Goal: Task Accomplishment & Management: Complete application form

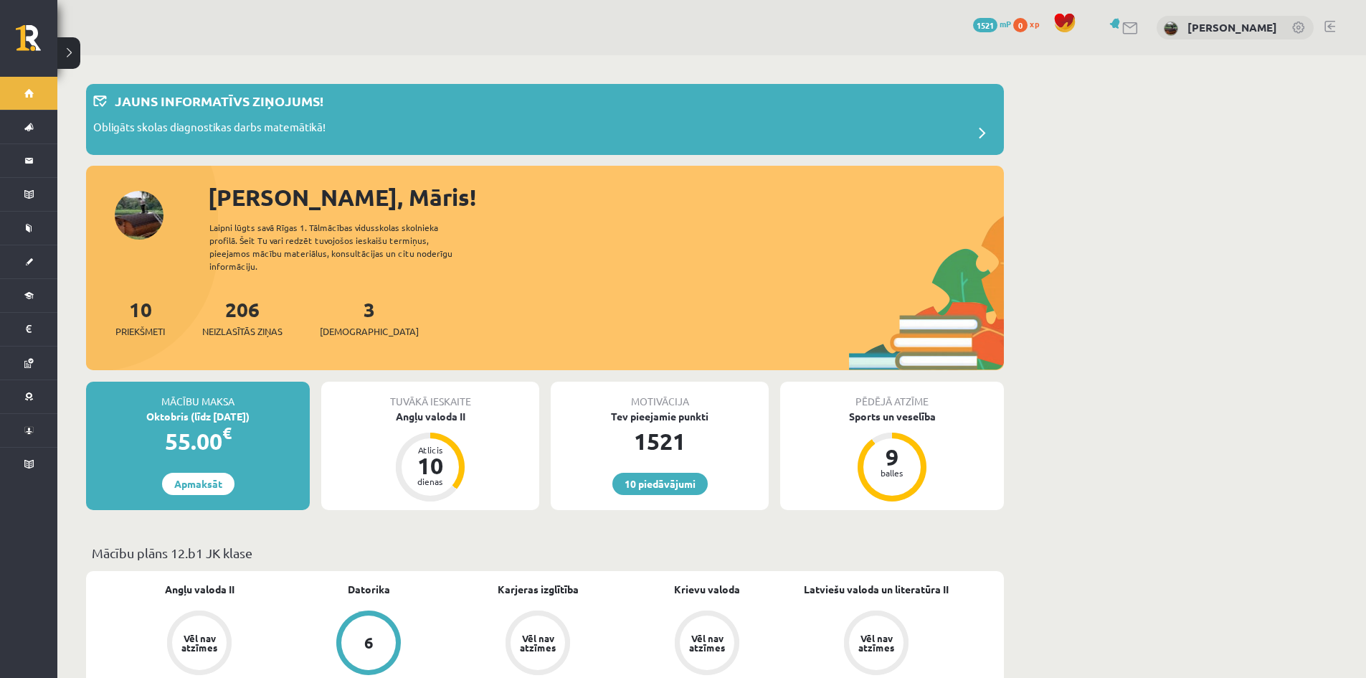
click at [1301, 28] on link at bounding box center [1299, 29] width 14 height 14
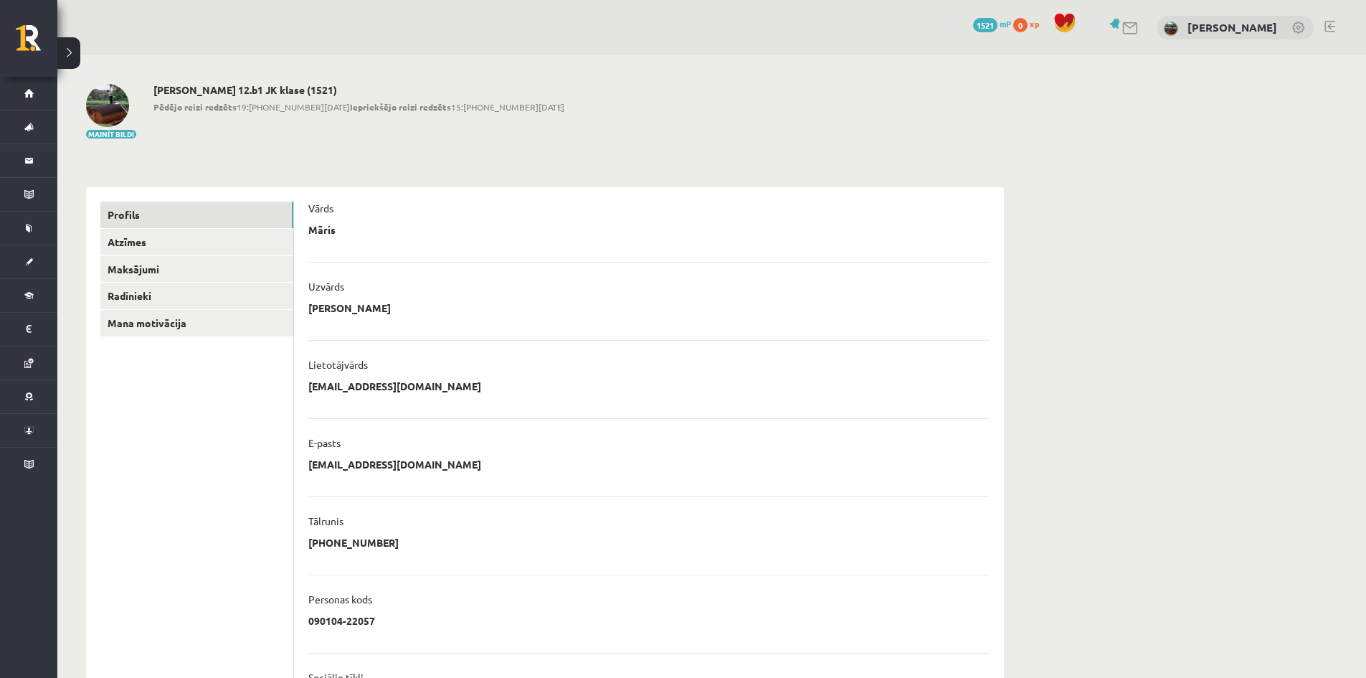
click at [1332, 27] on link at bounding box center [1329, 26] width 11 height 11
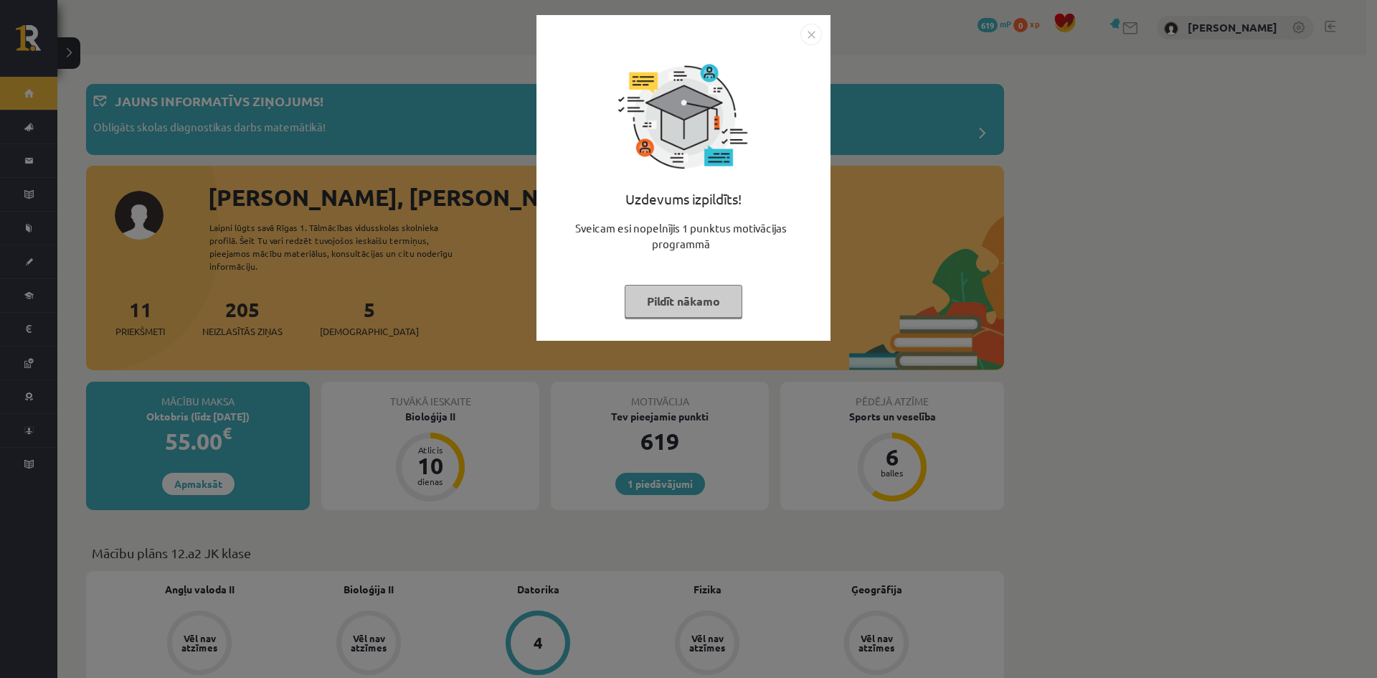
click at [669, 310] on button "Pildīt nākamo" at bounding box center [684, 301] width 118 height 33
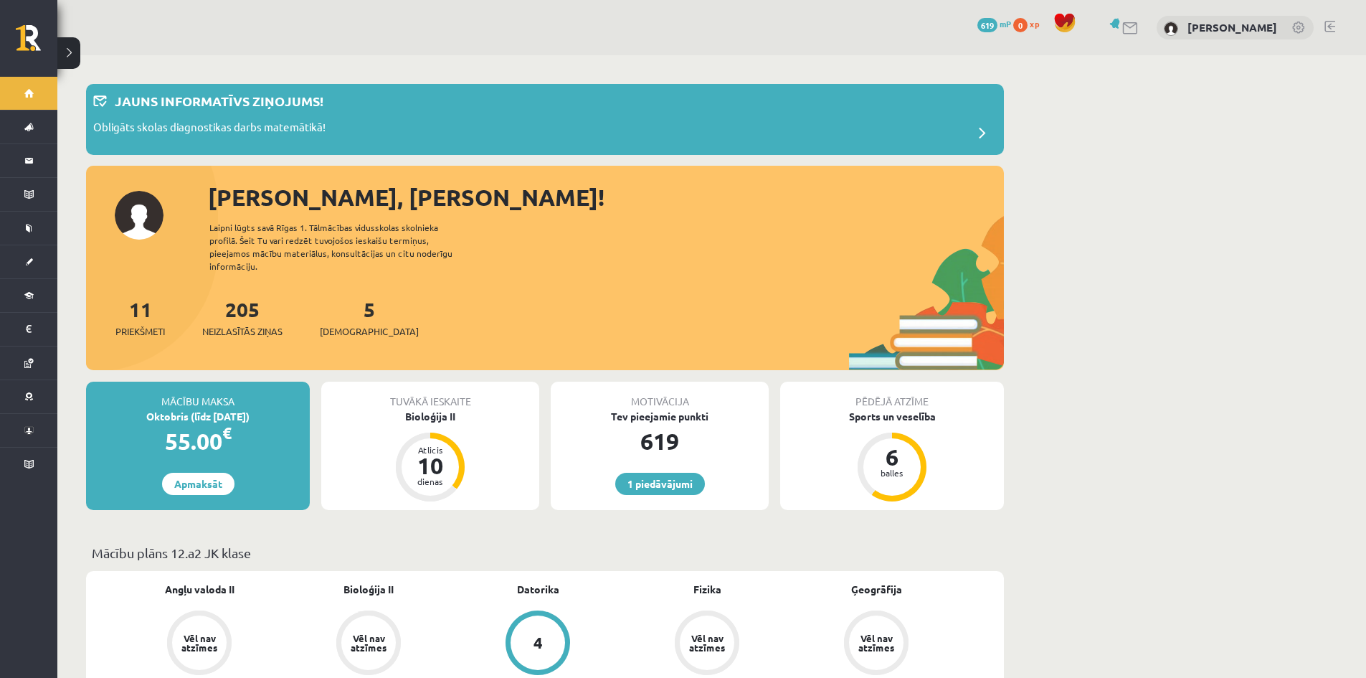
click at [338, 297] on div "5 Ieskaites" at bounding box center [369, 316] width 99 height 44
click at [346, 297] on link "5 Ieskaites" at bounding box center [369, 317] width 99 height 42
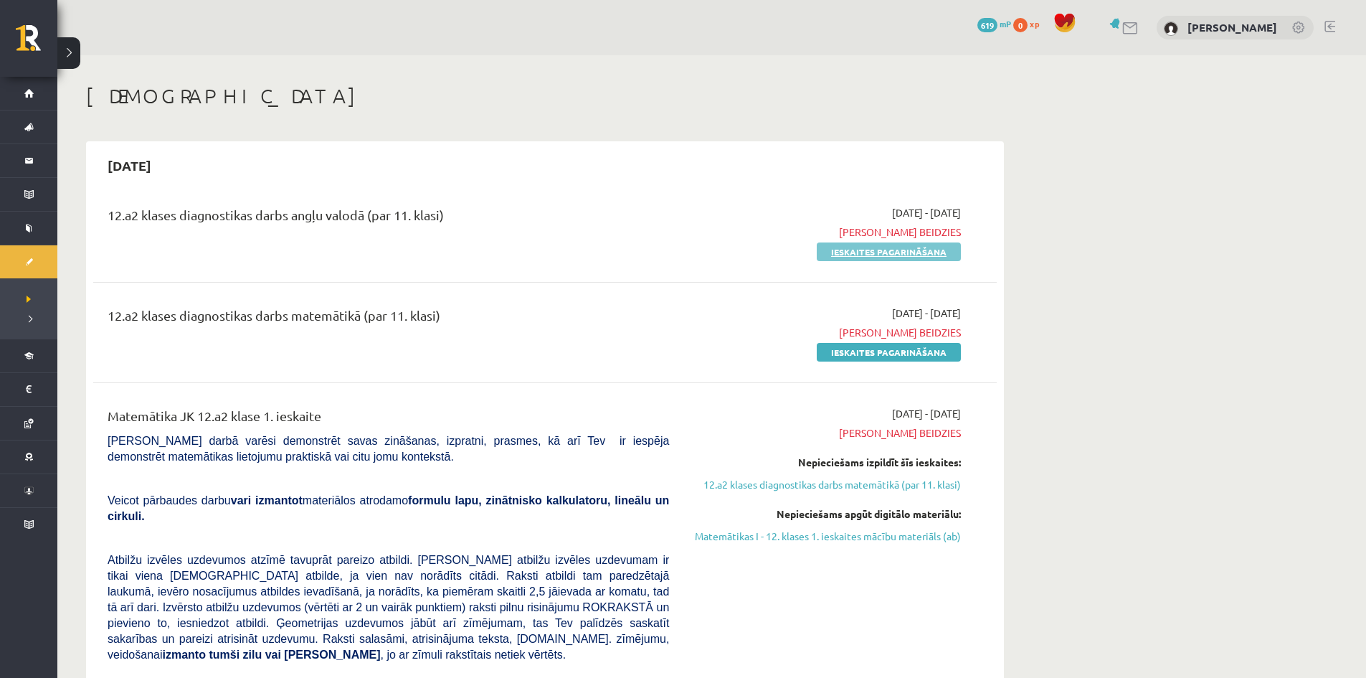
click at [878, 252] on link "Ieskaites pagarināšana" at bounding box center [889, 251] width 144 height 19
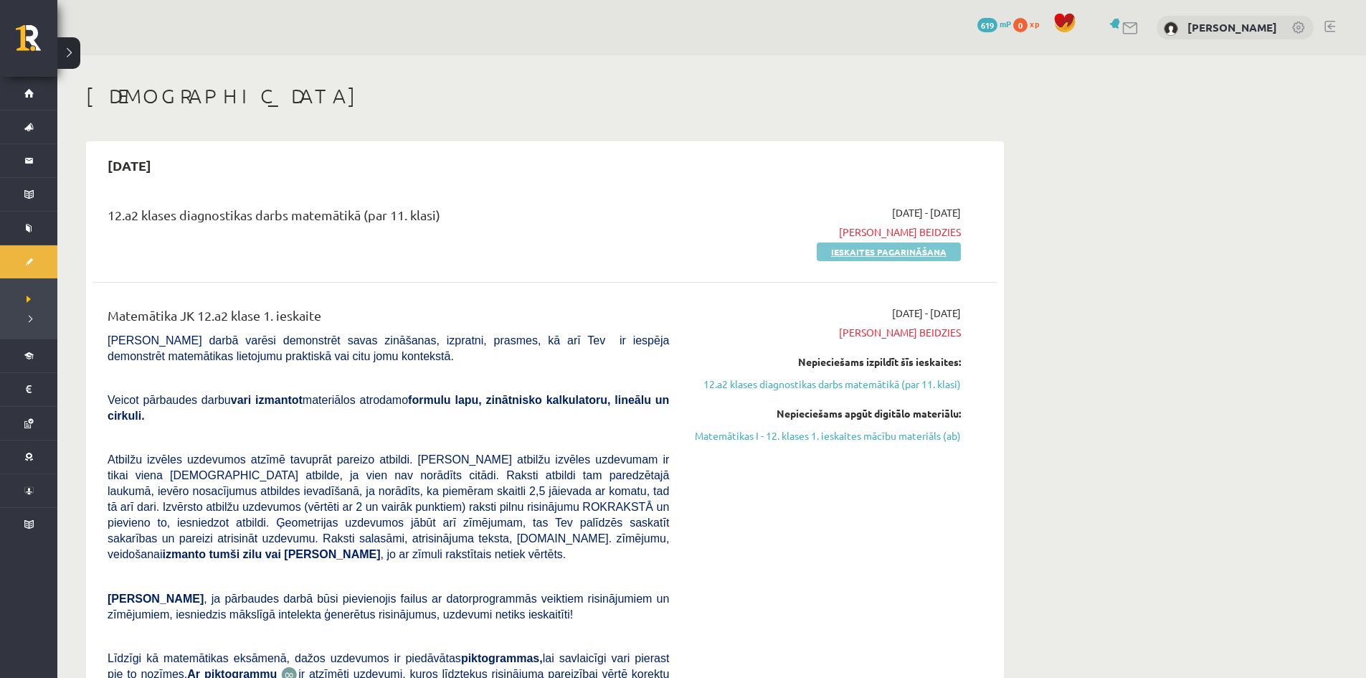
click at [863, 257] on link "Ieskaites pagarināšana" at bounding box center [889, 251] width 144 height 19
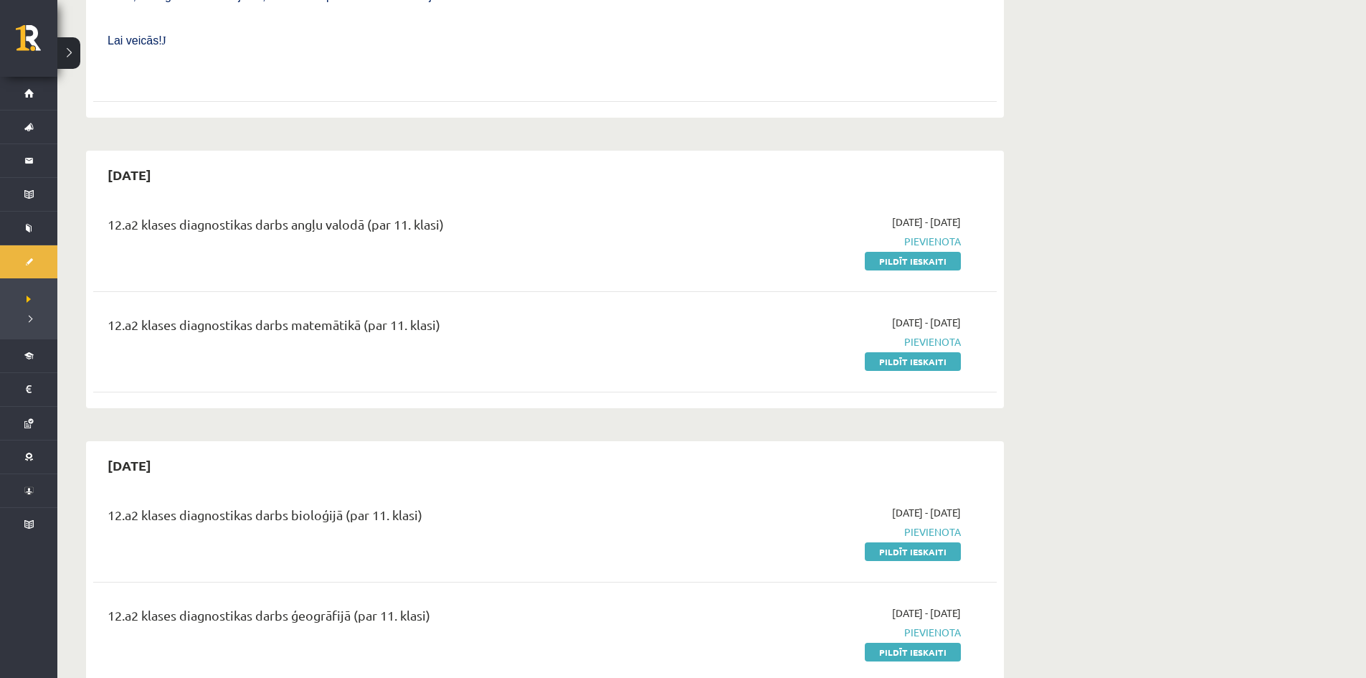
scroll to position [645, 0]
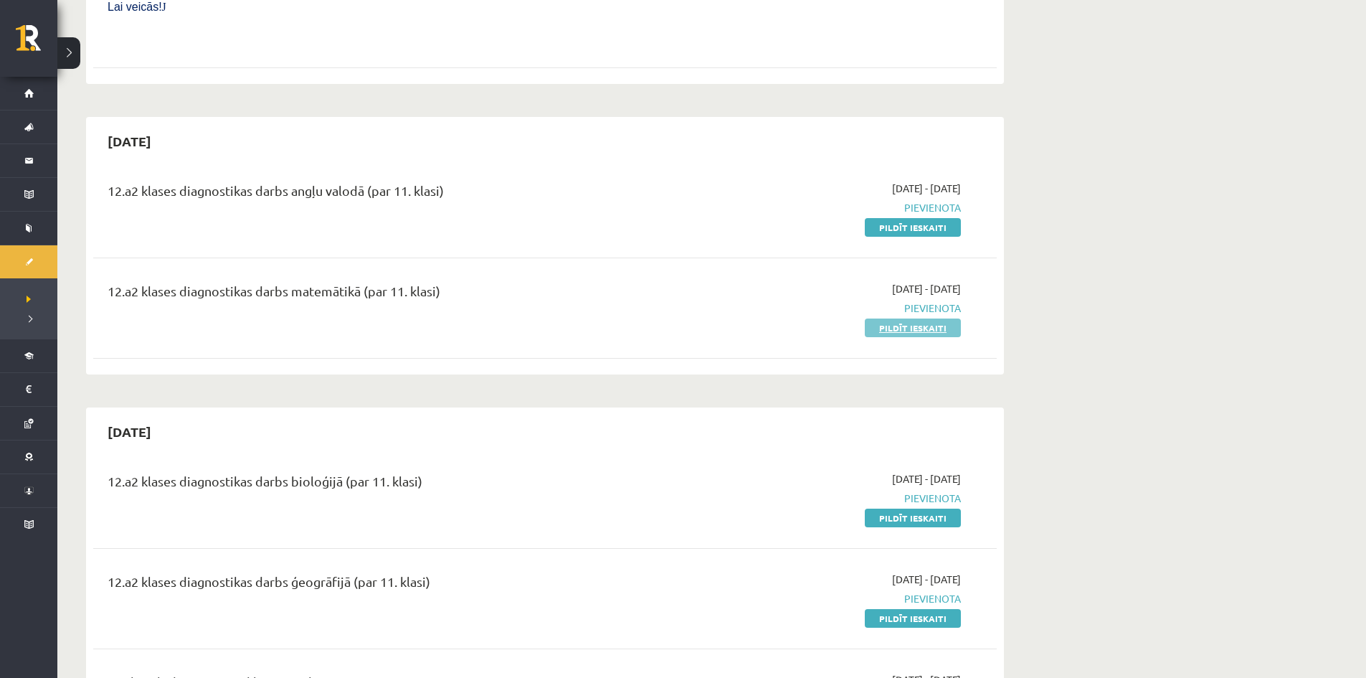
click at [879, 318] on link "Pildīt ieskaiti" at bounding box center [913, 327] width 96 height 19
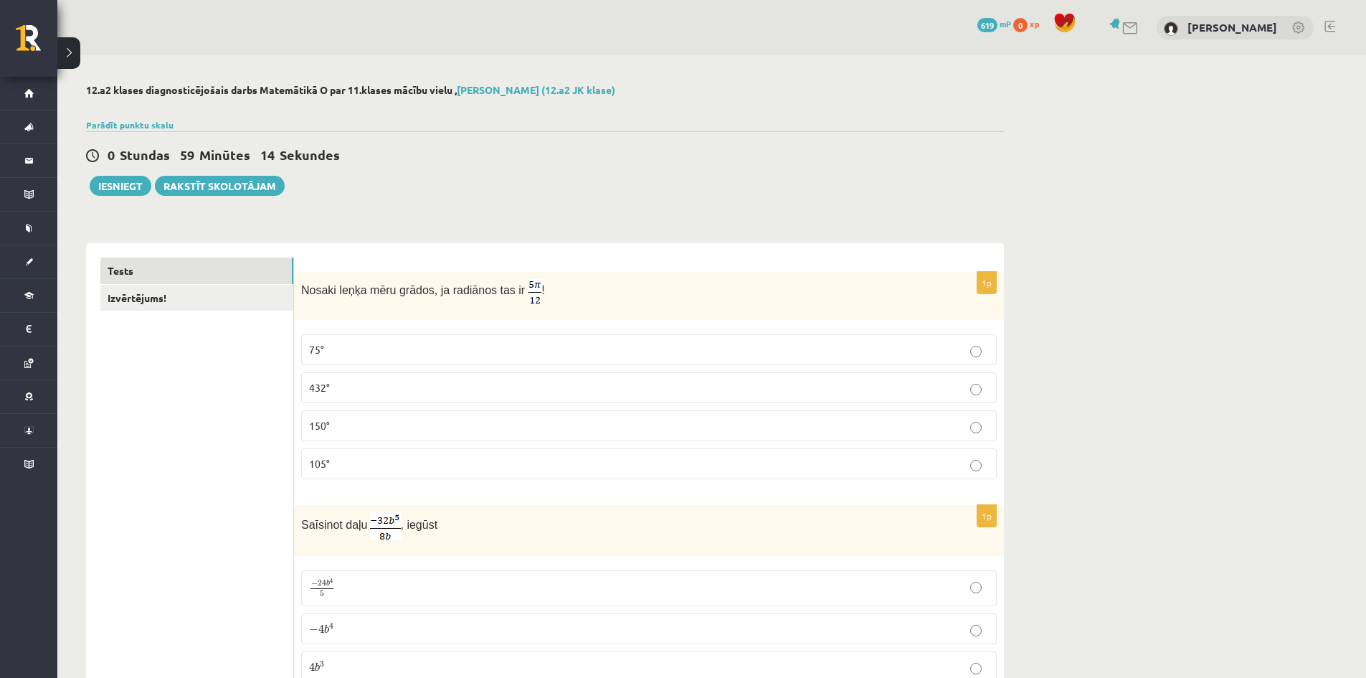
click at [313, 450] on label "105°" at bounding box center [649, 463] width 696 height 31
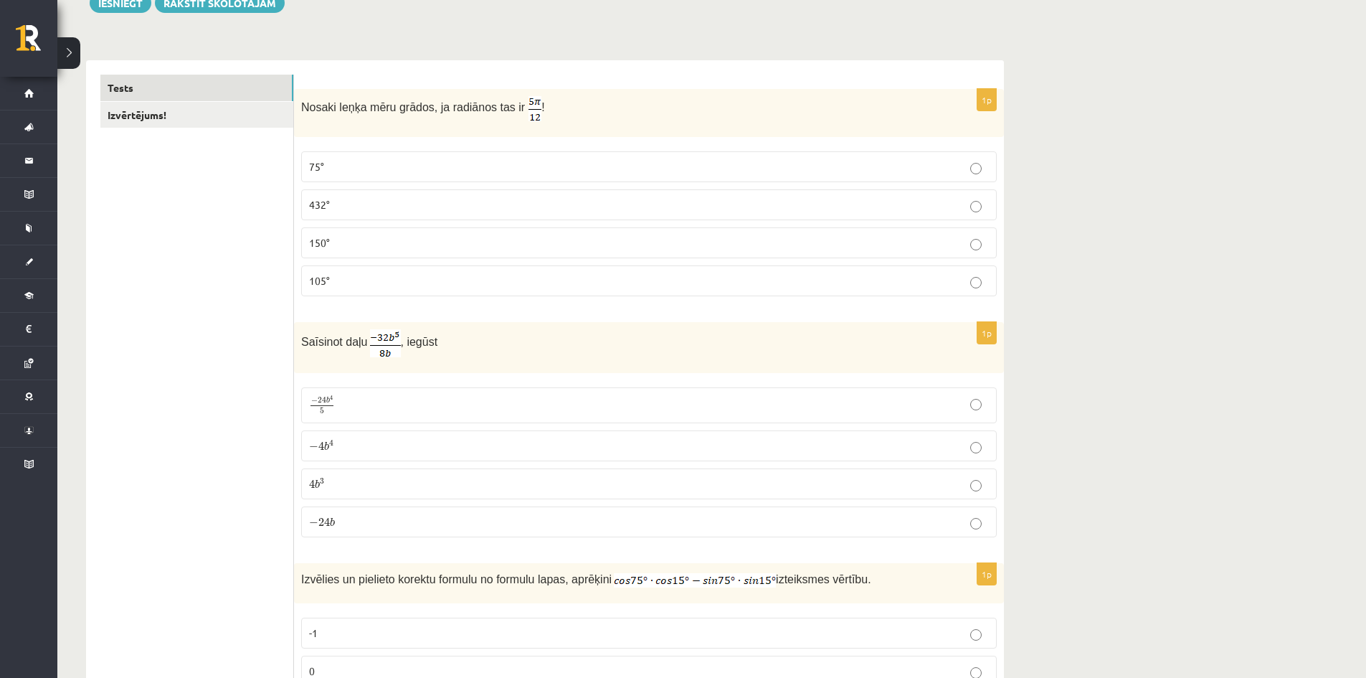
scroll to position [215, 0]
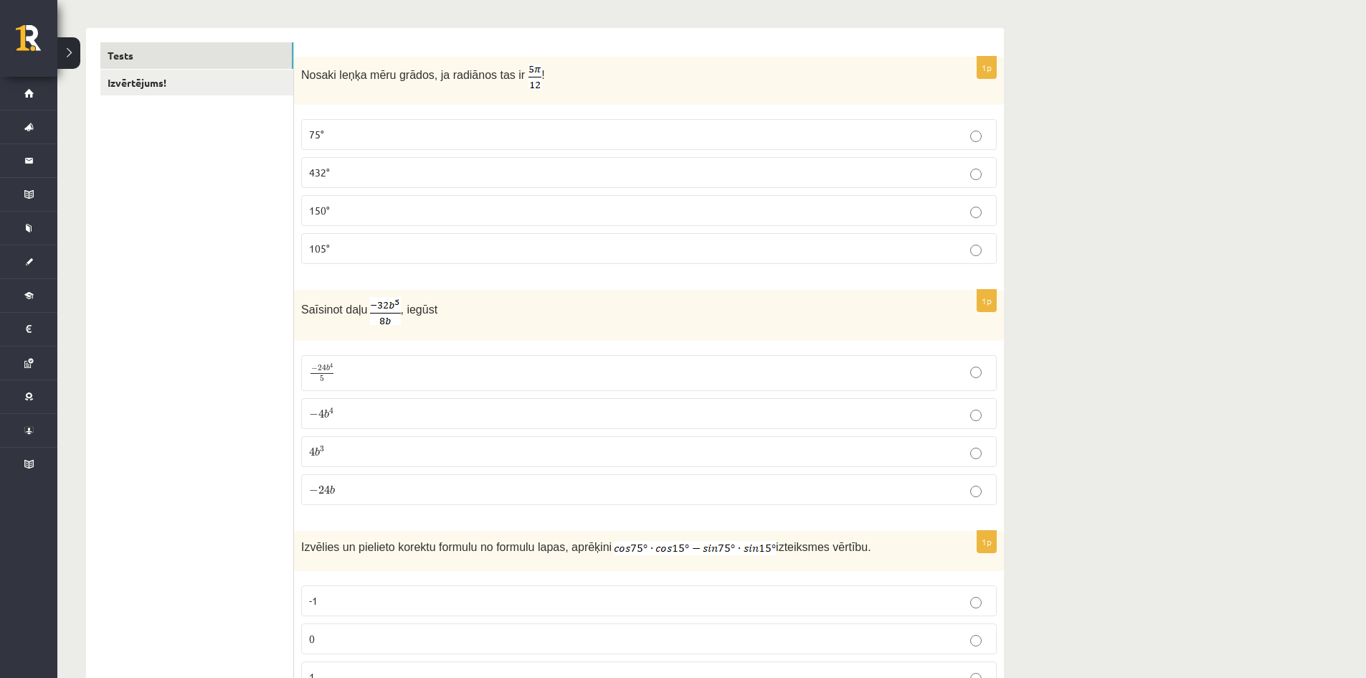
click at [392, 405] on label "− 4 b 4 − 4 b 4" at bounding box center [649, 413] width 696 height 31
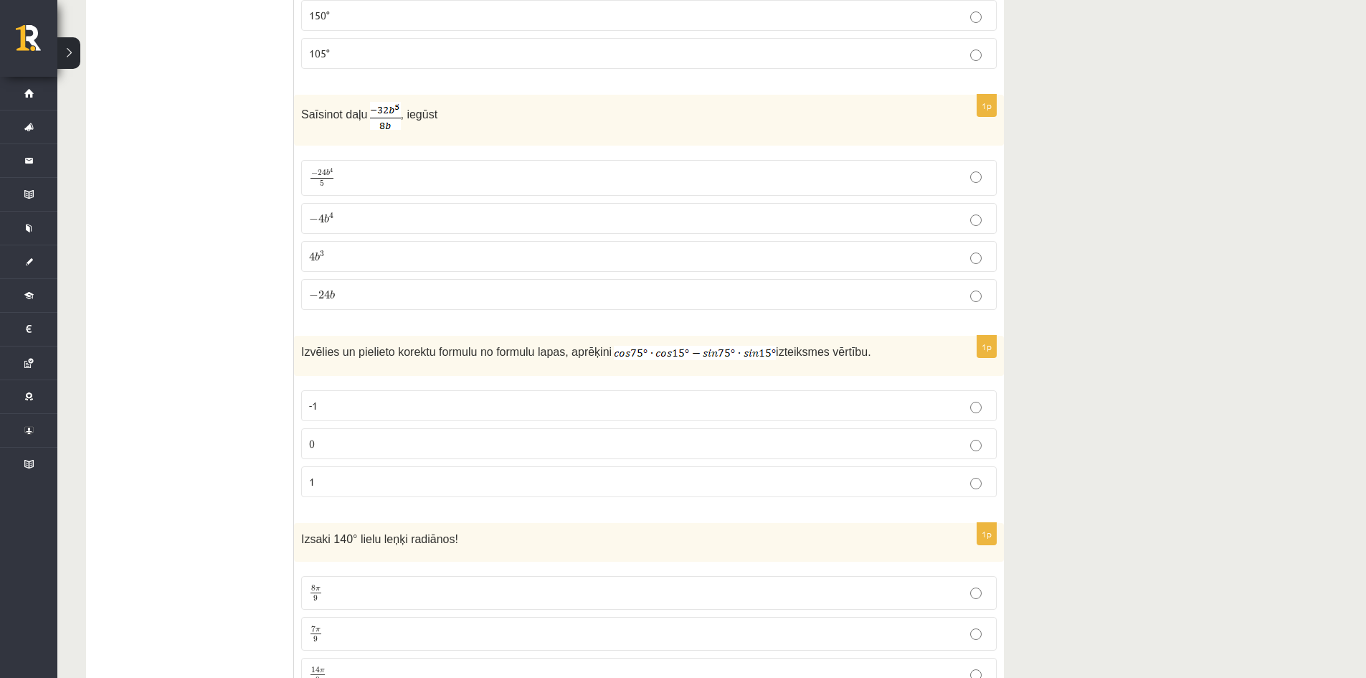
scroll to position [574, 0]
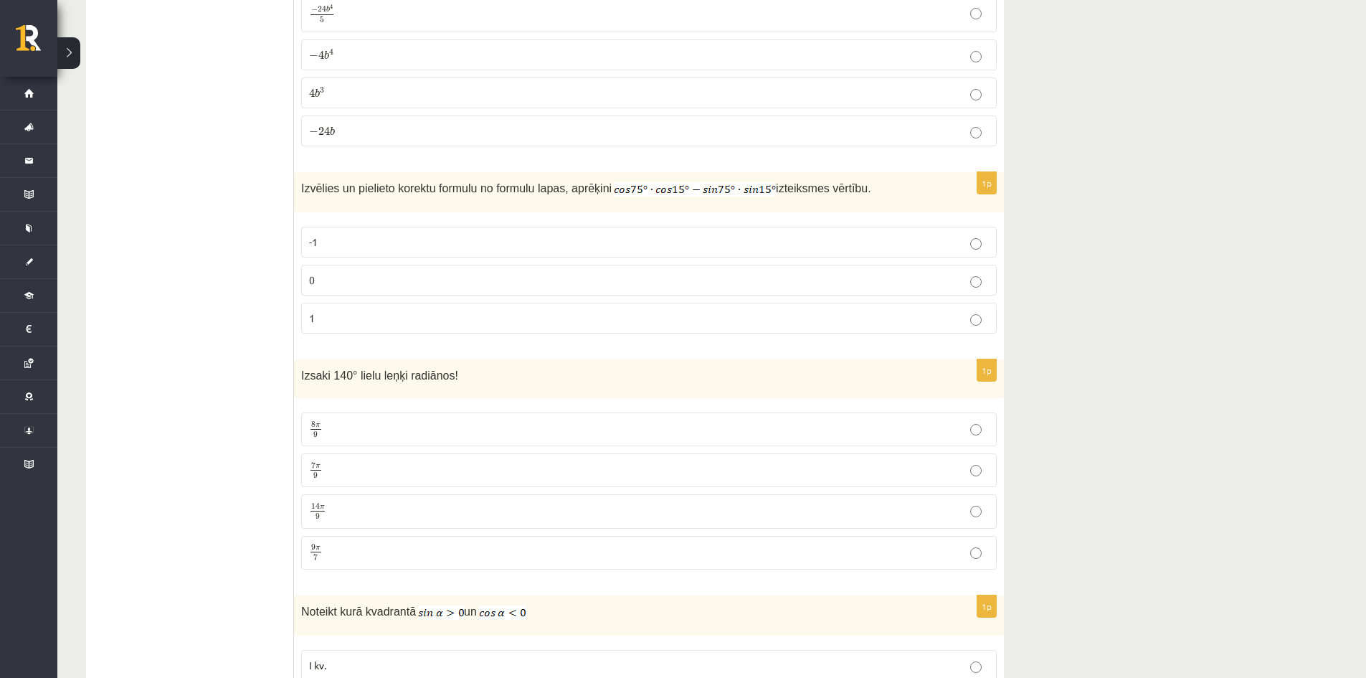
click at [333, 287] on p "0" at bounding box center [649, 279] width 680 height 15
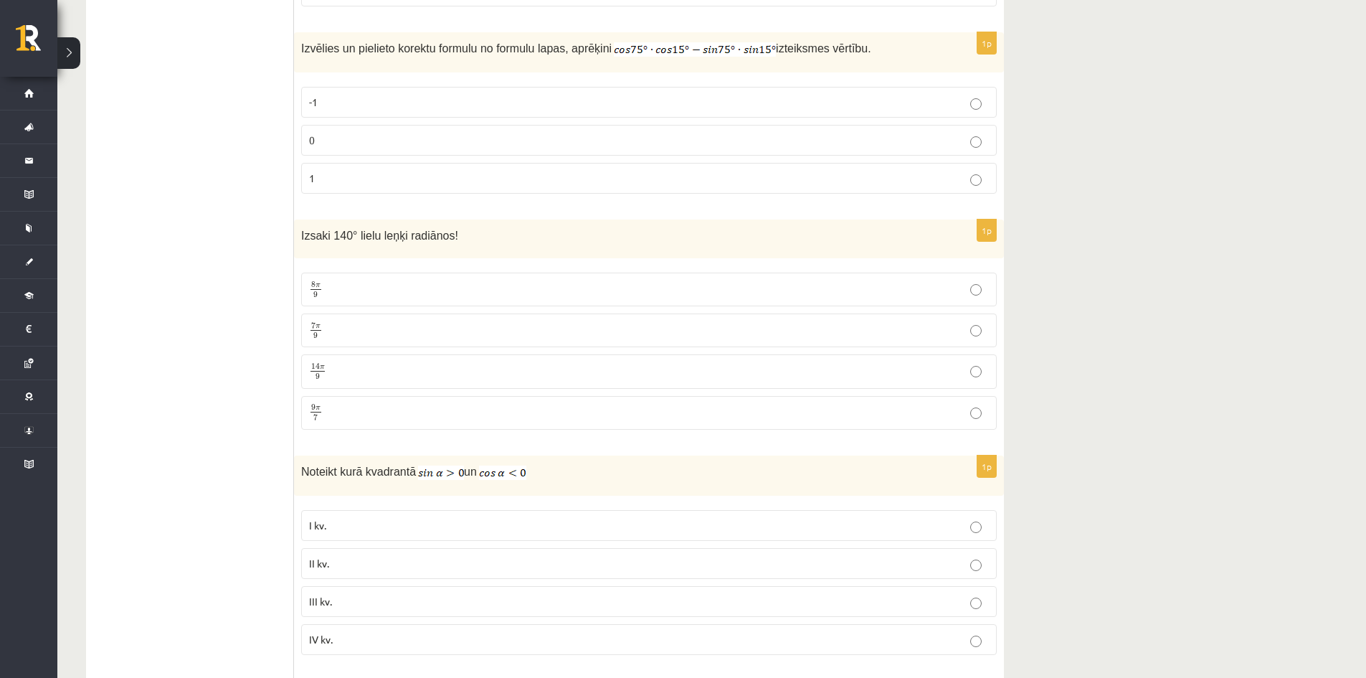
scroll to position [789, 0]
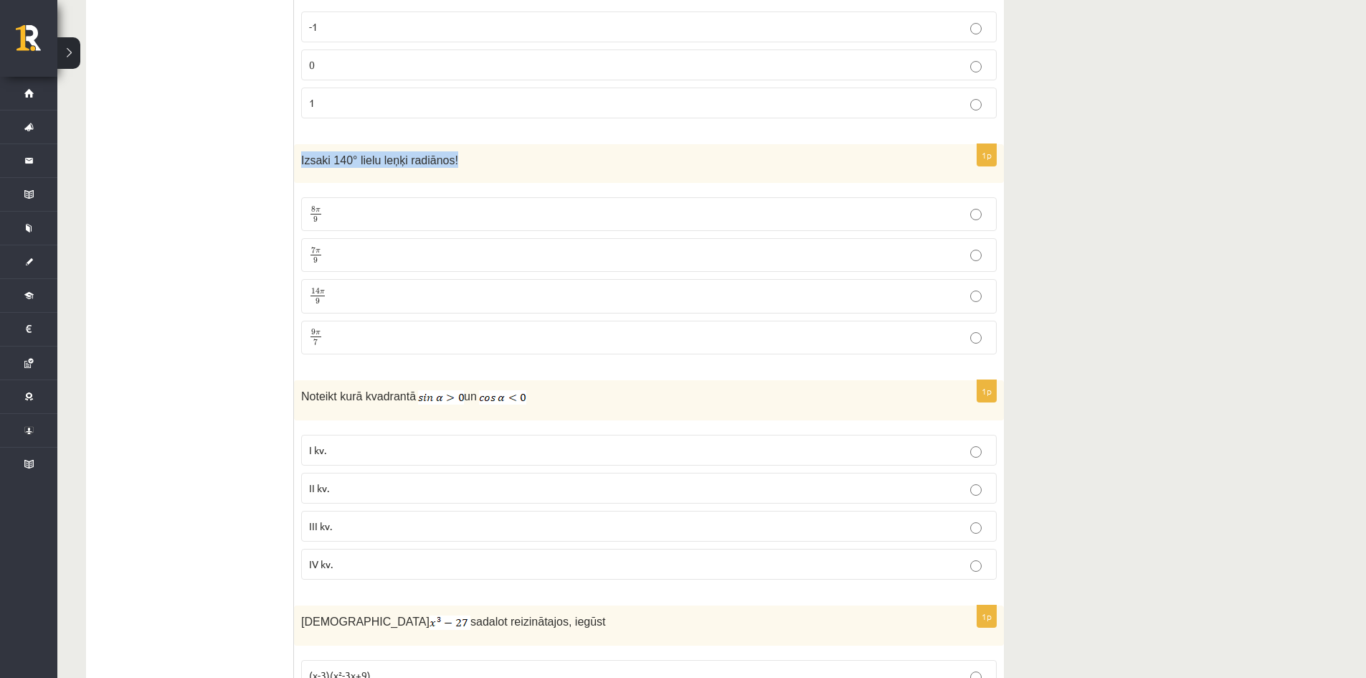
drag, startPoint x: 449, startPoint y: 158, endPoint x: 296, endPoint y: 165, distance: 152.9
click at [296, 165] on div "Izsaki 140° lielu leņķi radiānos!" at bounding box center [649, 163] width 710 height 39
click at [337, 154] on span "Izsaki 140° lielu leņķi radiānos!" at bounding box center [379, 160] width 157 height 12
click at [337, 159] on span "Izsaki 140° lielu leņķi radiānos!" at bounding box center [379, 160] width 157 height 12
click at [338, 159] on span "Izsaki 140° lielu leņķi radiānos!" at bounding box center [379, 160] width 157 height 12
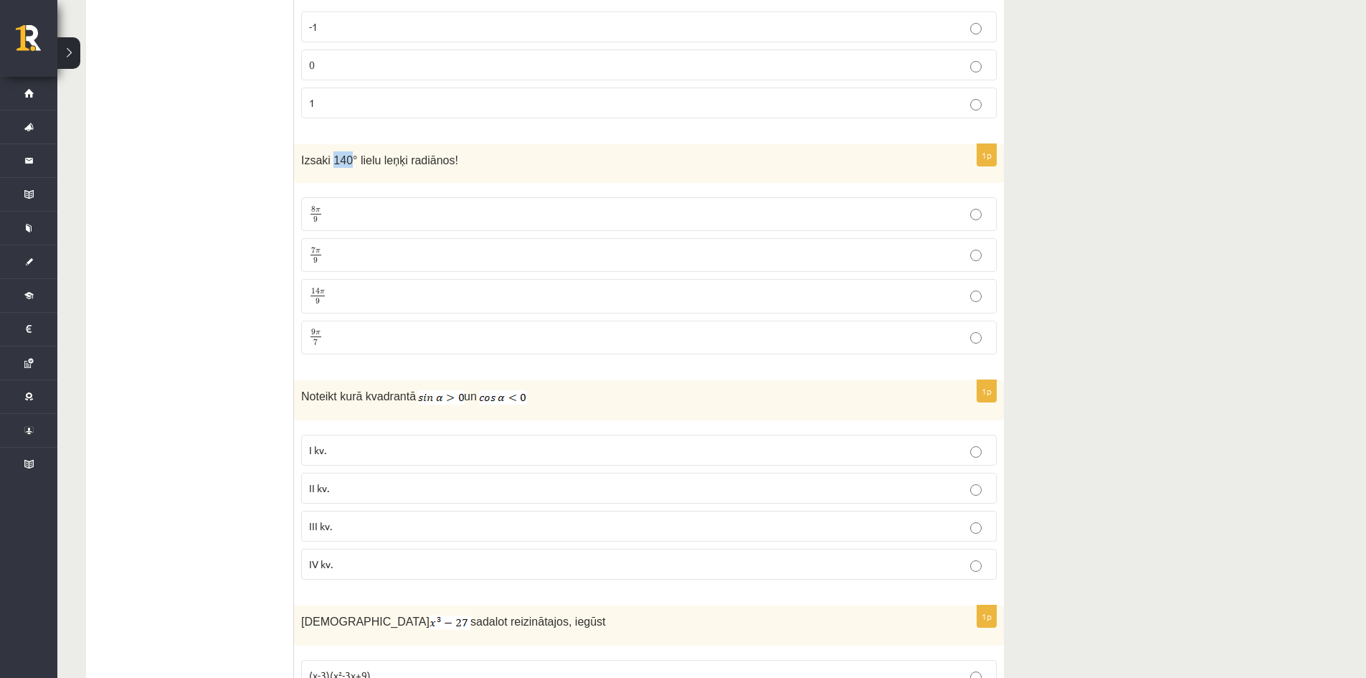
click at [338, 161] on span "Izsaki 140° lielu leņķi radiānos!" at bounding box center [379, 160] width 157 height 12
click at [339, 161] on span "Izsaki 140° lielu leņķi radiānos!" at bounding box center [379, 160] width 157 height 12
click at [401, 182] on div "Izsaki 140° lielu leņķi radiānos!" at bounding box center [649, 163] width 710 height 39
click at [335, 253] on p "7 π 9 7 π 9" at bounding box center [649, 255] width 680 height 18
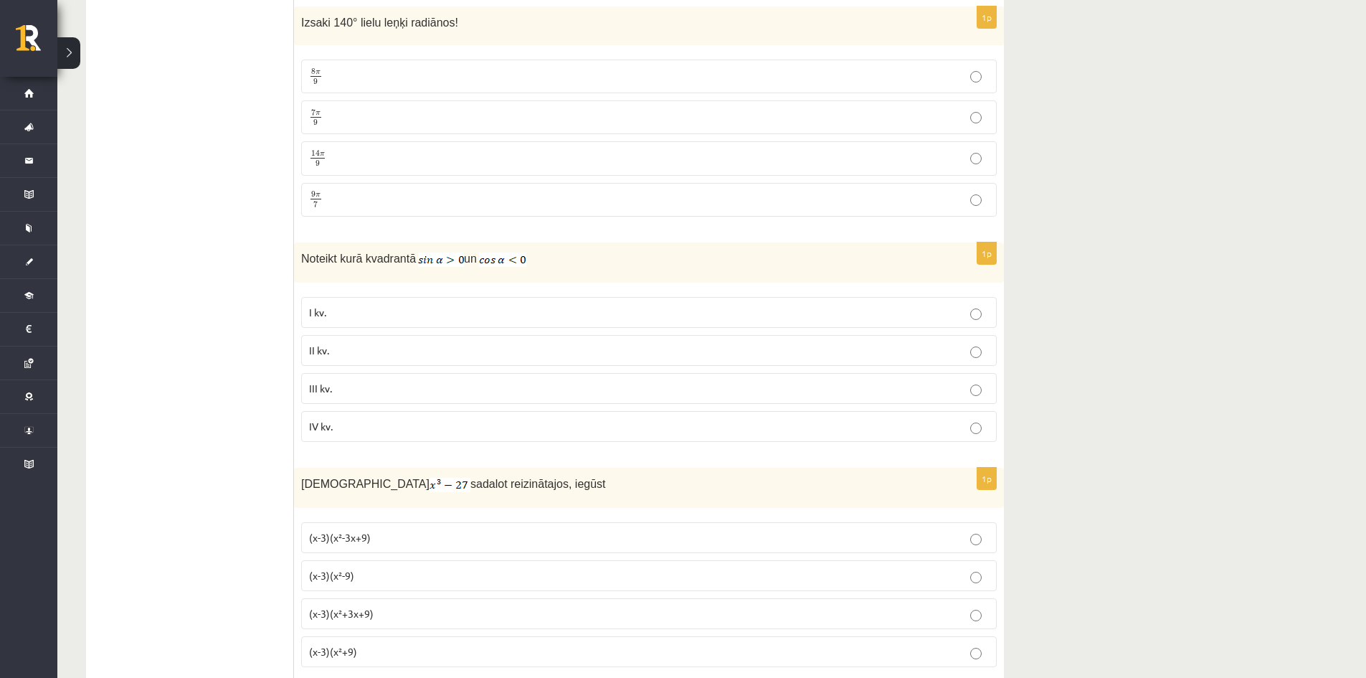
scroll to position [932, 0]
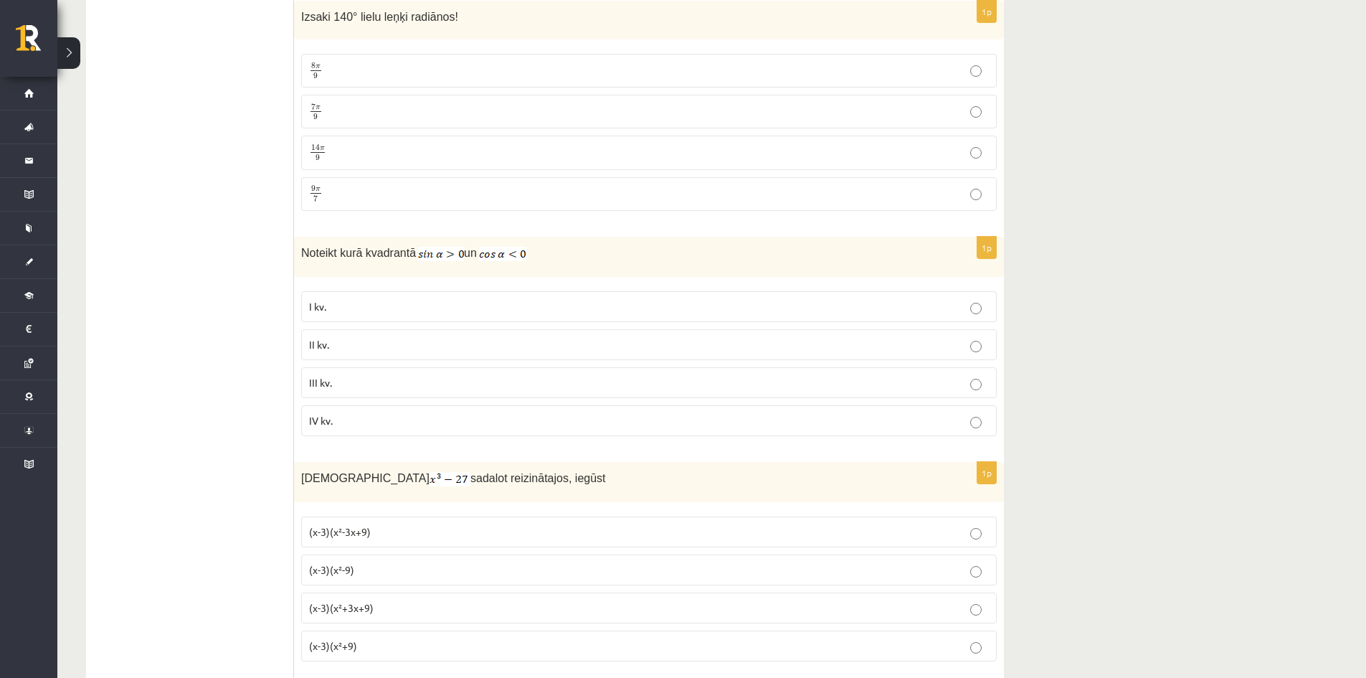
click at [336, 251] on span "Noteikt kurā kvadrantā" at bounding box center [358, 253] width 115 height 12
click at [336, 252] on span "Noteikt kurā kvadrantā" at bounding box center [358, 253] width 115 height 12
click at [336, 255] on span "Noteikt kurā kvadrantā" at bounding box center [358, 253] width 115 height 12
drag, startPoint x: 518, startPoint y: 252, endPoint x: 293, endPoint y: 264, distance: 225.5
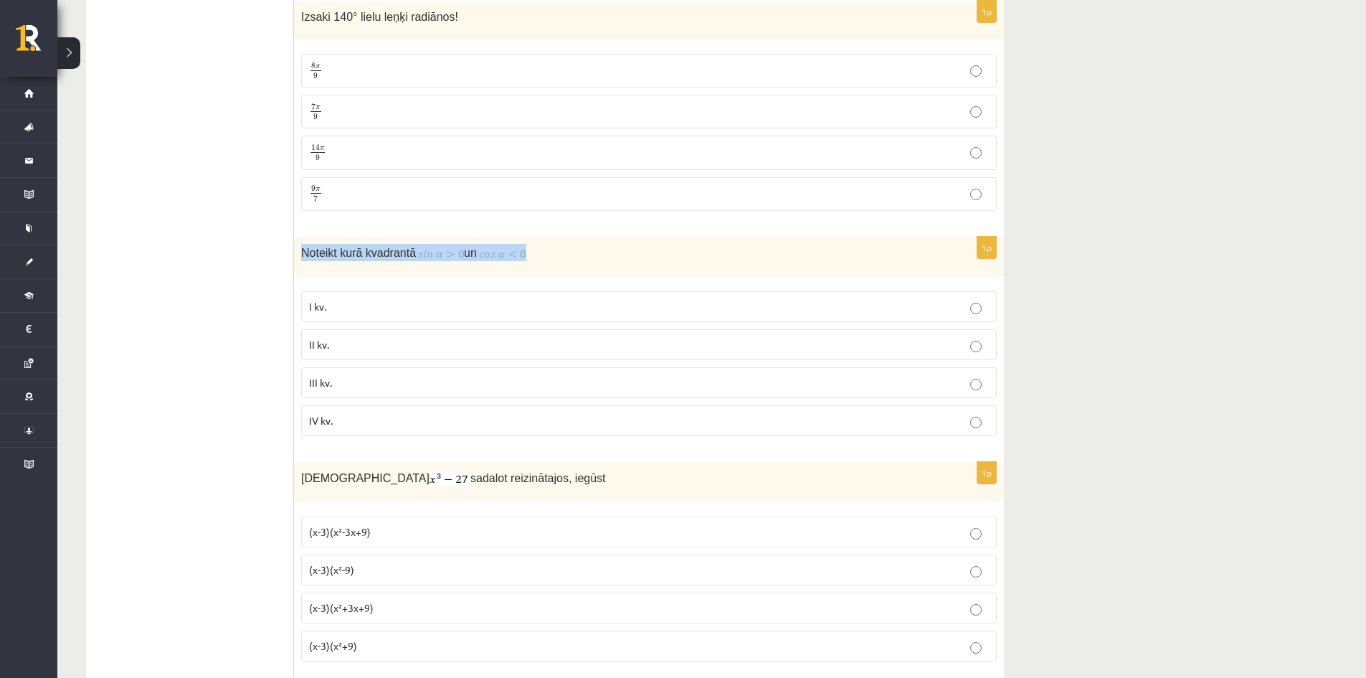
click at [408, 260] on p "Noteikt kurā kvadrantā un" at bounding box center [613, 252] width 624 height 17
click at [399, 252] on span "Noteikt kurā kvadrantā" at bounding box center [358, 253] width 115 height 12
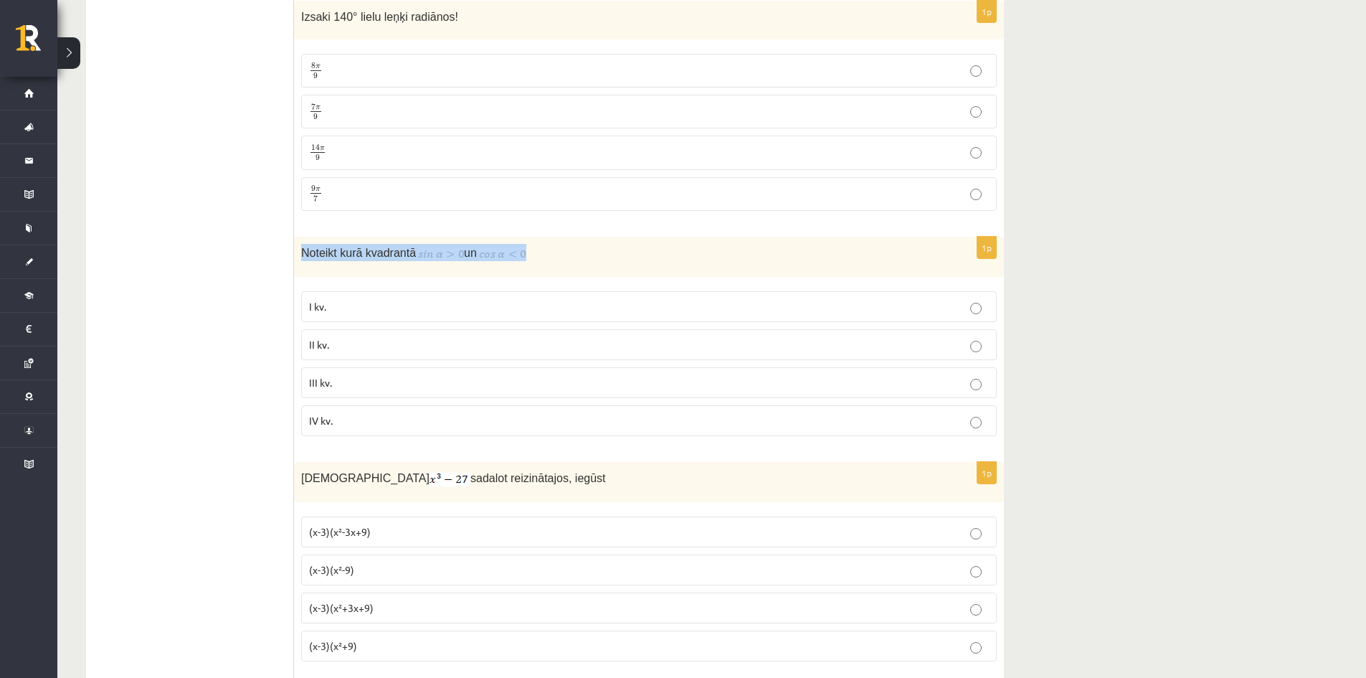
click at [399, 252] on span "Noteikt kurā kvadrantā" at bounding box center [358, 253] width 115 height 12
drag, startPoint x: 336, startPoint y: 346, endPoint x: 297, endPoint y: 378, distance: 50.4
click at [336, 346] on p "II kv." at bounding box center [649, 344] width 680 height 15
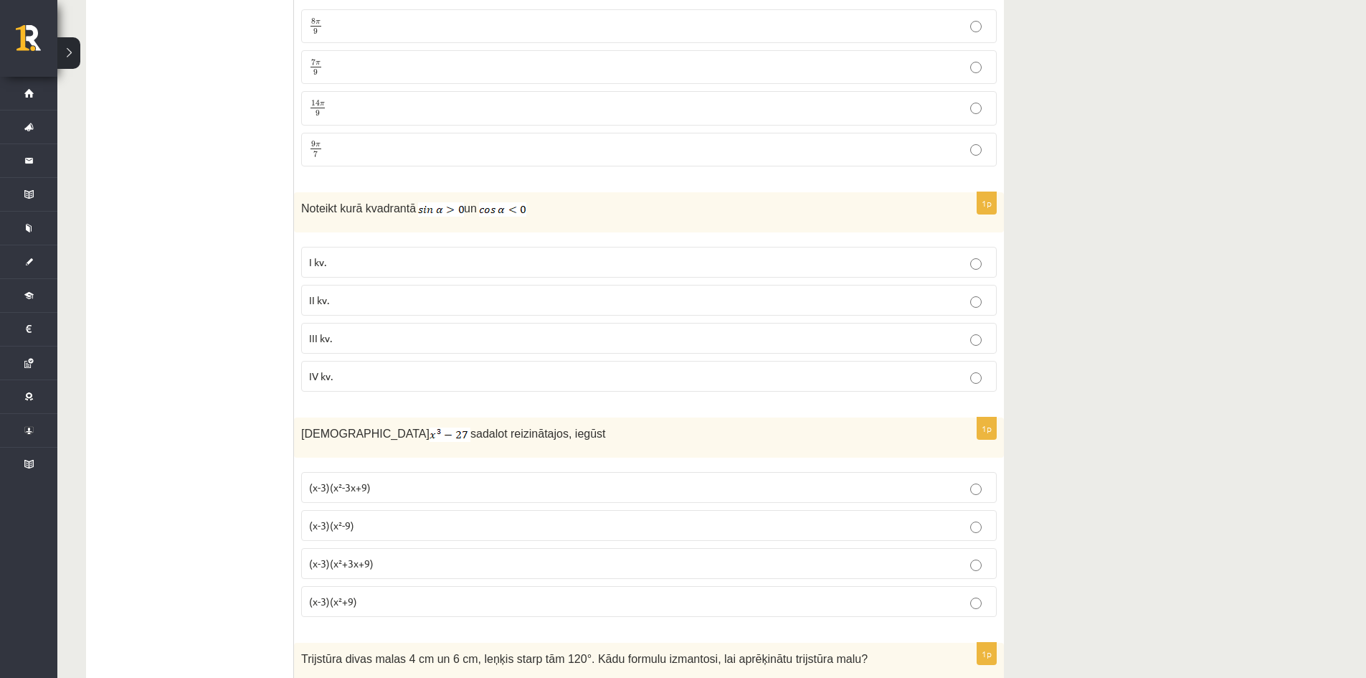
scroll to position [1219, 0]
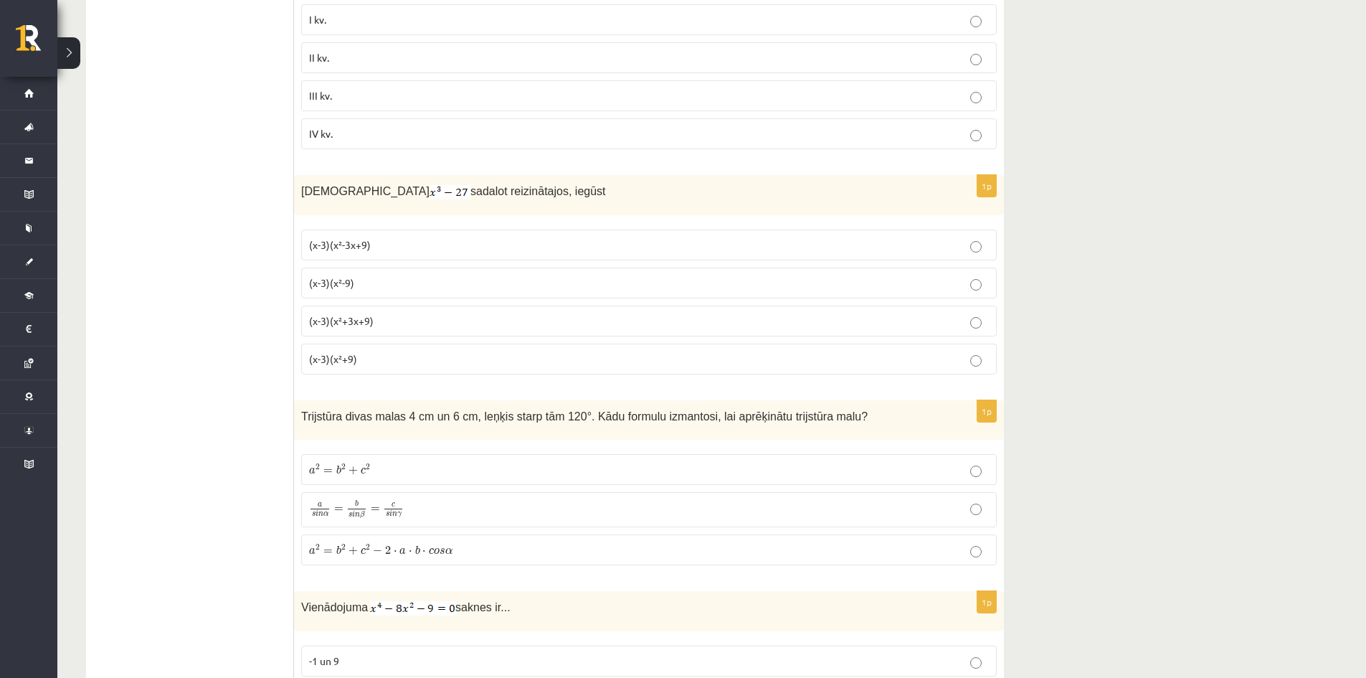
click at [364, 255] on label "(x-3)(x²-3x+9)" at bounding box center [649, 244] width 696 height 31
click at [336, 321] on span "(x-3)(x²+3x+9)" at bounding box center [341, 320] width 65 height 13
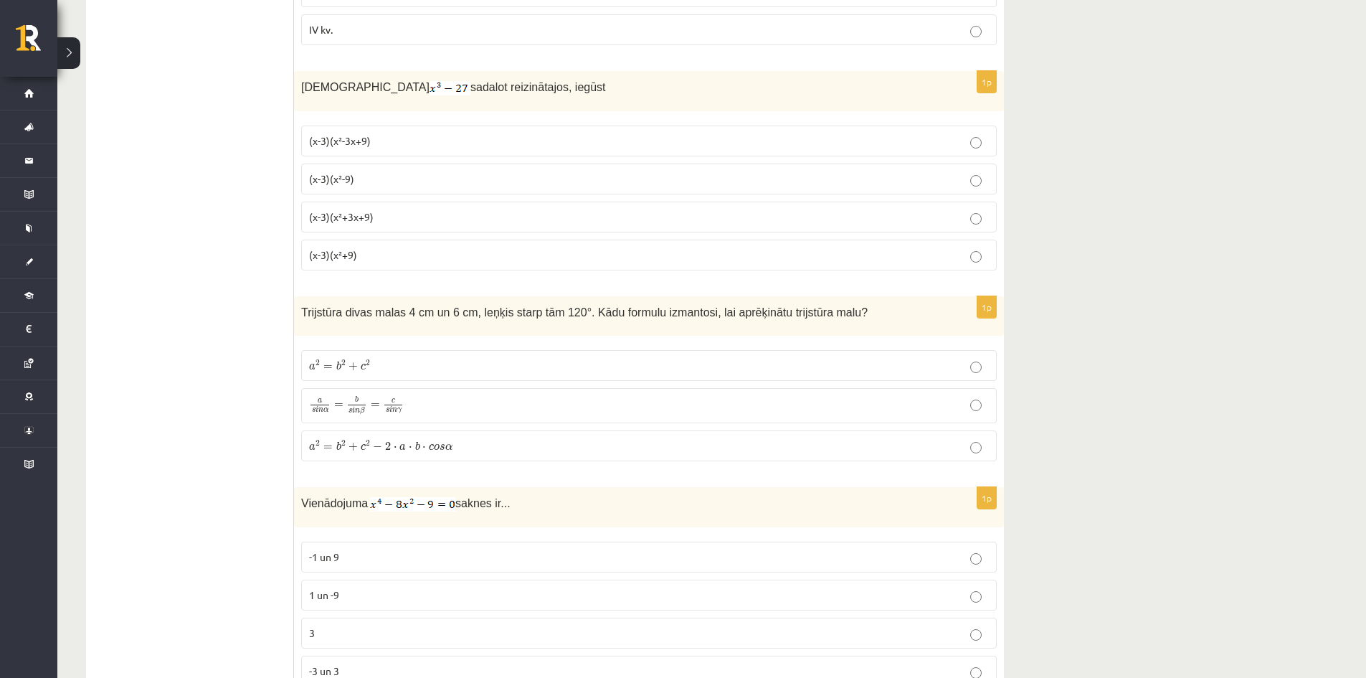
scroll to position [1362, 0]
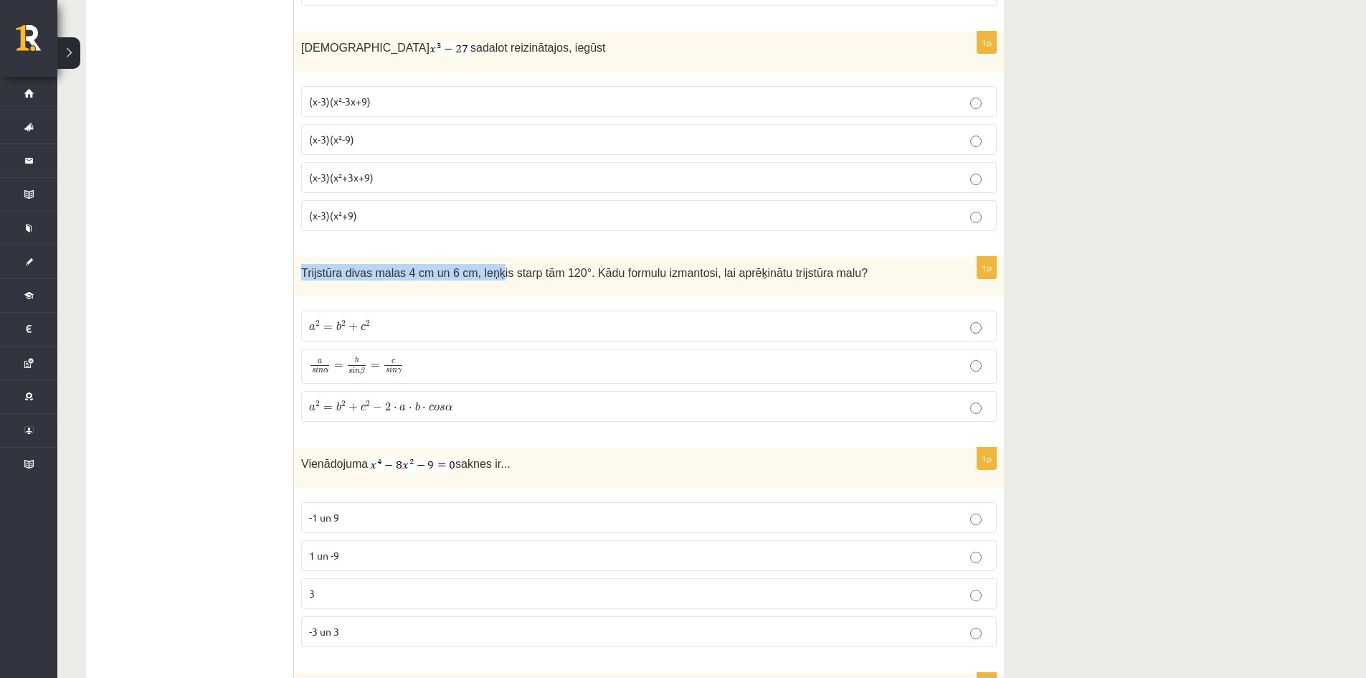
drag, startPoint x: 299, startPoint y: 268, endPoint x: 485, endPoint y: 261, distance: 185.8
click at [485, 261] on div "Trijstūra divas malas 4 cm un 6 cm, leņķis starp tām 120°. Kādu formulu izmanto…" at bounding box center [649, 276] width 710 height 39
click at [861, 262] on div "Trijstūra divas malas 4 cm un 6 cm, leņķis starp tām 120°. Kādu formulu izmanto…" at bounding box center [649, 276] width 710 height 39
drag, startPoint x: 862, startPoint y: 263, endPoint x: 331, endPoint y: 250, distance: 530.8
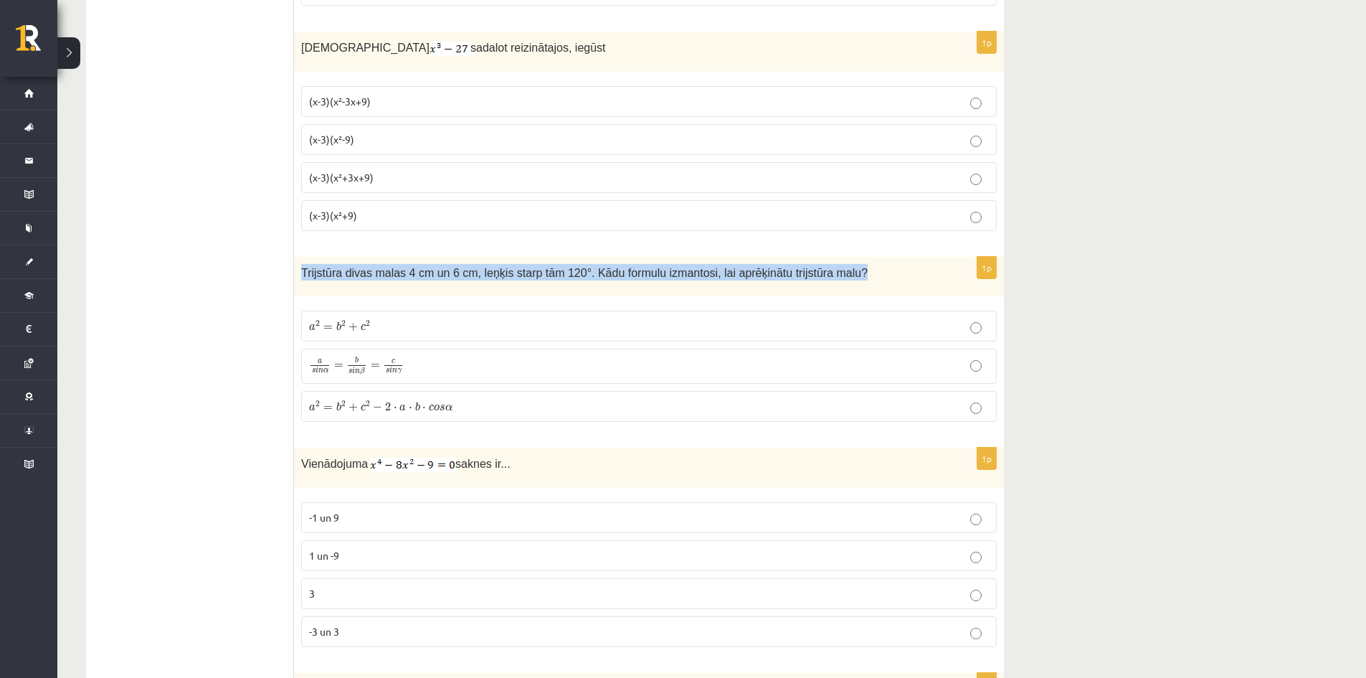
copy div "Trijstūra divas malas 4 cm un 6 cm, leņķis starp tām 120°. Kādu formulu izmanto…"
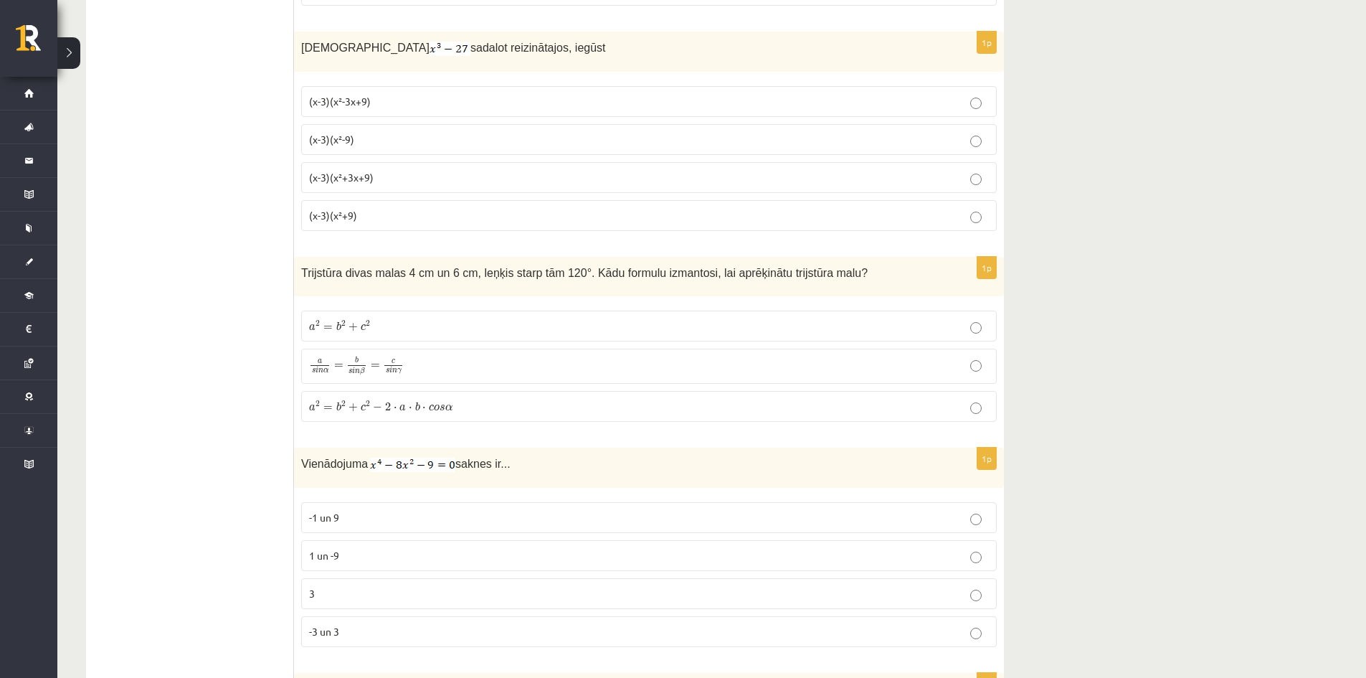
click at [394, 333] on label "a 2 = b 2 + c 2 a 2 = b 2 + c 2" at bounding box center [649, 325] width 696 height 31
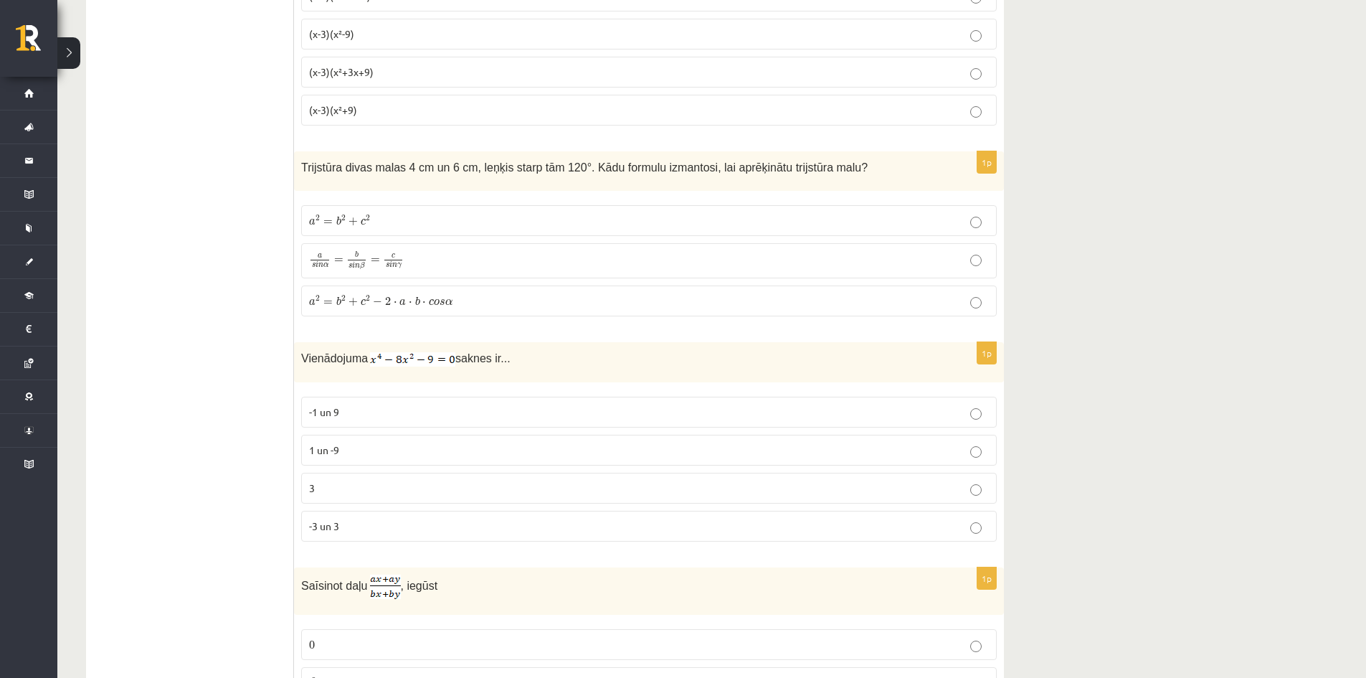
scroll to position [1506, 0]
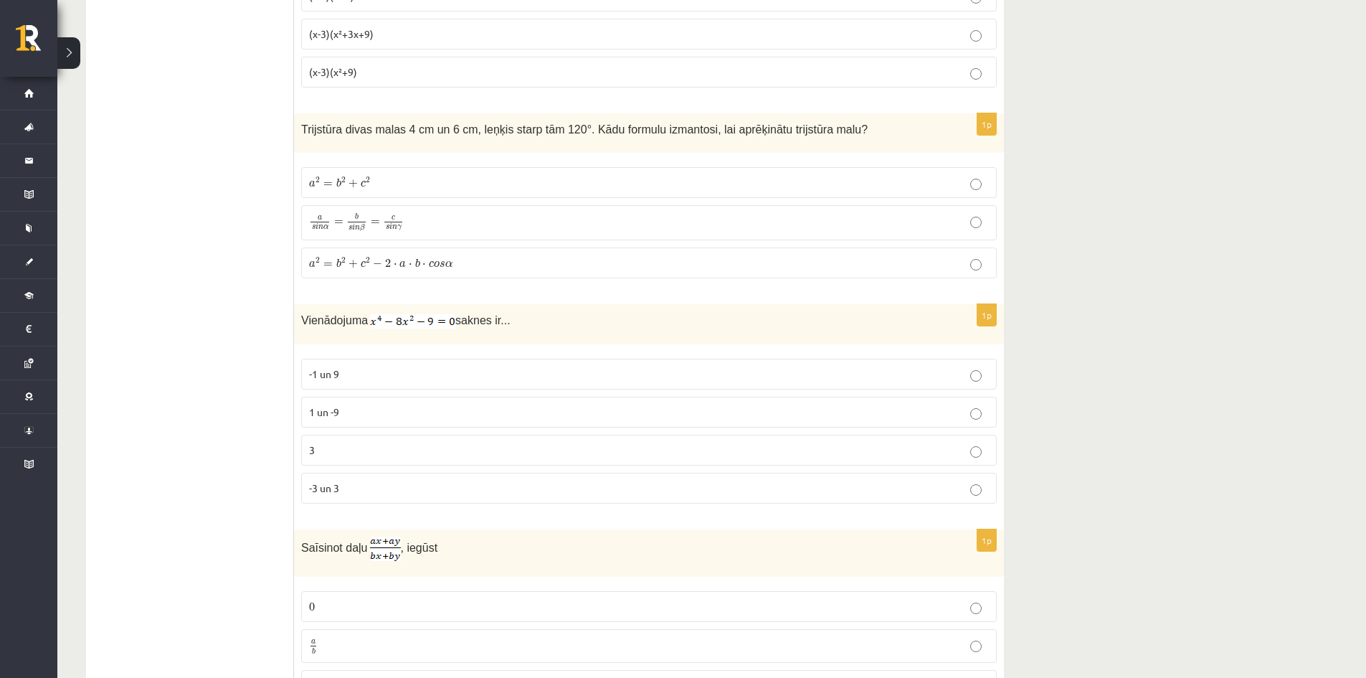
click at [371, 481] on p "-3 un 3" at bounding box center [649, 487] width 680 height 15
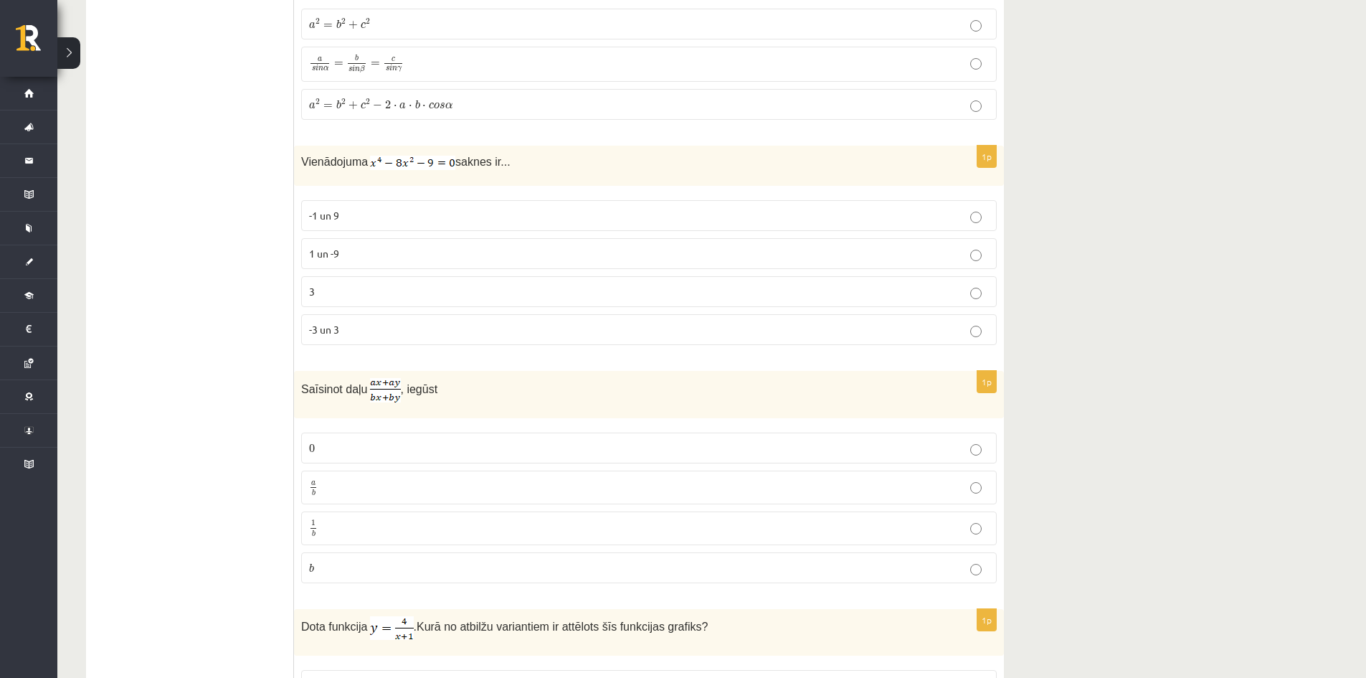
scroll to position [1793, 0]
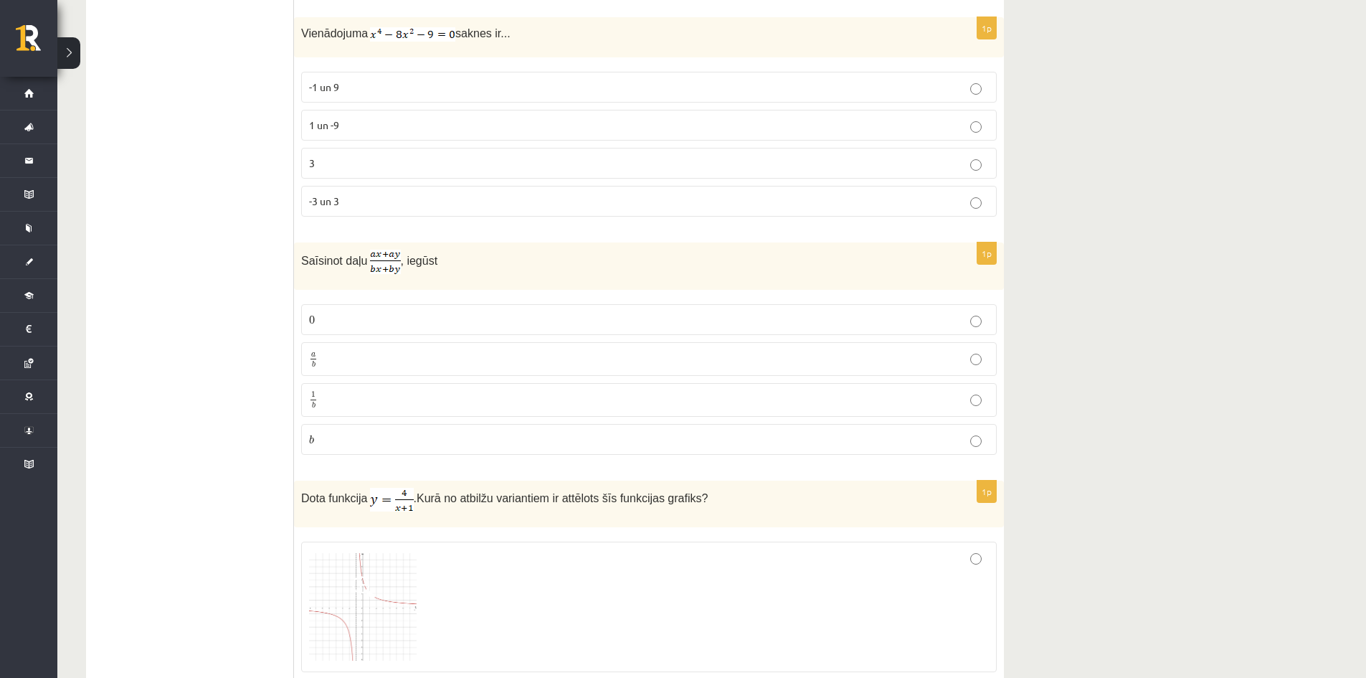
click at [386, 371] on label "a b a b" at bounding box center [649, 359] width 696 height 34
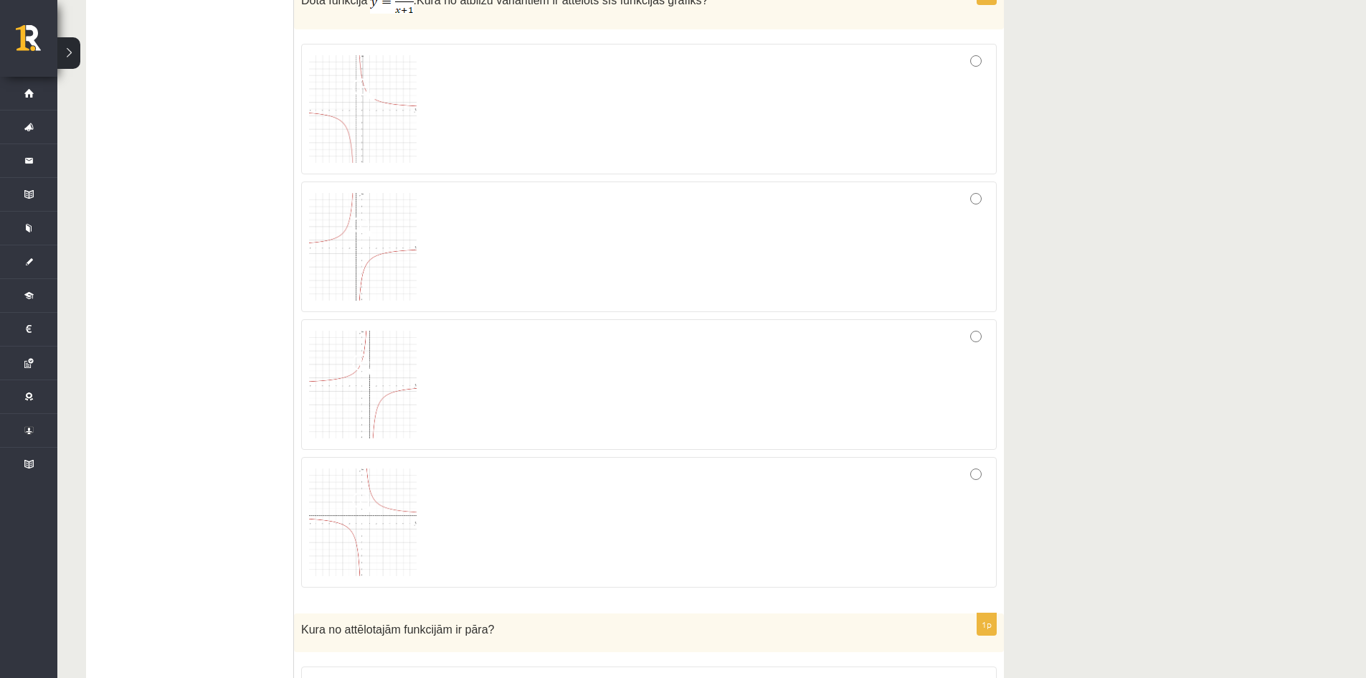
scroll to position [2294, 0]
click at [855, 486] on div at bounding box center [649, 517] width 680 height 115
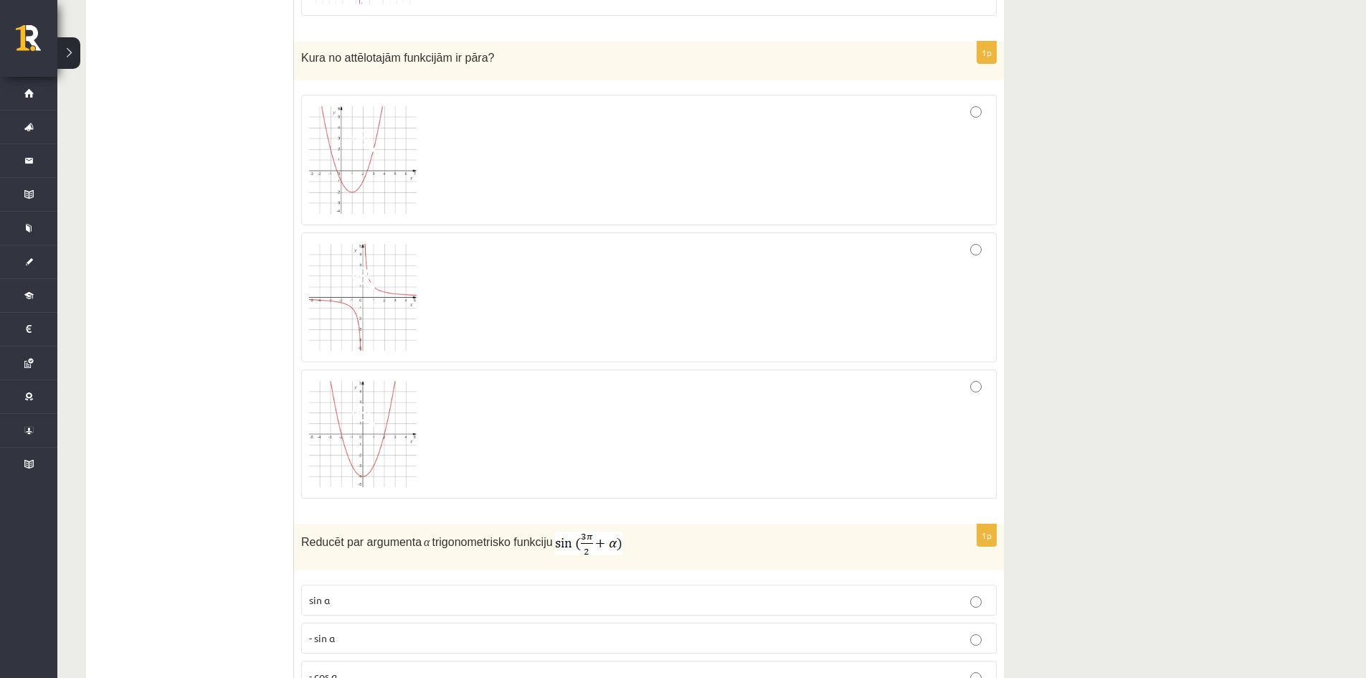
scroll to position [2868, 0]
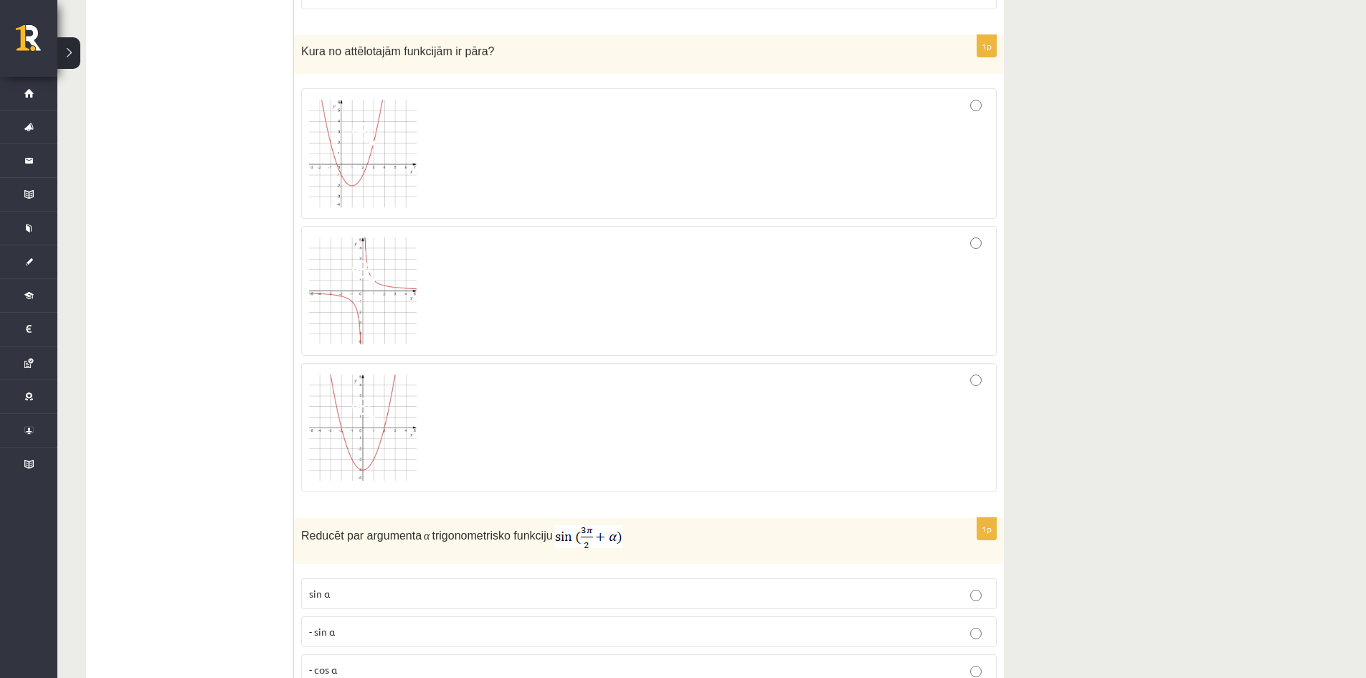
click at [609, 300] on div at bounding box center [649, 291] width 680 height 115
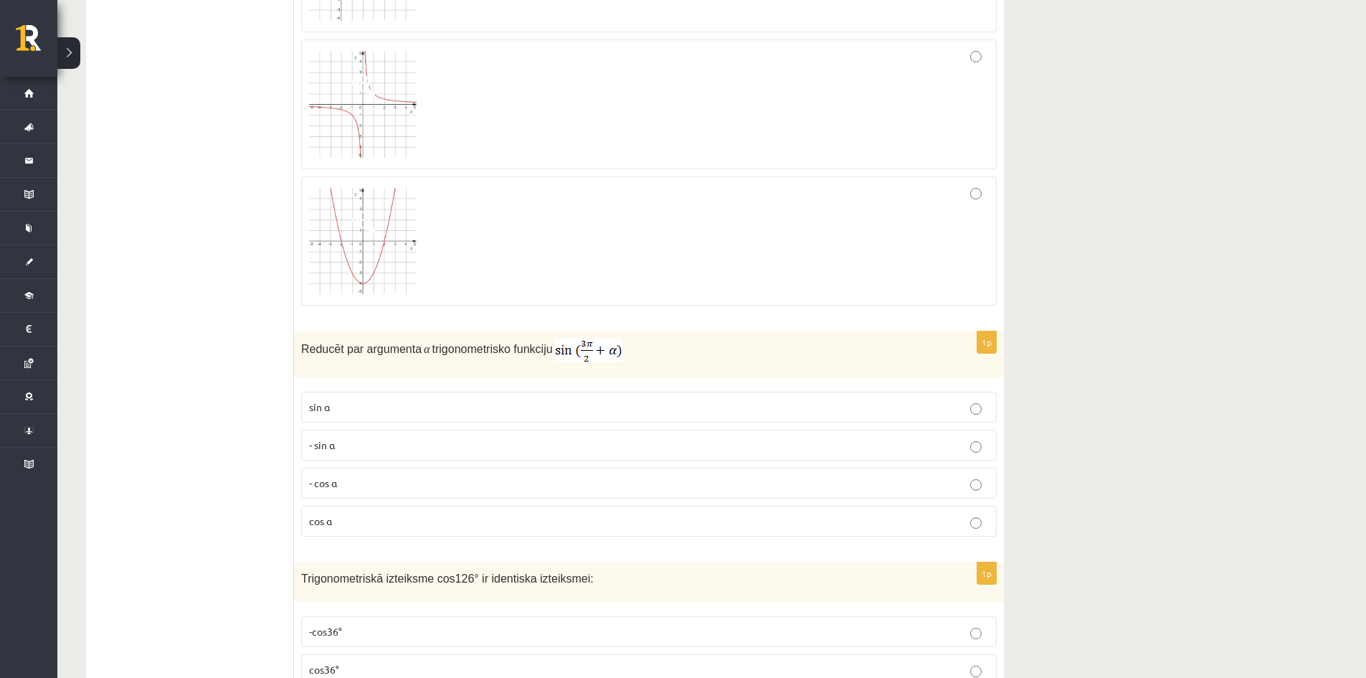
scroll to position [3227, 0]
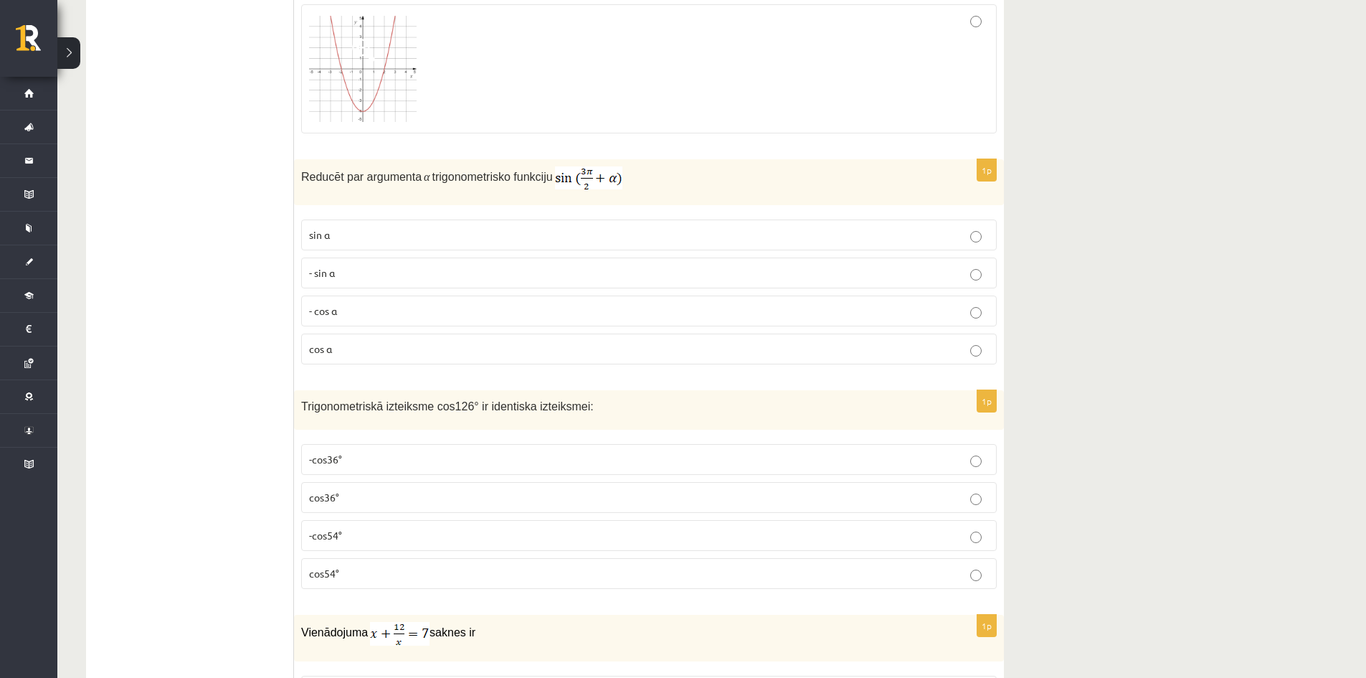
click at [350, 300] on label "- cos ⁡α" at bounding box center [649, 310] width 696 height 31
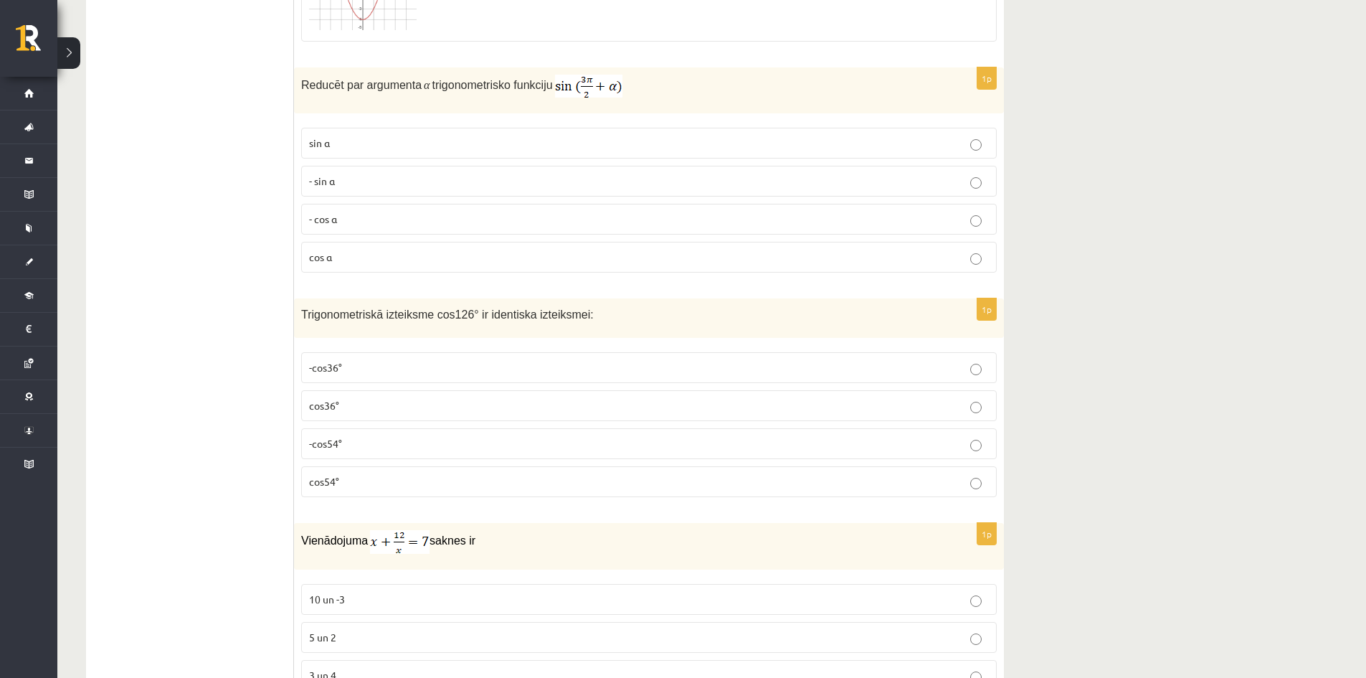
scroll to position [3370, 0]
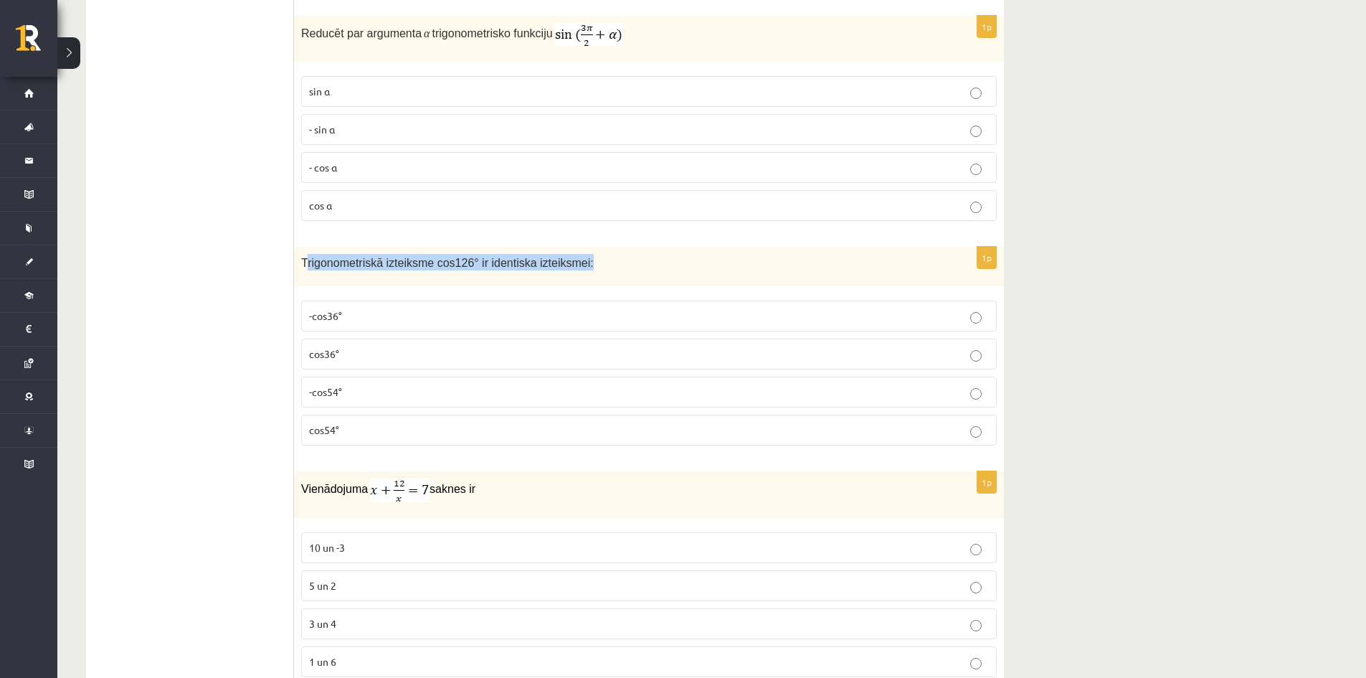
drag, startPoint x: 304, startPoint y: 264, endPoint x: 599, endPoint y: 257, distance: 295.5
click at [599, 257] on p "Trigonometriskā izteiksme cos126° ir identiska izteiksmei:" at bounding box center [613, 262] width 624 height 16
click at [556, 259] on span "Trigonometriskā izteiksme cos126° ir identiska izteiksmei:" at bounding box center [447, 263] width 293 height 12
drag, startPoint x: 586, startPoint y: 264, endPoint x: 301, endPoint y: 248, distance: 285.1
click at [301, 248] on div "Trigonometriskā izteiksme cos126° ir identiska izteiksmei:" at bounding box center [649, 266] width 710 height 39
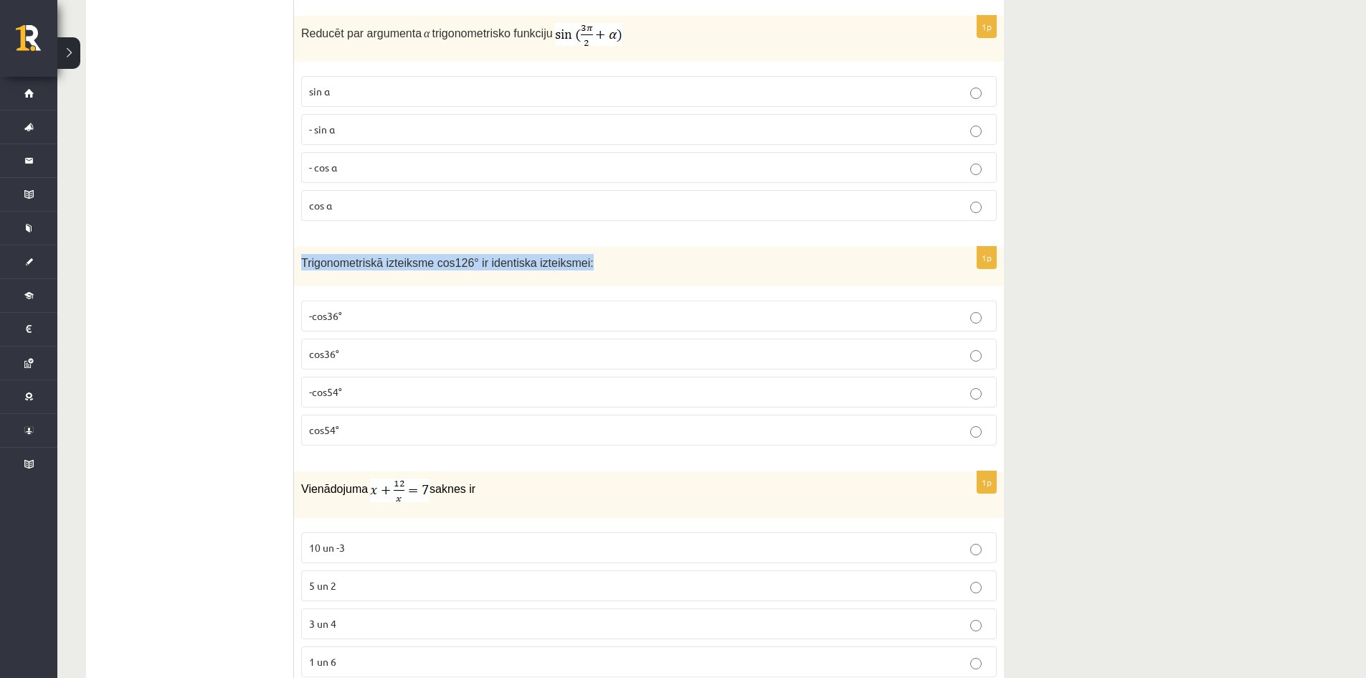
copy span "Trigonometriskā izteiksme cos126° ir identiska izteiksmei:"
click at [348, 416] on label "cos54°" at bounding box center [649, 429] width 696 height 31
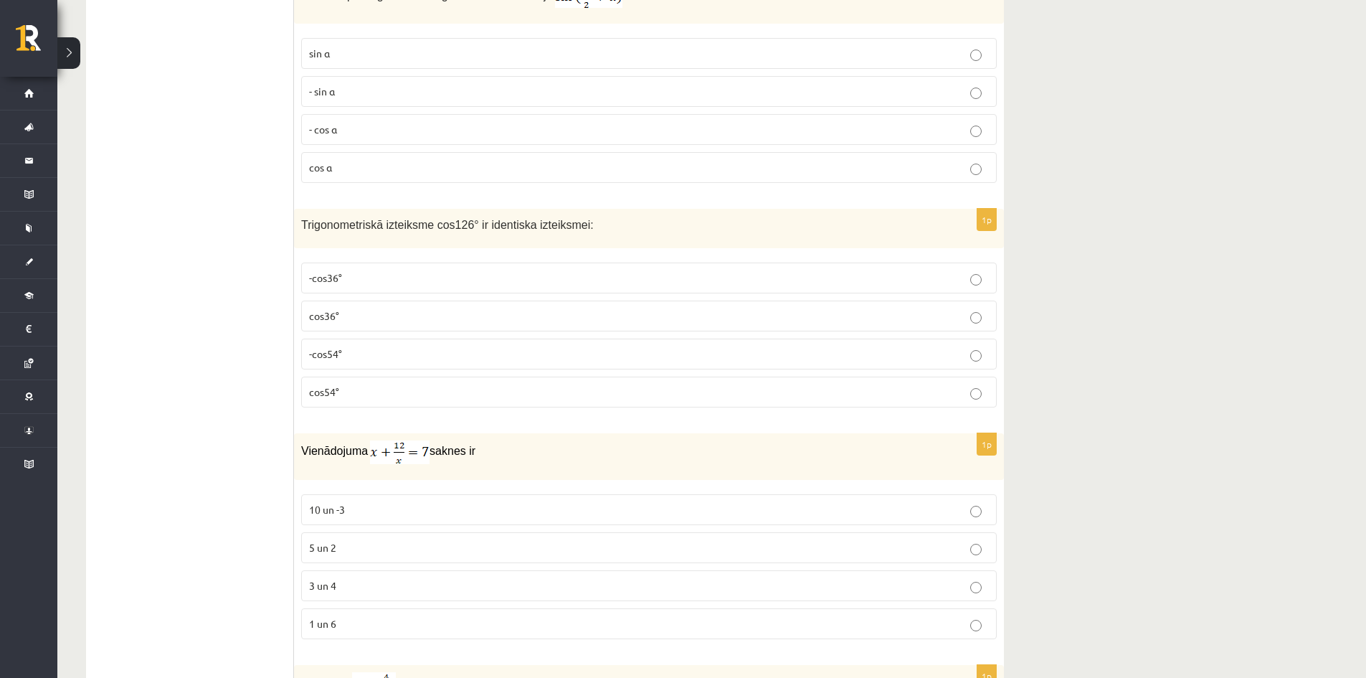
scroll to position [3585, 0]
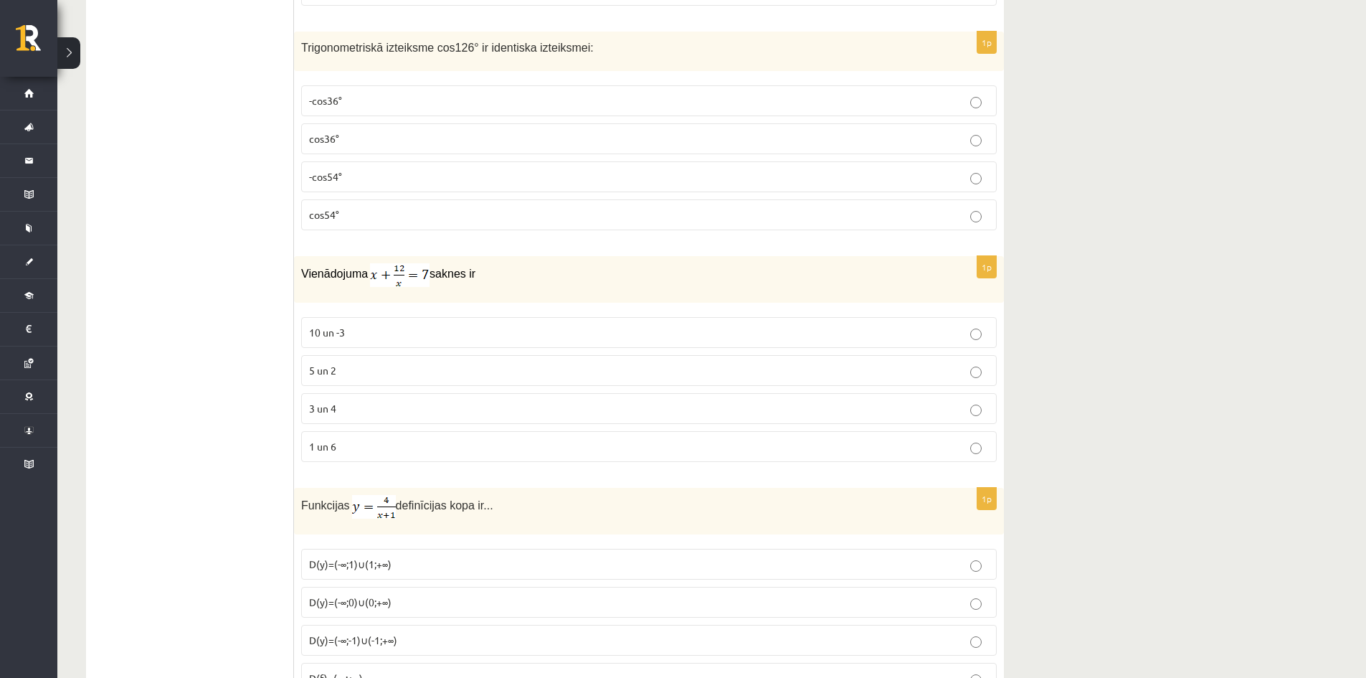
click at [378, 409] on p "3 un 4" at bounding box center [649, 408] width 680 height 15
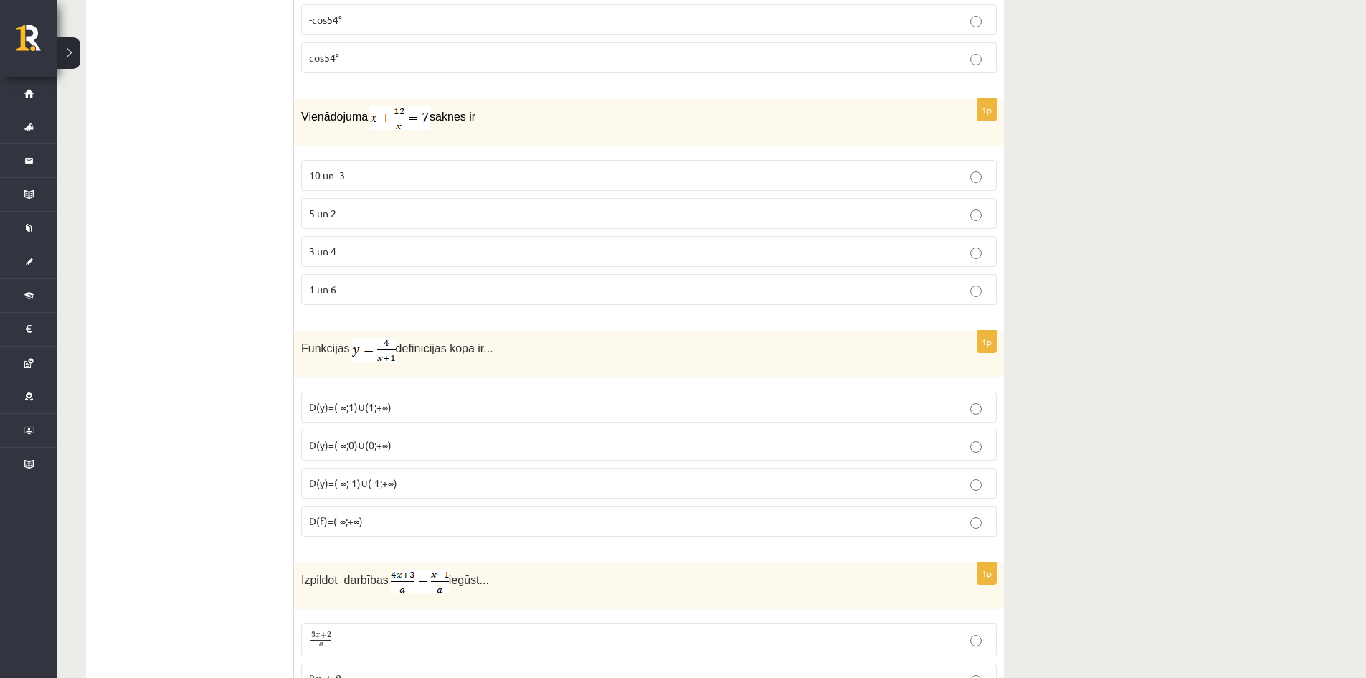
scroll to position [3800, 0]
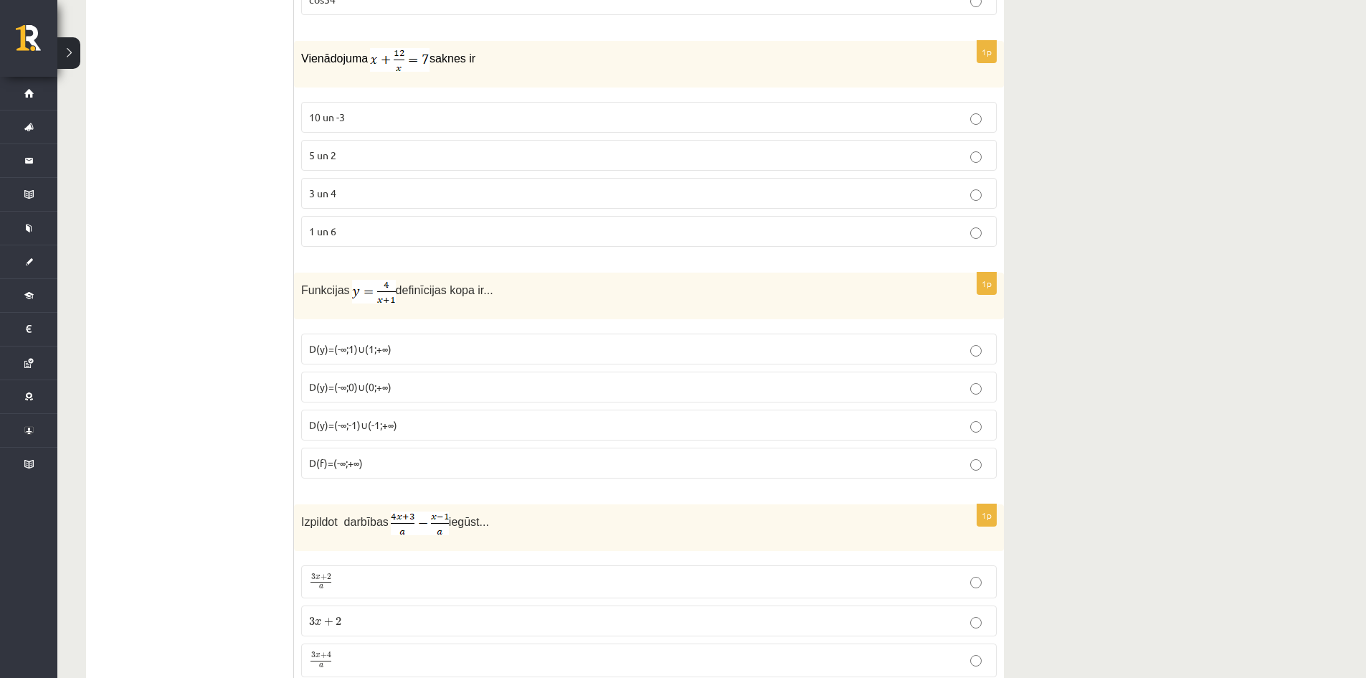
click at [308, 380] on label "D(y)=(-∞;0)∪(0;+∞)" at bounding box center [649, 386] width 696 height 31
click at [350, 419] on span "D(y)=(-∞;-1)∪(-1;+∞)" at bounding box center [353, 424] width 88 height 13
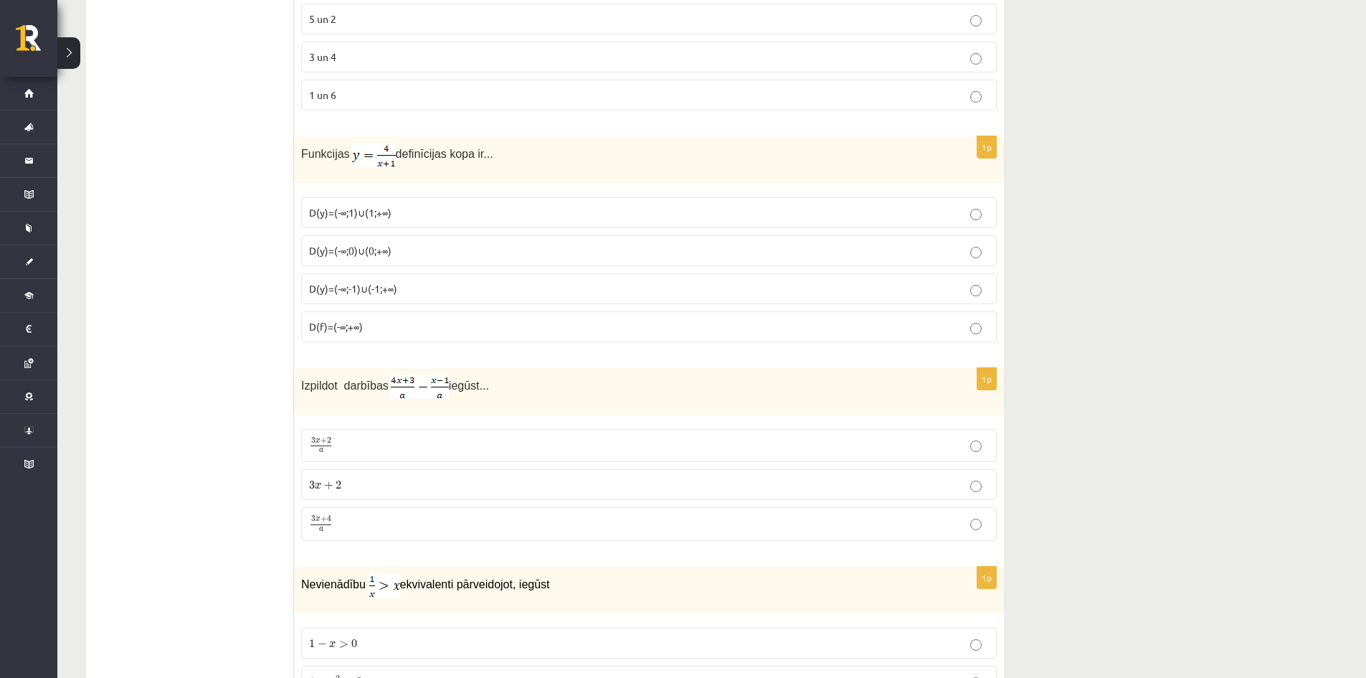
scroll to position [3944, 0]
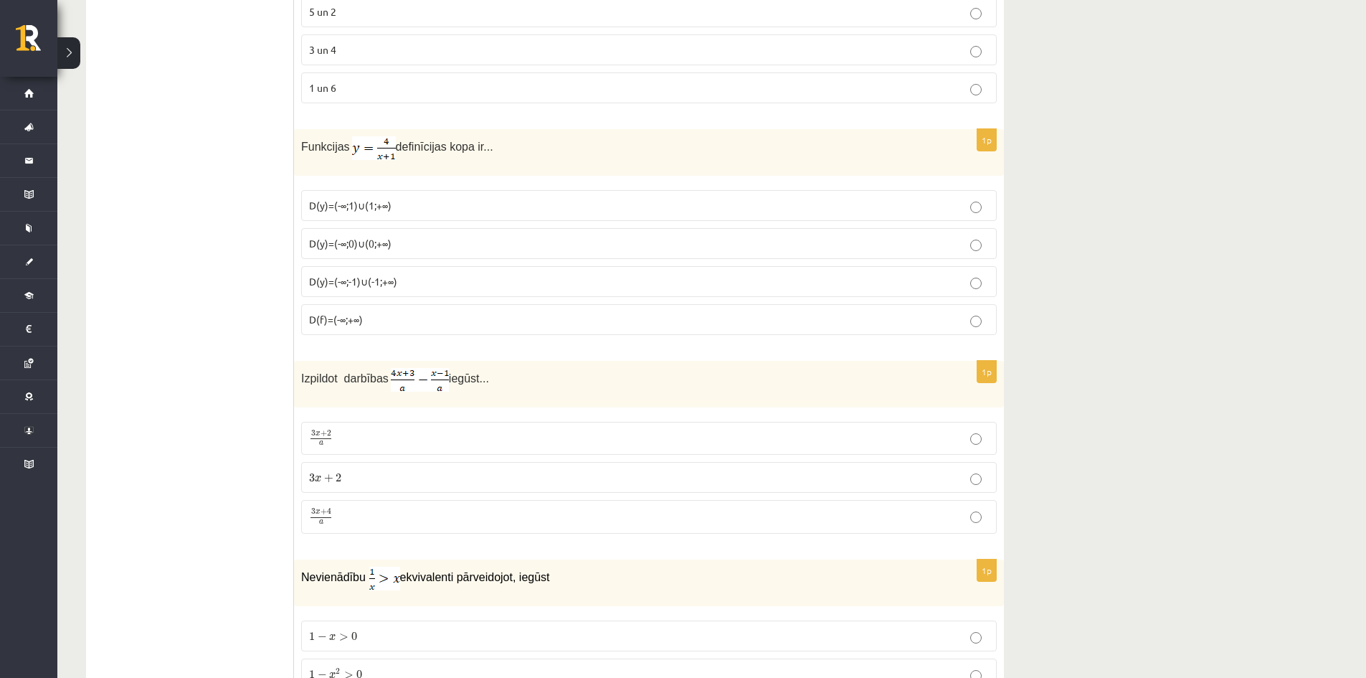
click at [368, 437] on p "3 x + 2 a 3 x + 2 a" at bounding box center [649, 438] width 680 height 17
click at [371, 504] on label "3 x + 4 a 3 x + 4 a" at bounding box center [649, 517] width 696 height 34
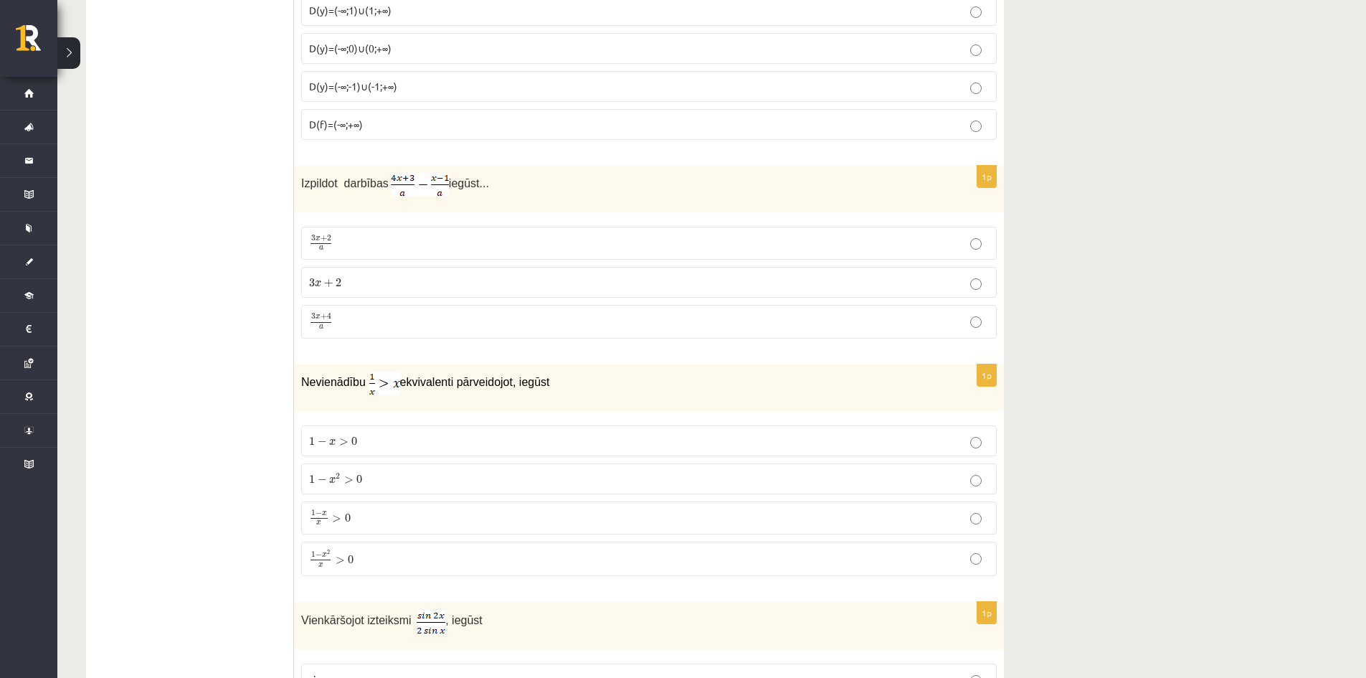
scroll to position [4159, 0]
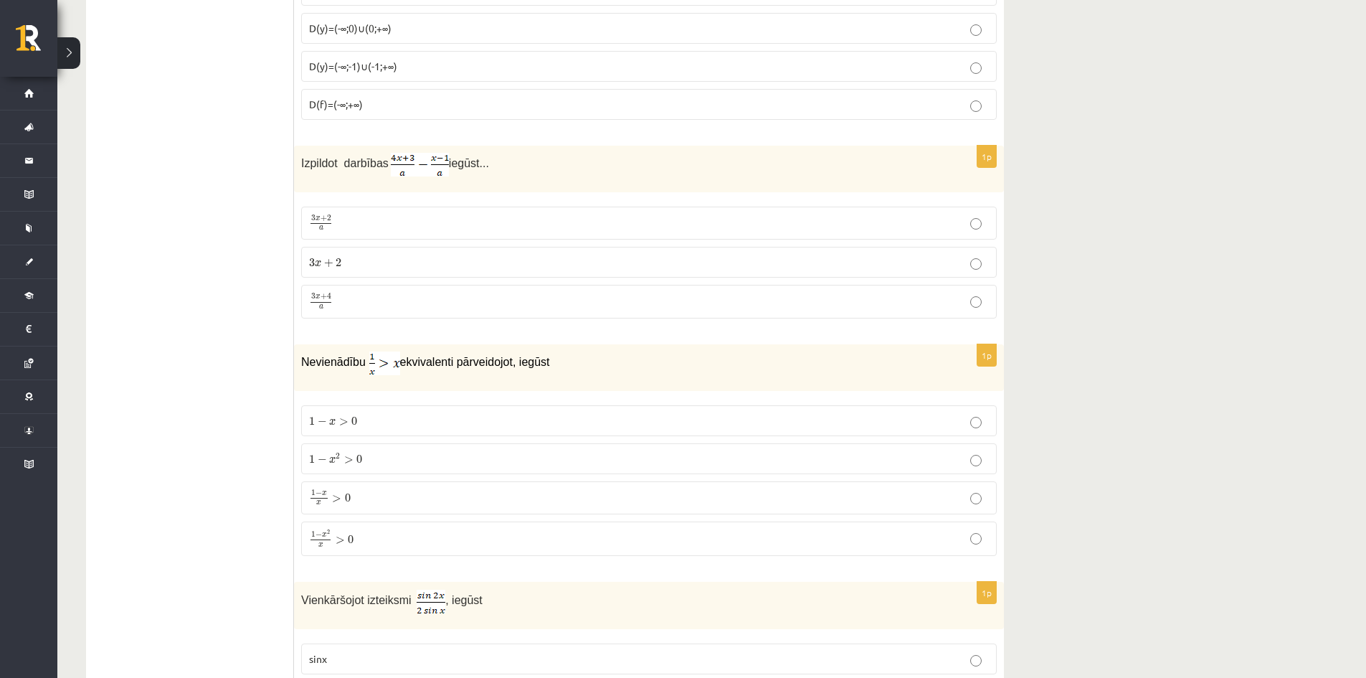
click at [377, 546] on p "1 − x 2 x > 0 1 − x 2 x > 0" at bounding box center [649, 538] width 680 height 19
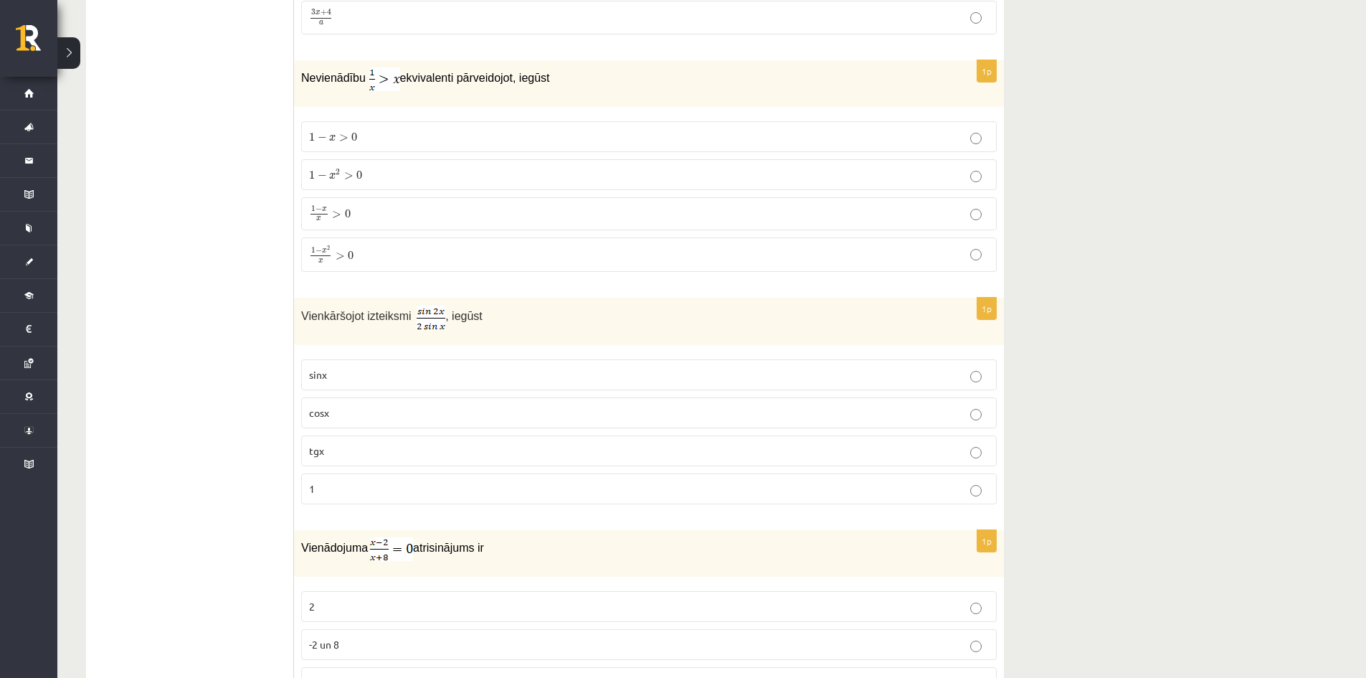
scroll to position [4446, 0]
click at [334, 412] on p "cosx" at bounding box center [649, 409] width 680 height 15
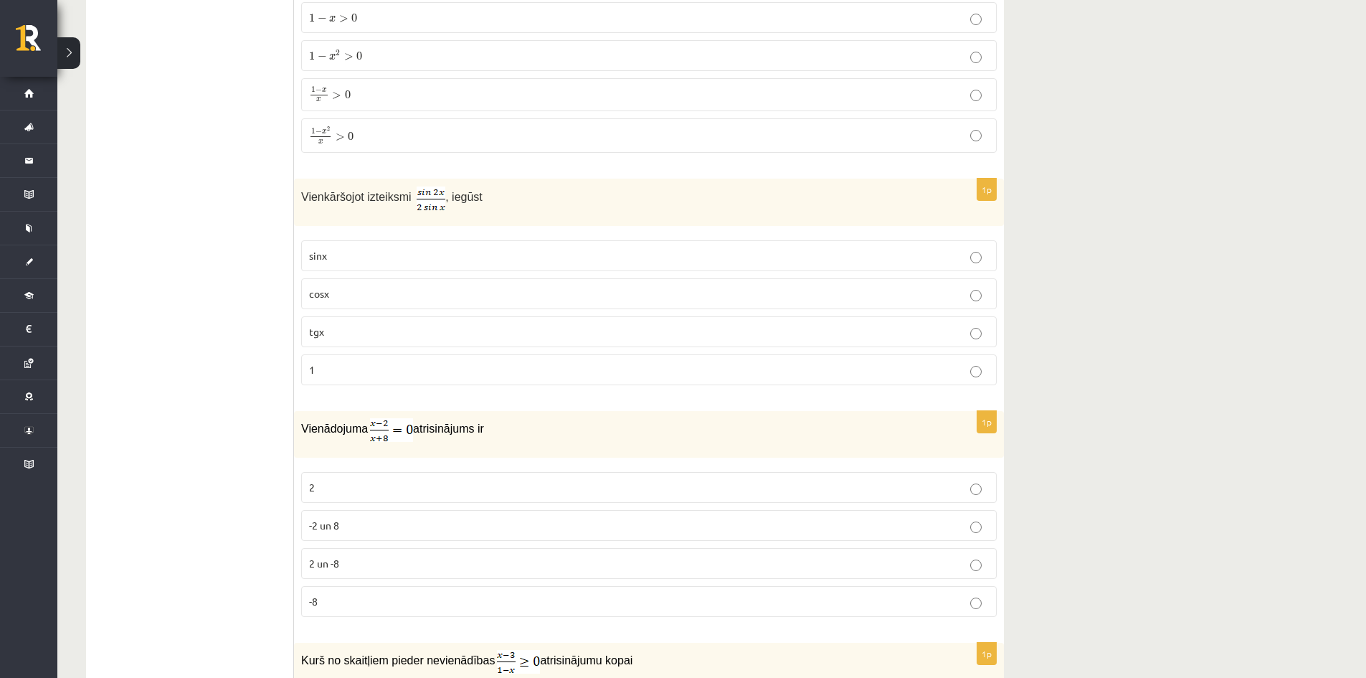
scroll to position [4589, 0]
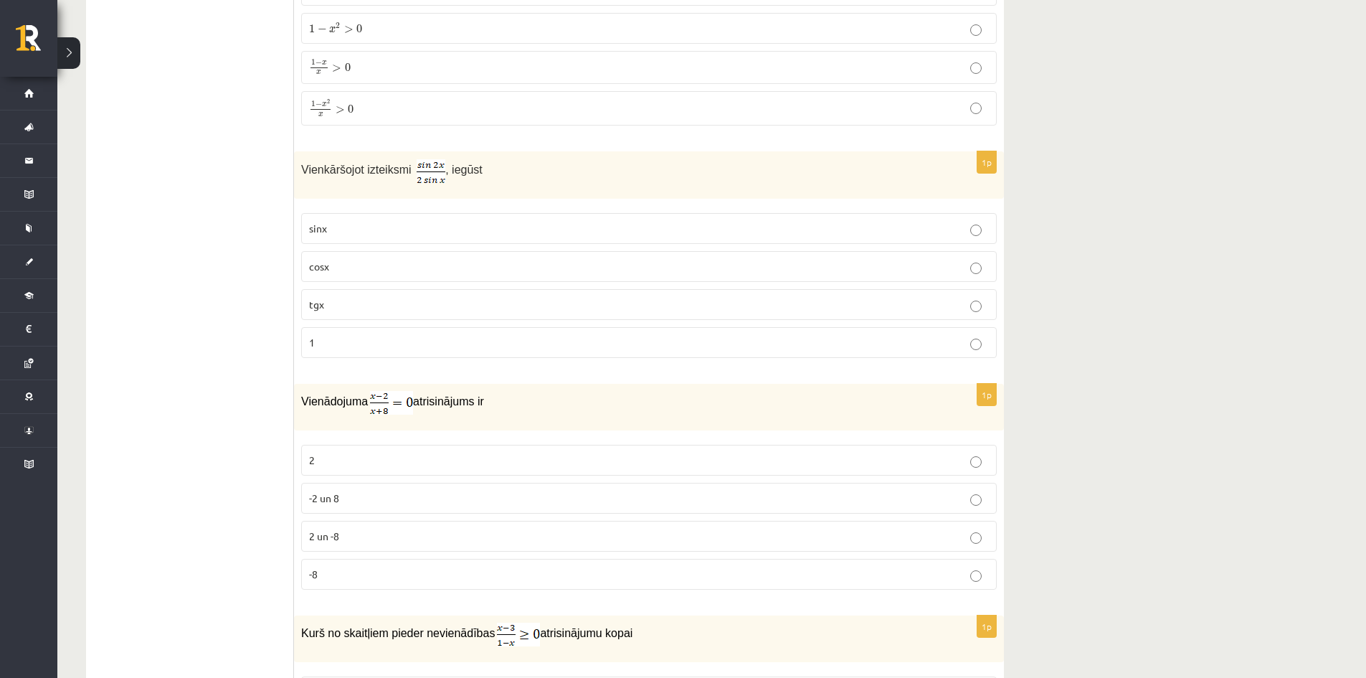
click at [381, 459] on p "2" at bounding box center [649, 459] width 680 height 15
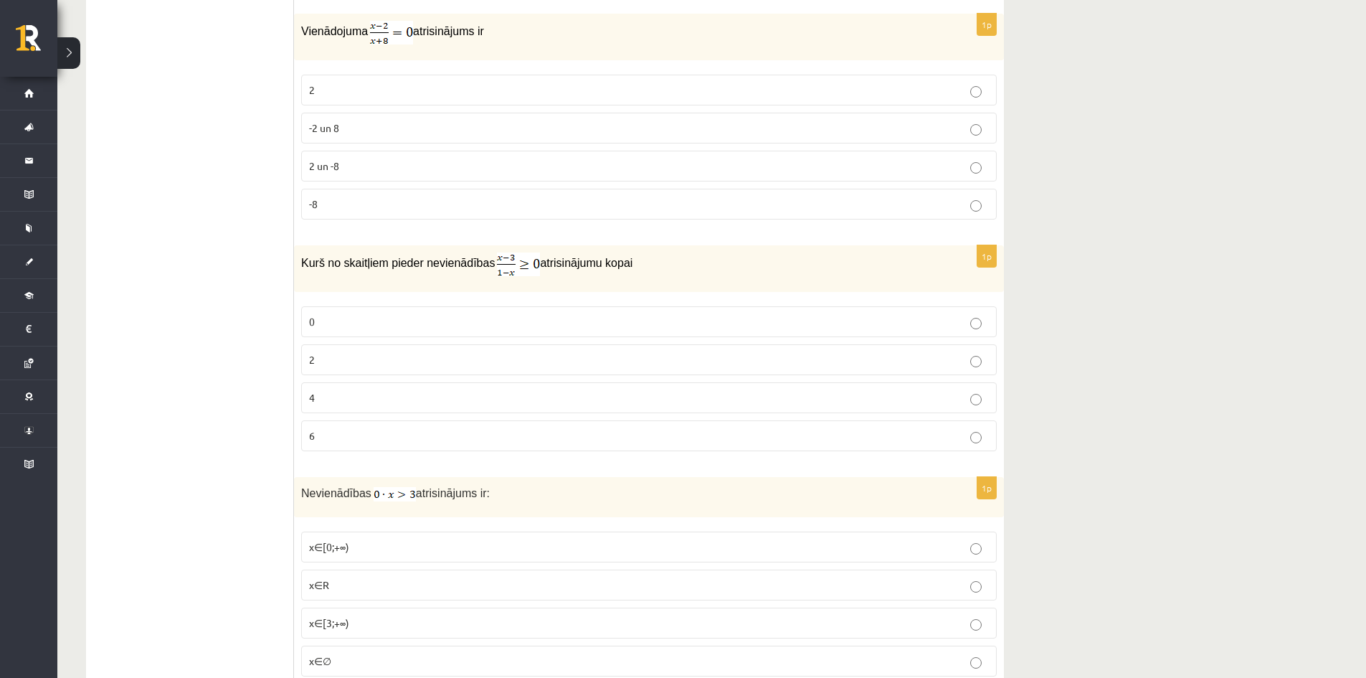
scroll to position [4947, 0]
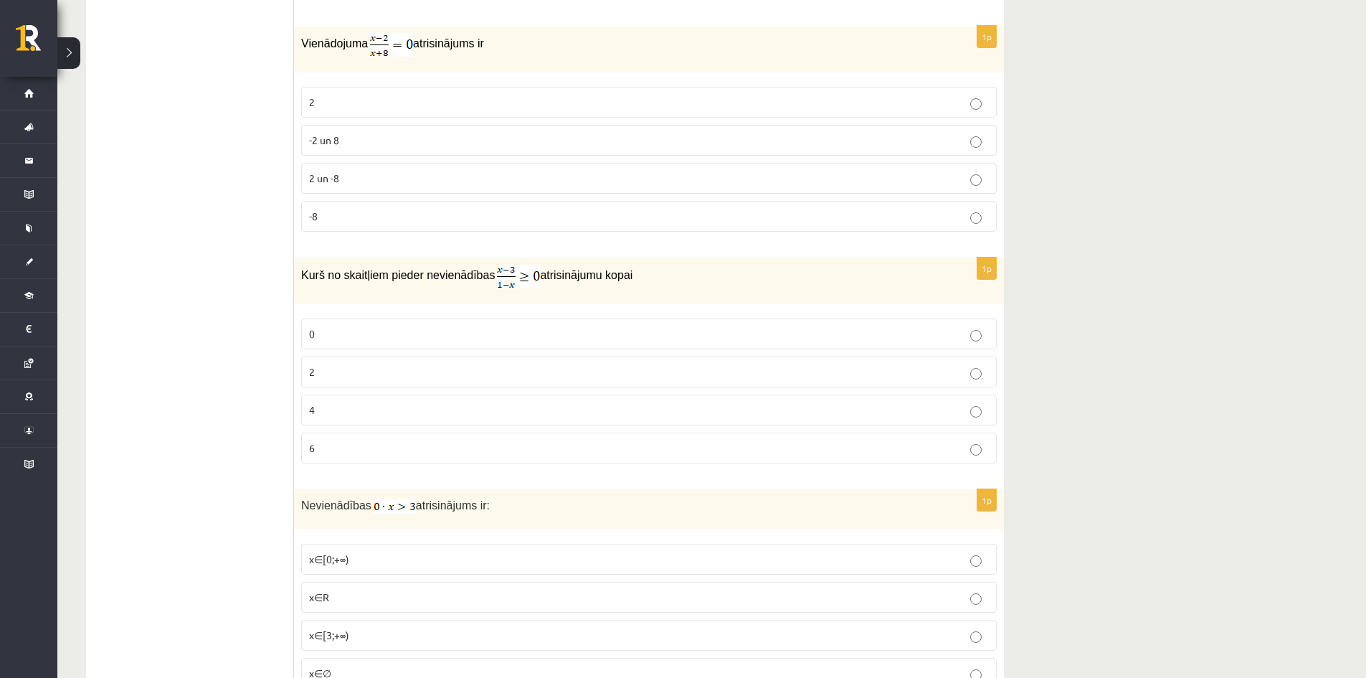
click at [330, 411] on p "4" at bounding box center [649, 409] width 680 height 15
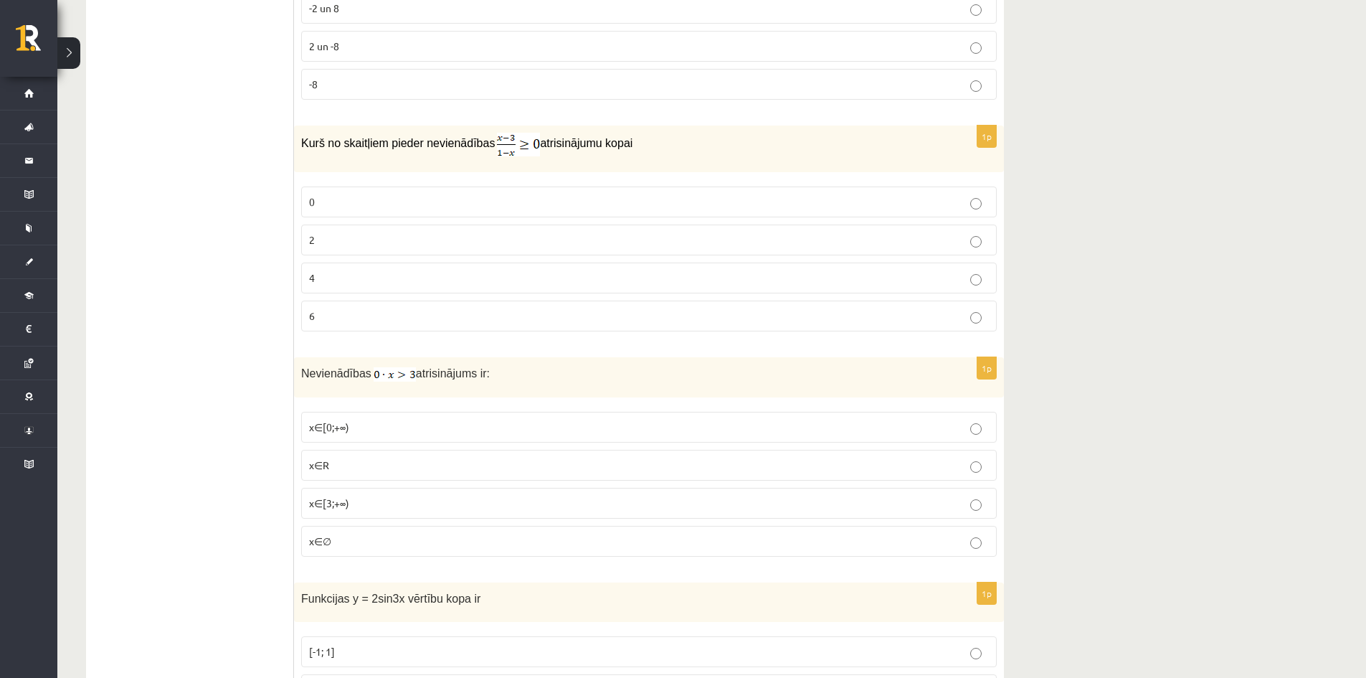
scroll to position [5162, 0]
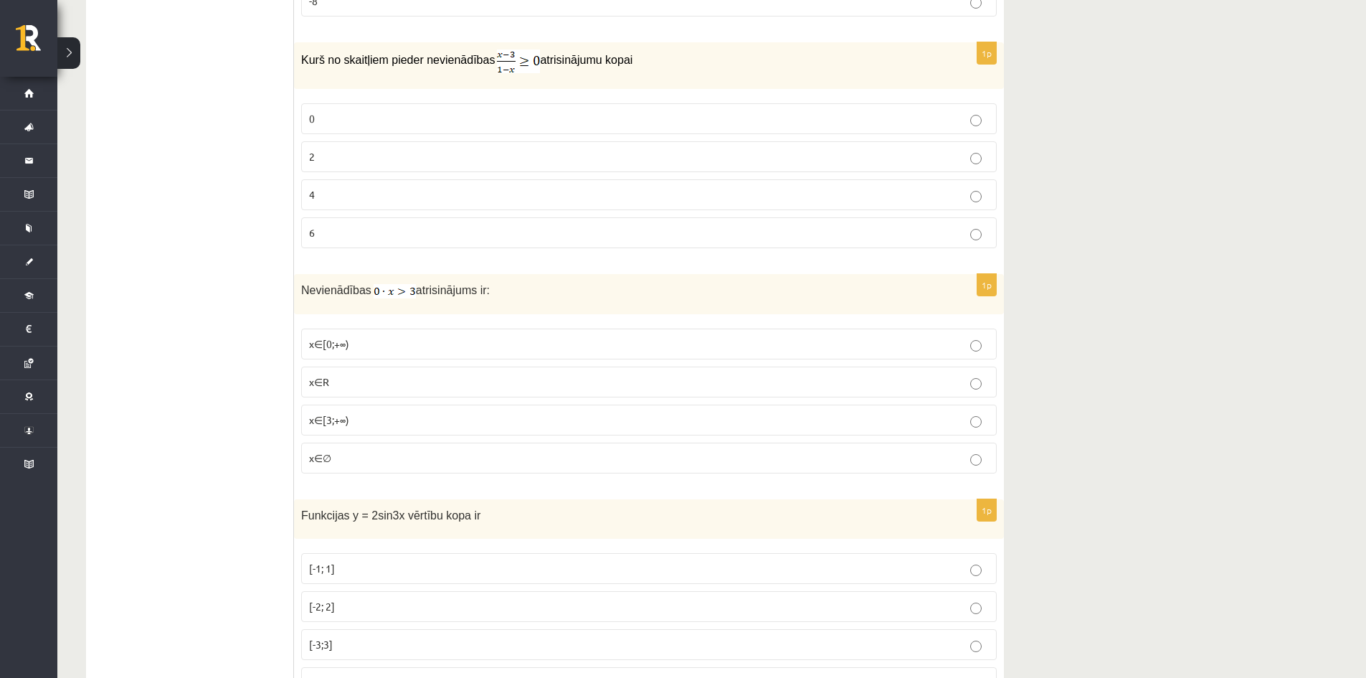
click at [346, 452] on p "x∈∅" at bounding box center [649, 457] width 680 height 15
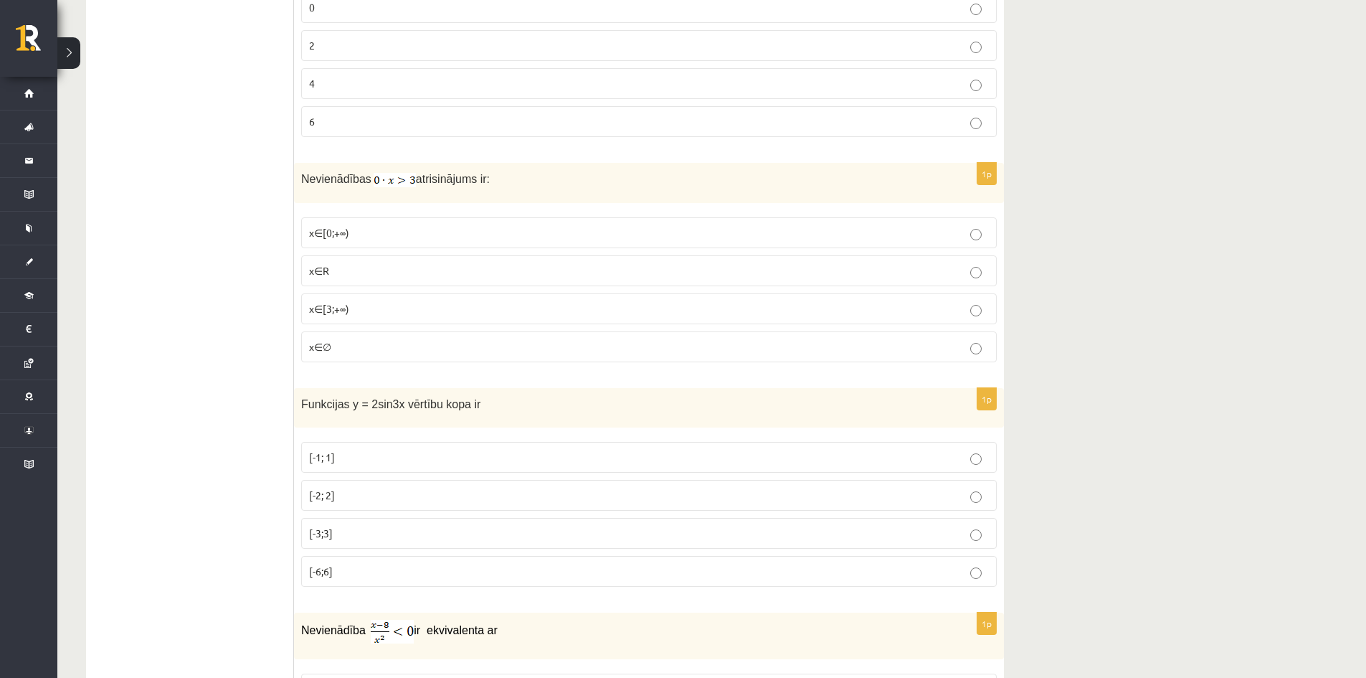
scroll to position [5377, 0]
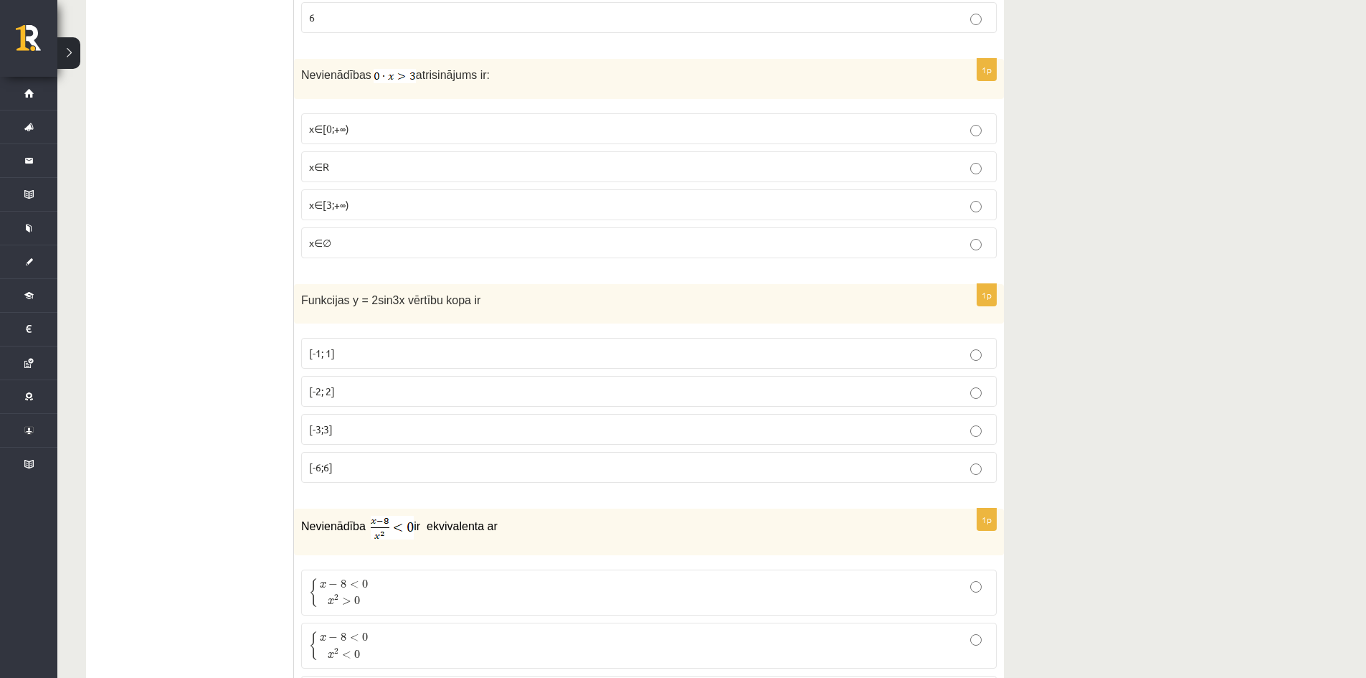
drag, startPoint x: 487, startPoint y: 288, endPoint x: 245, endPoint y: 285, distance: 241.6
click at [304, 294] on span "Funkcijas y = 2sin3x vērtību kopa ir" at bounding box center [390, 300] width 179 height 12
drag, startPoint x: 297, startPoint y: 300, endPoint x: 468, endPoint y: 303, distance: 171.4
click at [468, 303] on div "Funkcijas y = 2sin3x vērtību kopa ir" at bounding box center [649, 303] width 710 height 39
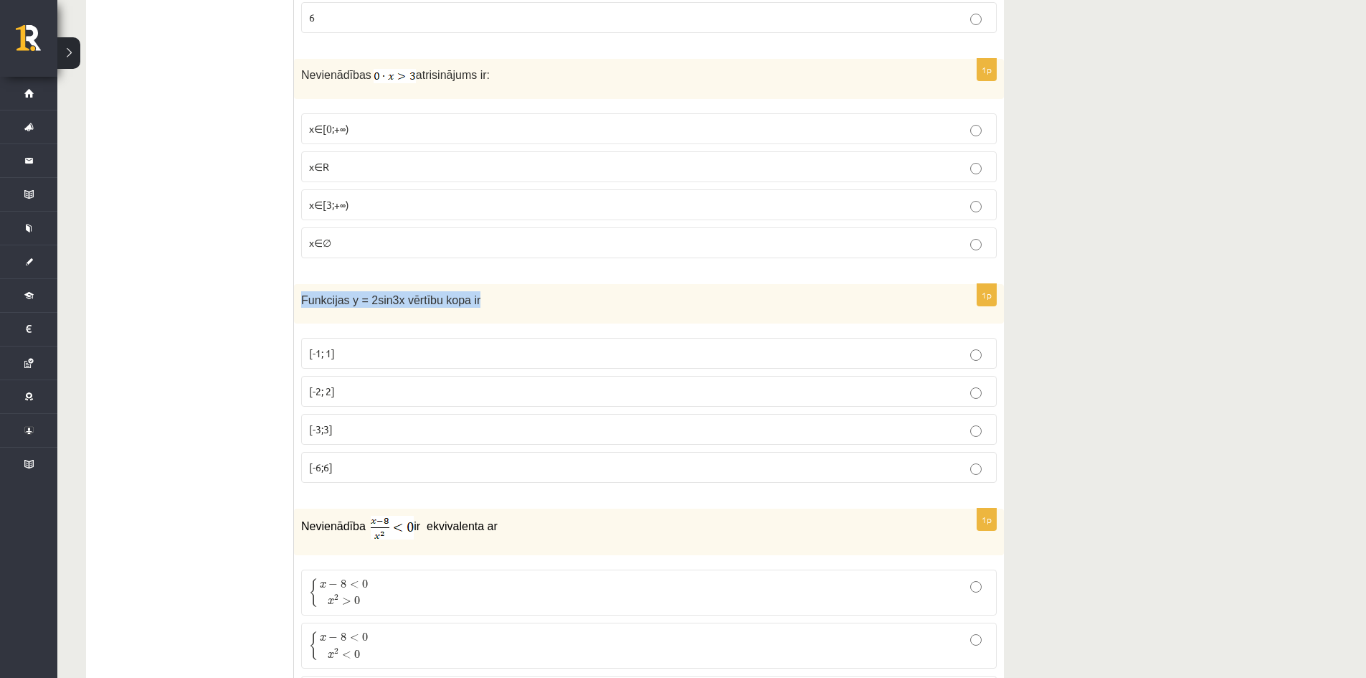
copy span "Funkcijas y = 2sin3x vērtību kopa ir"
click at [317, 348] on span "[-1; 1]" at bounding box center [322, 352] width 26 height 13
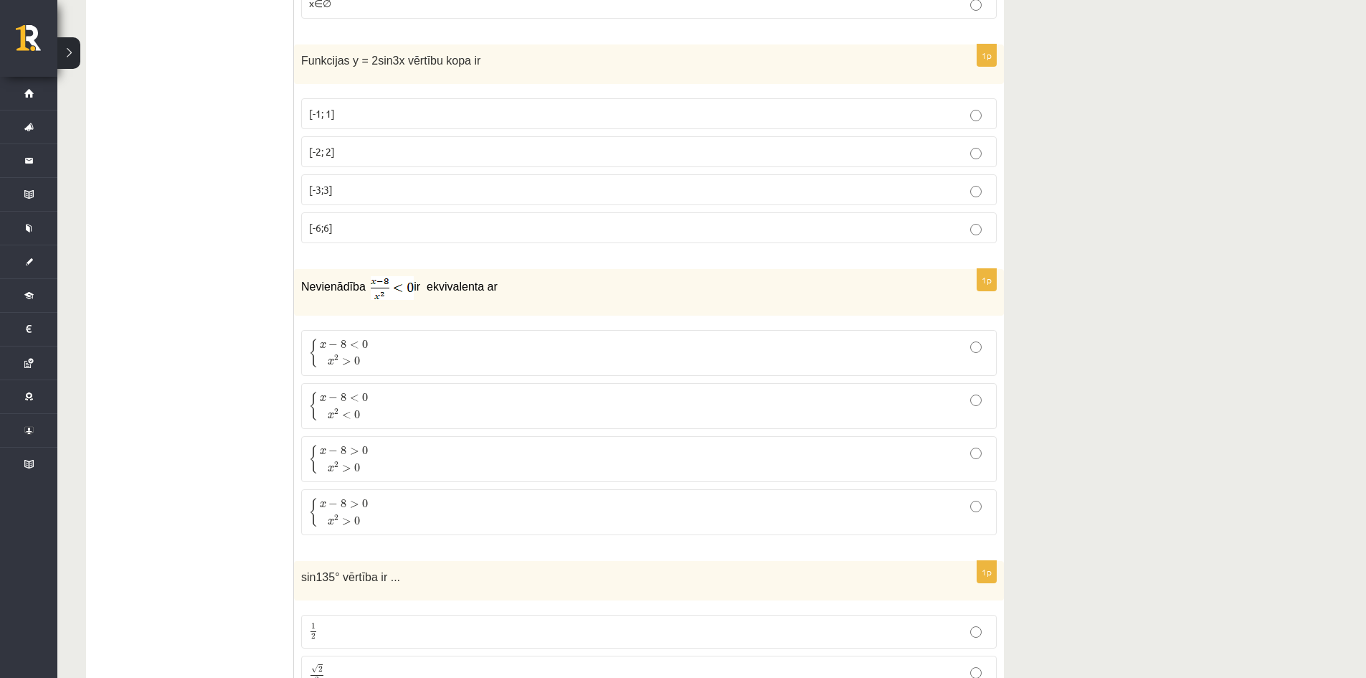
scroll to position [5664, 0]
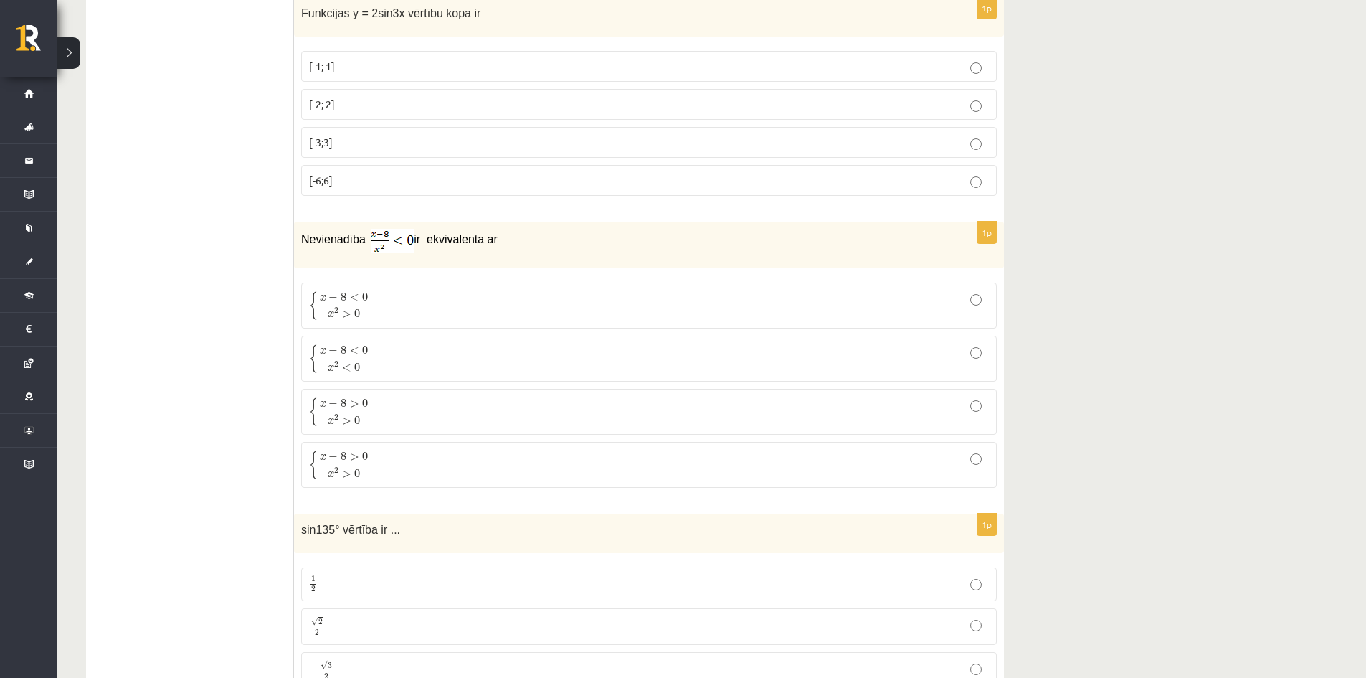
click at [394, 298] on p "{ x − 8 < 0 x 2 > 0 { x − 8 < 0 x 2 > 0" at bounding box center [649, 305] width 680 height 30
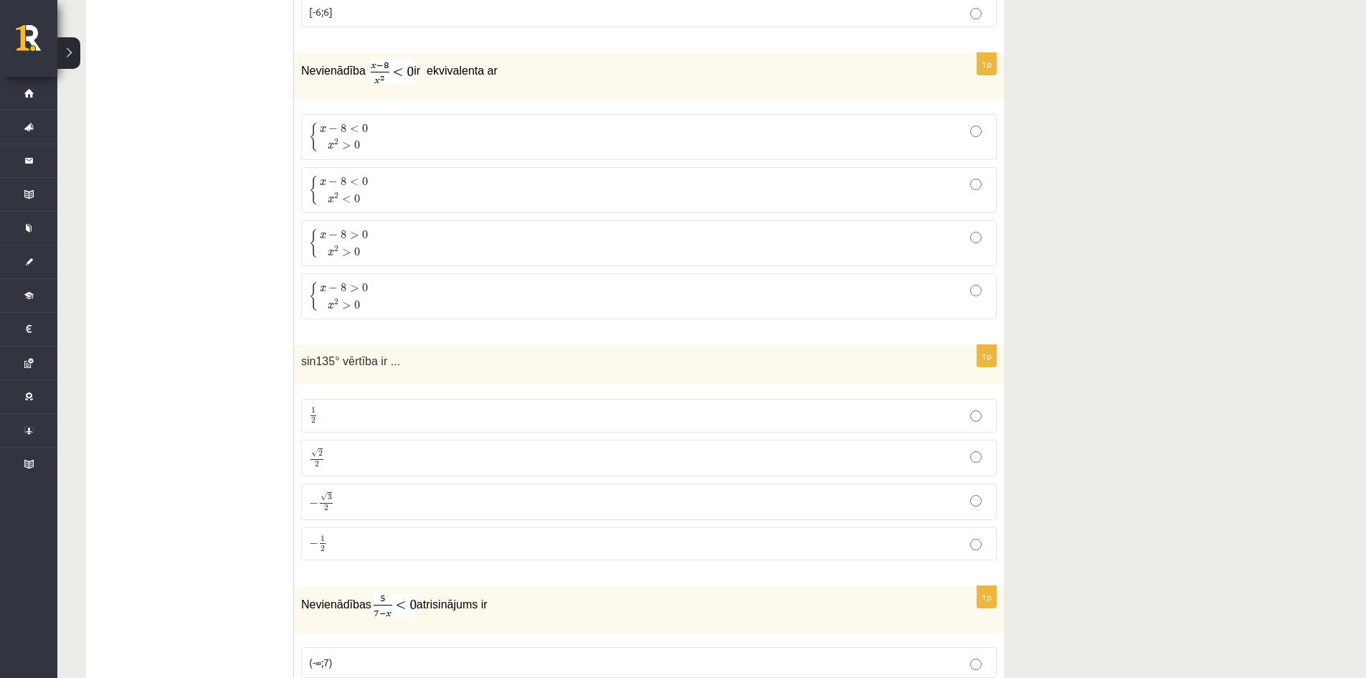
scroll to position [5879, 0]
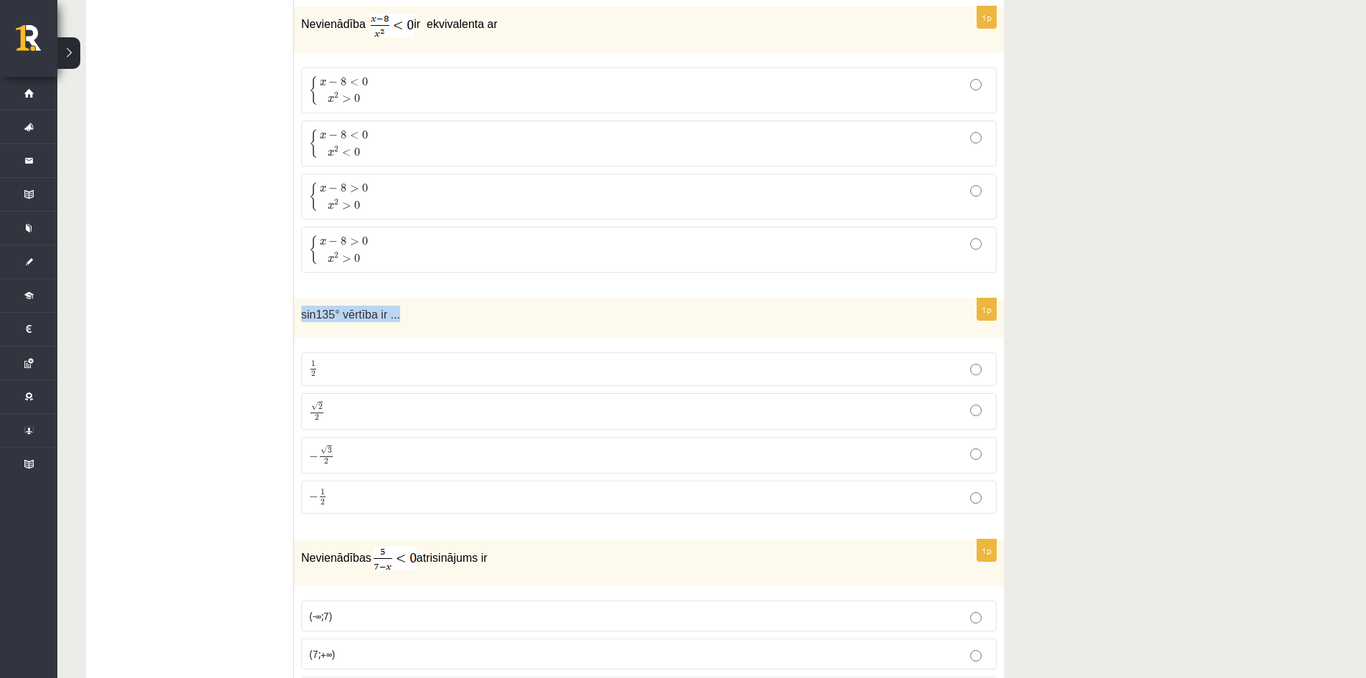
drag, startPoint x: 407, startPoint y: 310, endPoint x: 297, endPoint y: 310, distance: 110.4
click at [297, 310] on div "sin135° vērtība ir ..." at bounding box center [649, 317] width 710 height 39
copy span "sin135° vērtība ir ..."
click at [348, 393] on label "√ 2 2 2 2" at bounding box center [649, 411] width 696 height 37
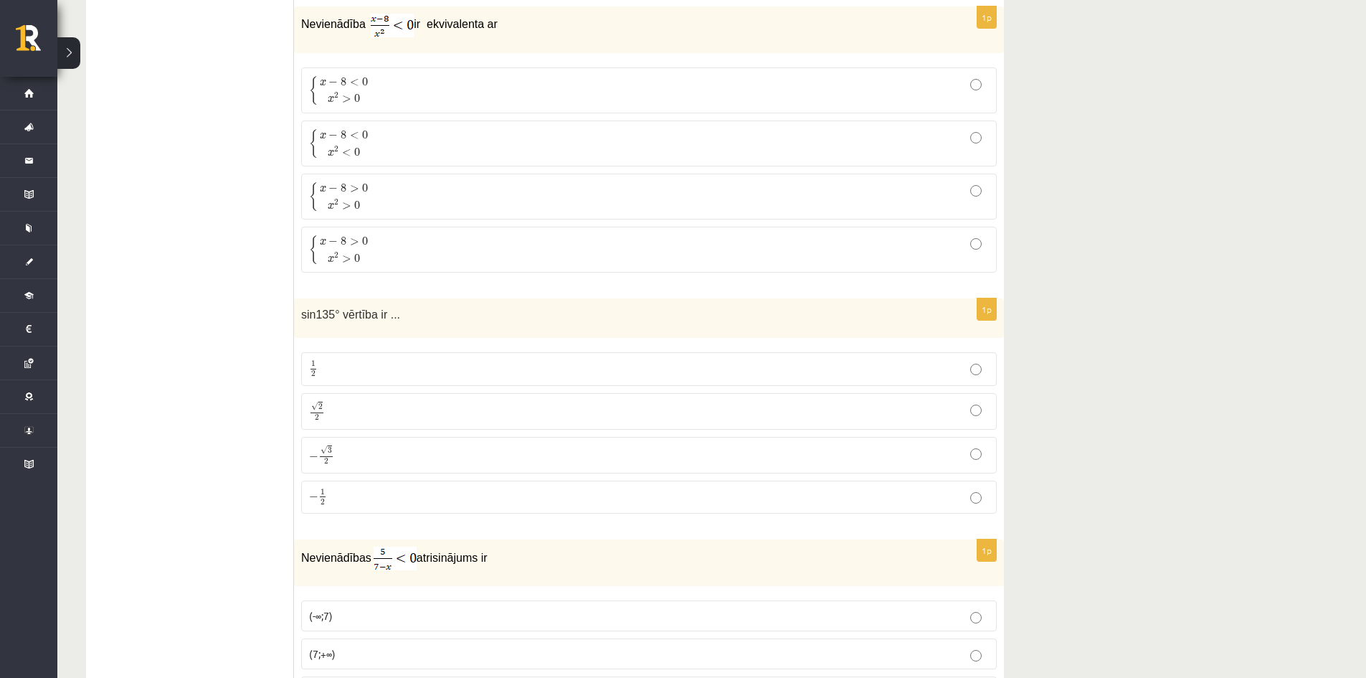
click at [326, 433] on fieldset "1 2 1 2 √ 2 2 2 2 − √ 3 2 − 3 2 − 1 2 − 1 2" at bounding box center [649, 431] width 696 height 173
click at [329, 447] on span "3" at bounding box center [330, 450] width 4 height 6
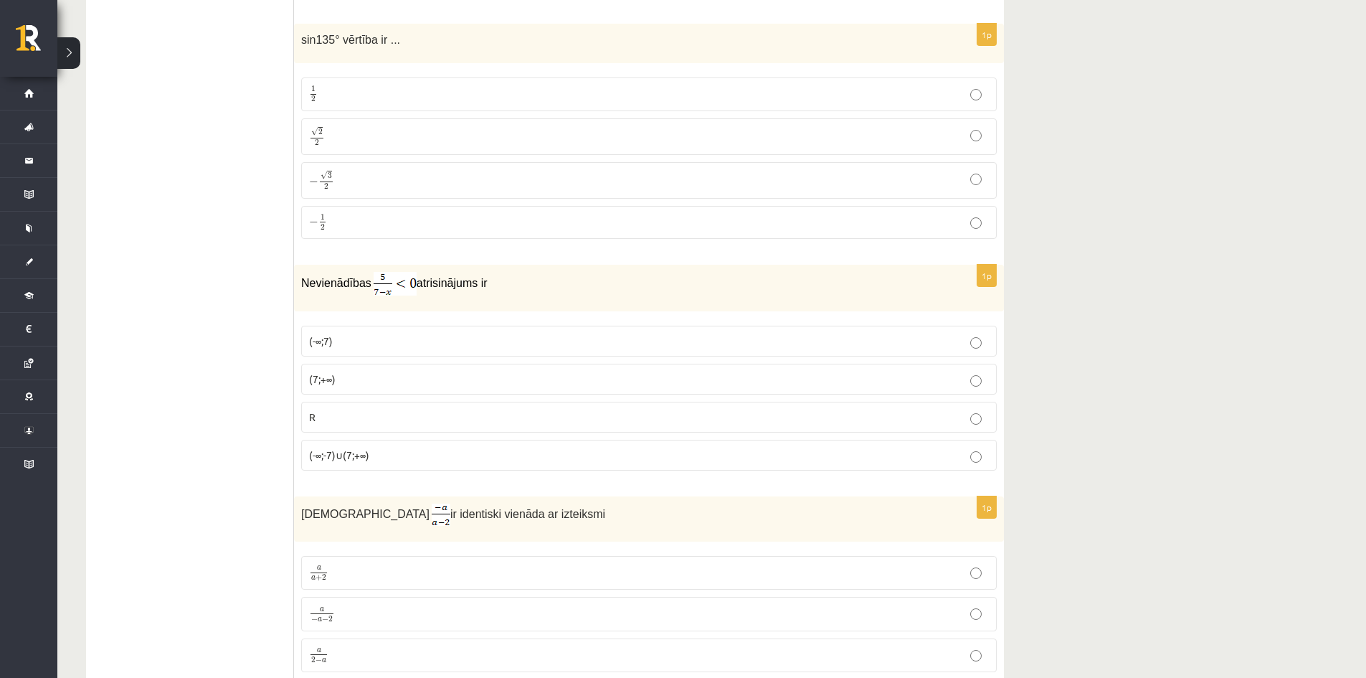
scroll to position [6166, 0]
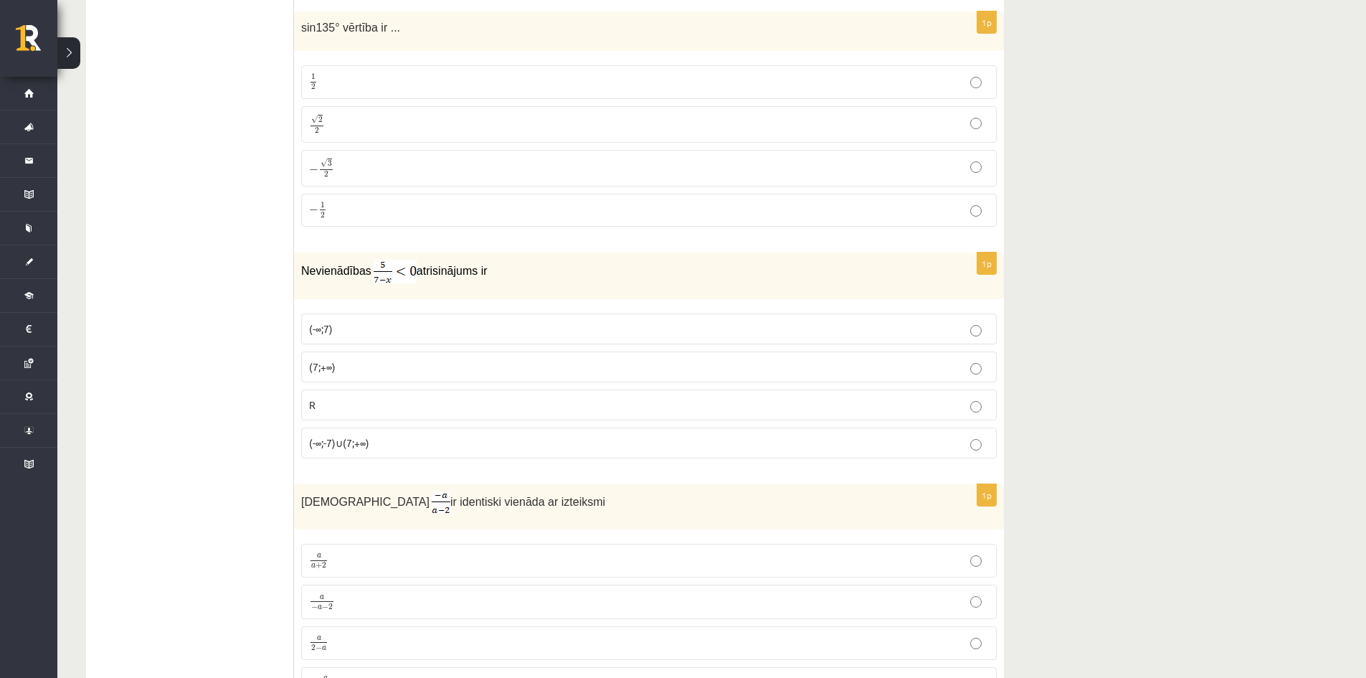
click at [416, 435] on p "(-∞;-7)∪(7;+∞)" at bounding box center [649, 442] width 680 height 15
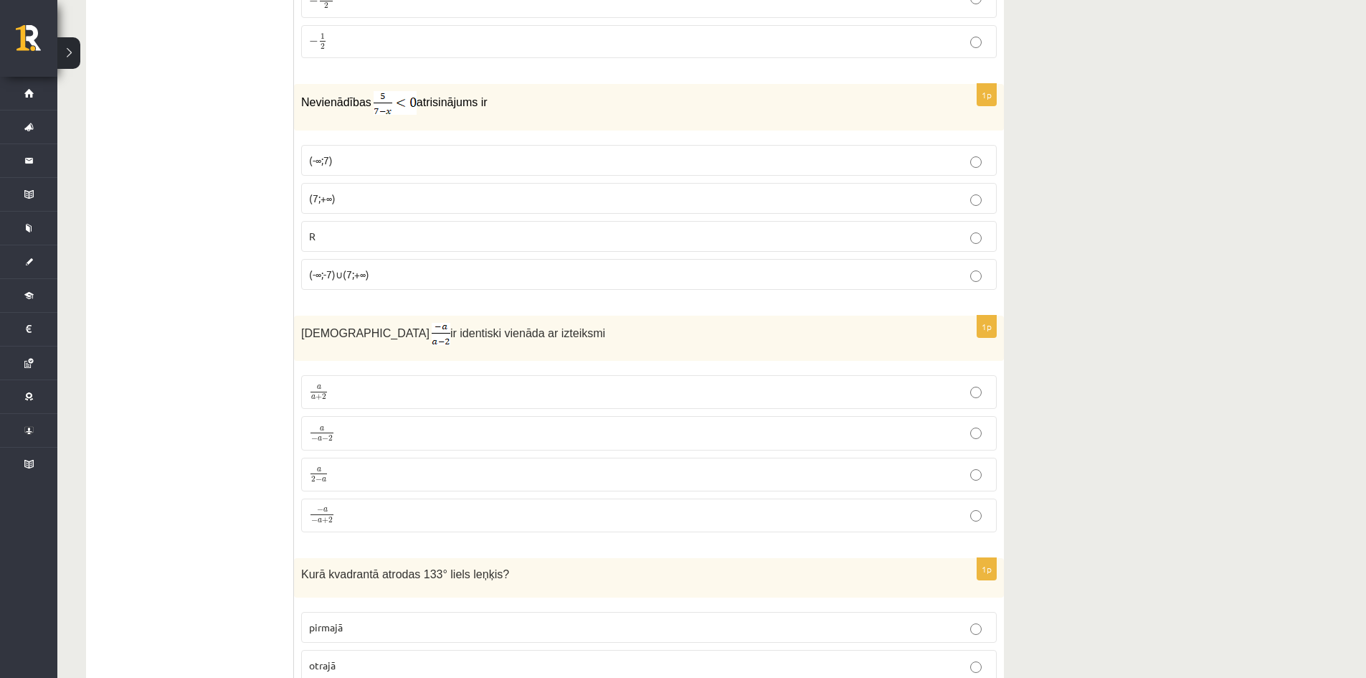
scroll to position [6381, 0]
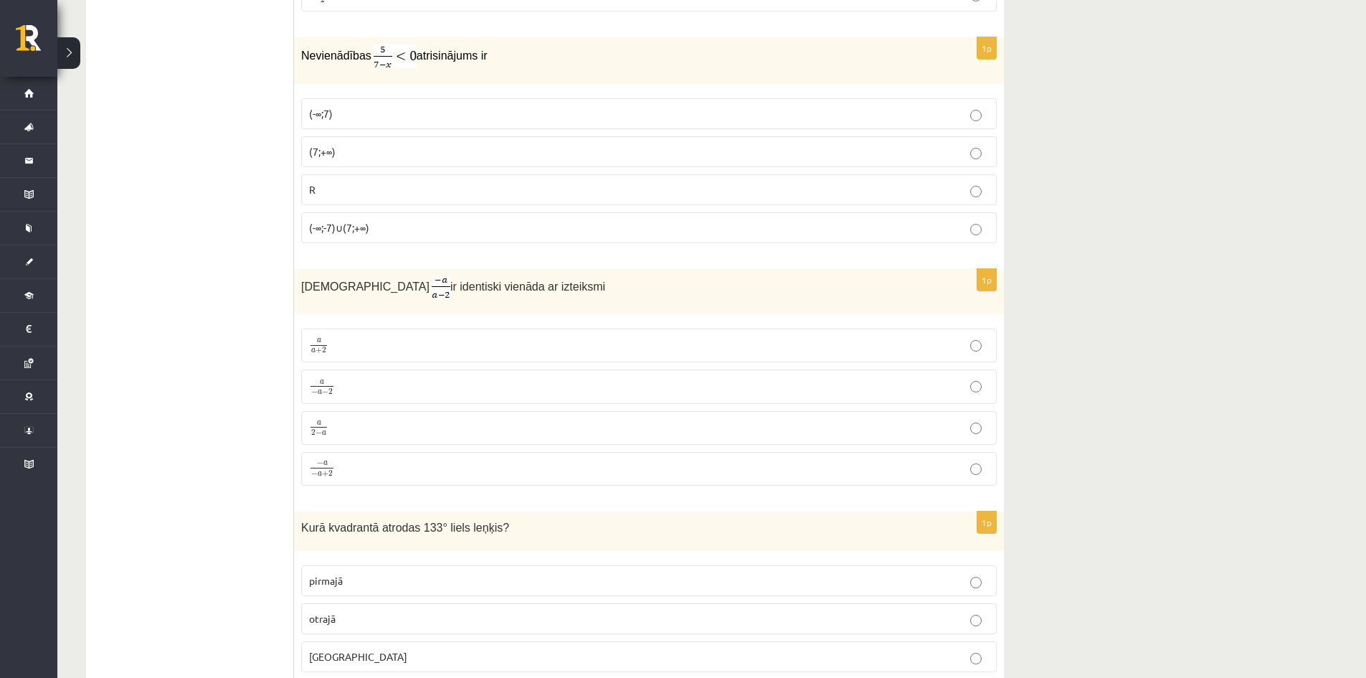
click at [364, 464] on p "− a − a + 2 − a − a + 2" at bounding box center [649, 469] width 680 height 19
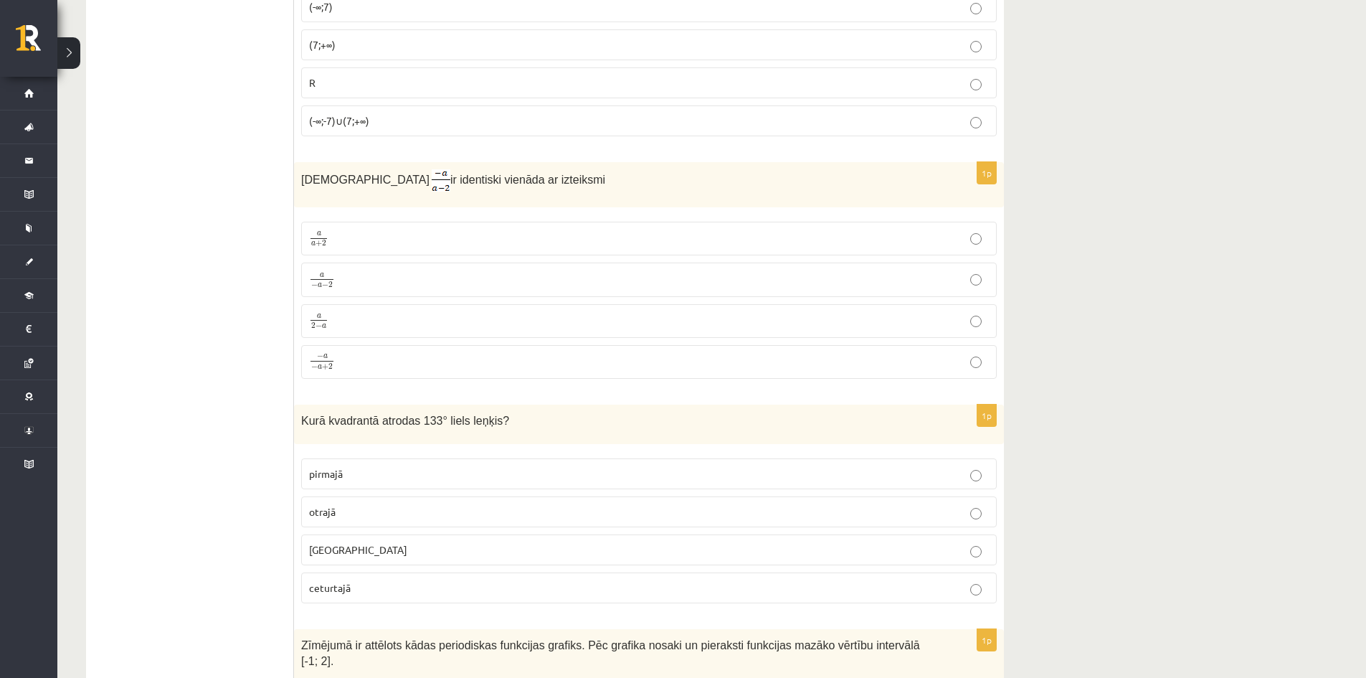
scroll to position [6524, 0]
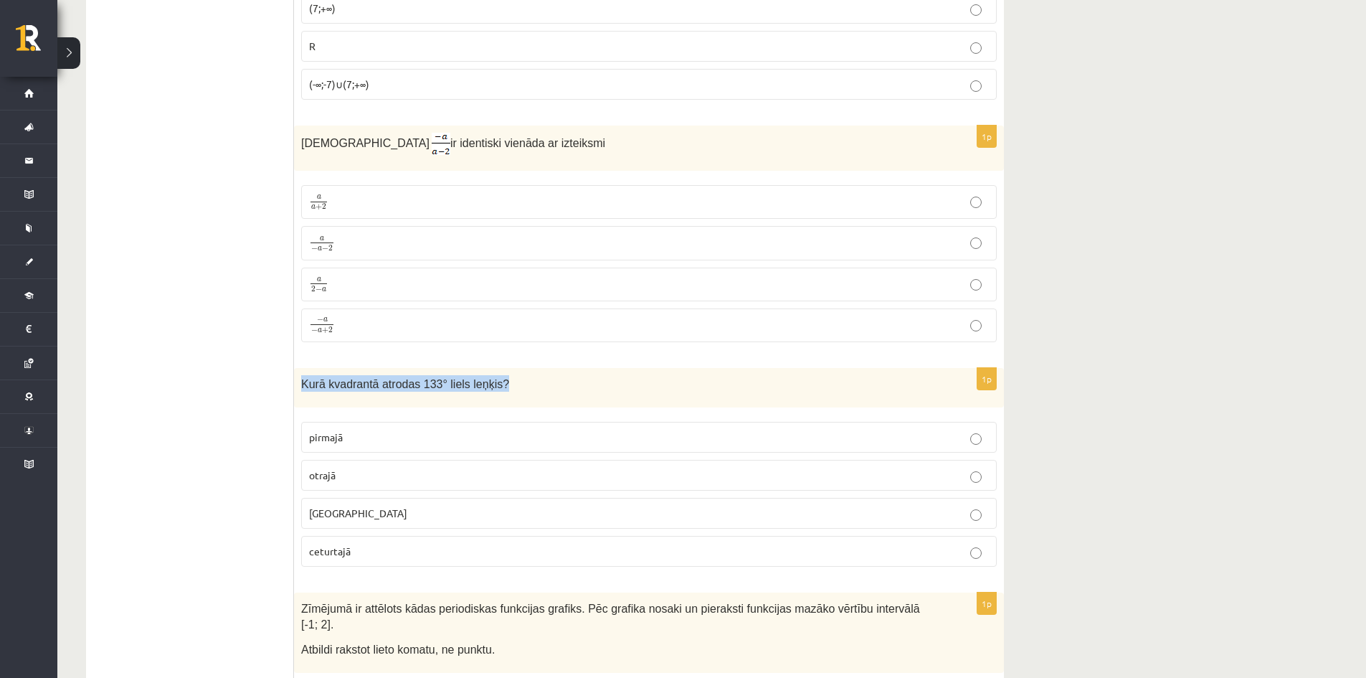
drag, startPoint x: 512, startPoint y: 367, endPoint x: 301, endPoint y: 364, distance: 210.8
click at [301, 368] on div "Kurā kvadrantā atrodas 133° liels leņķis?" at bounding box center [649, 387] width 710 height 39
copy span "Kurā kvadrantā atrodas 133° liels leņķis?"
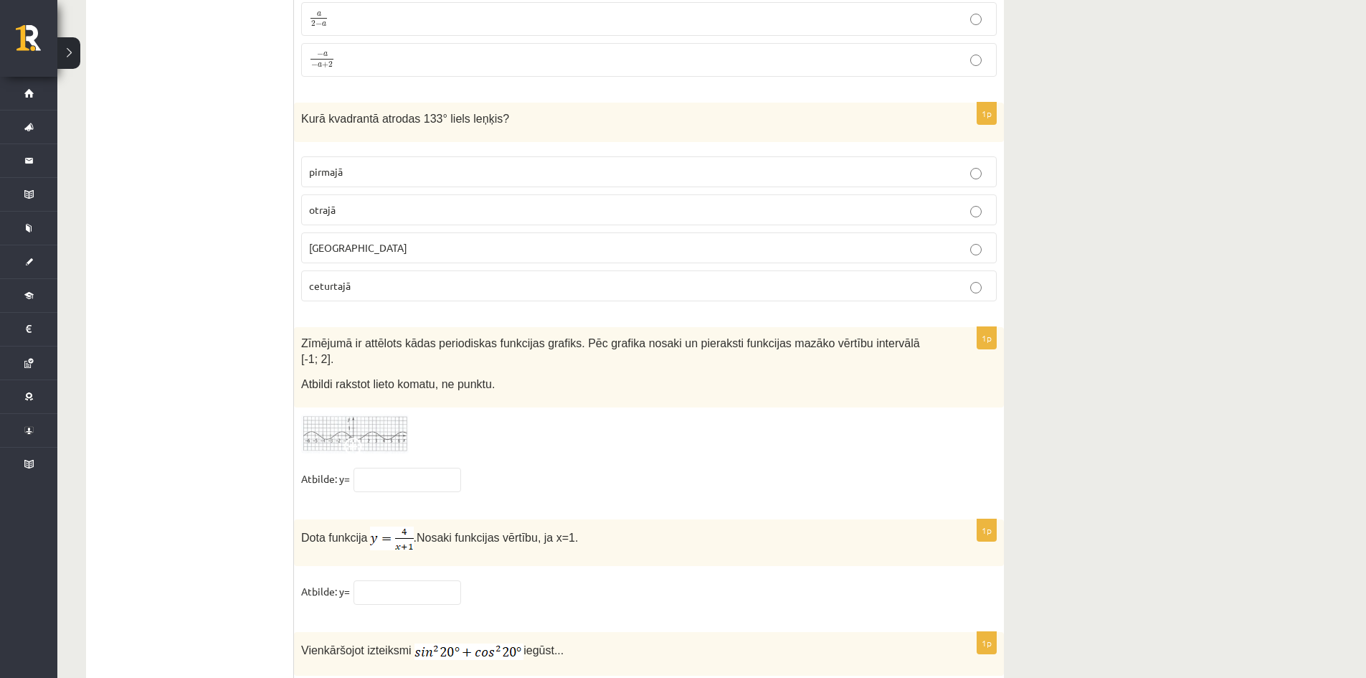
scroll to position [6864, 0]
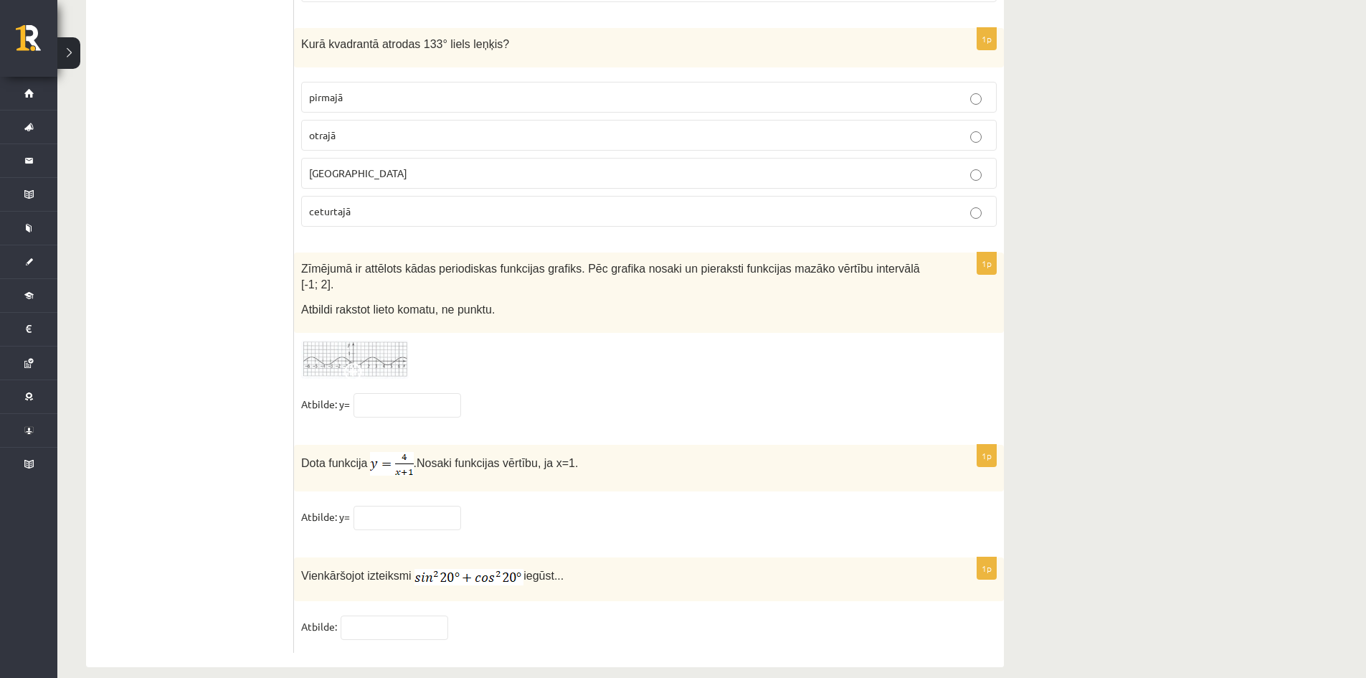
click at [335, 128] on span "otrajā" at bounding box center [322, 134] width 27 height 13
click at [392, 393] on input "text" at bounding box center [407, 405] width 108 height 24
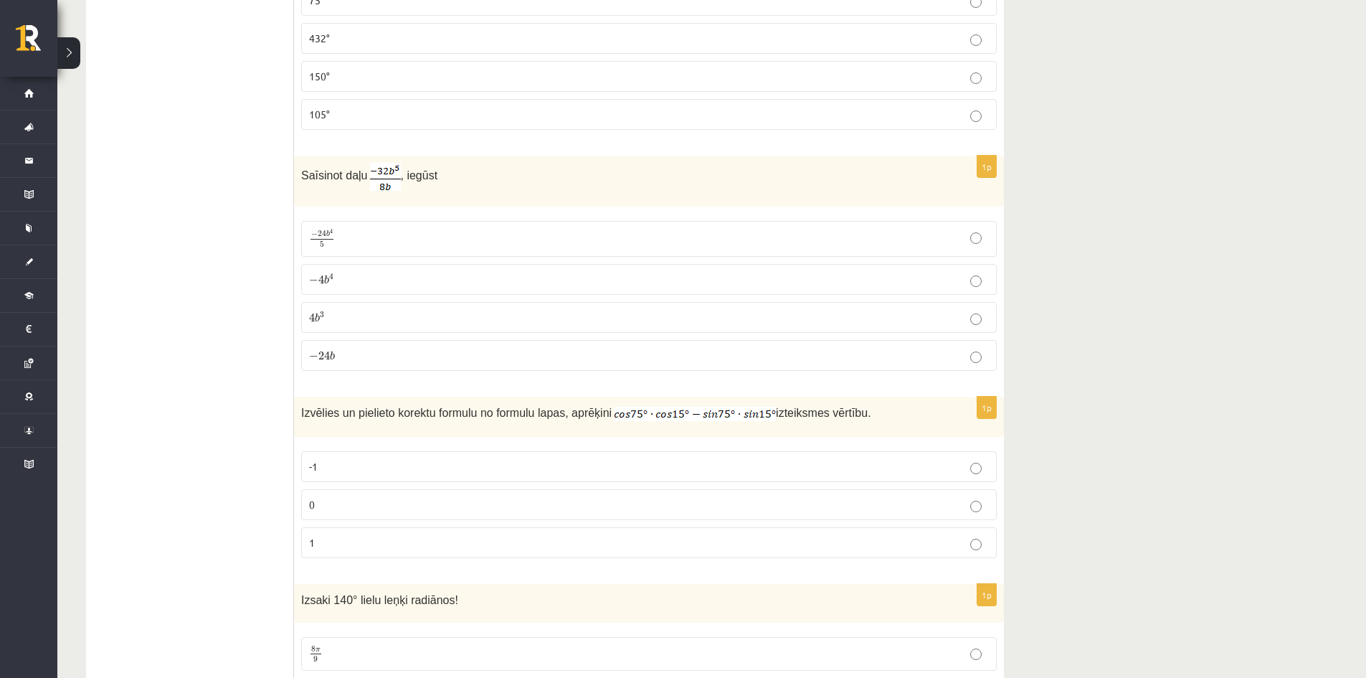
scroll to position [0, 0]
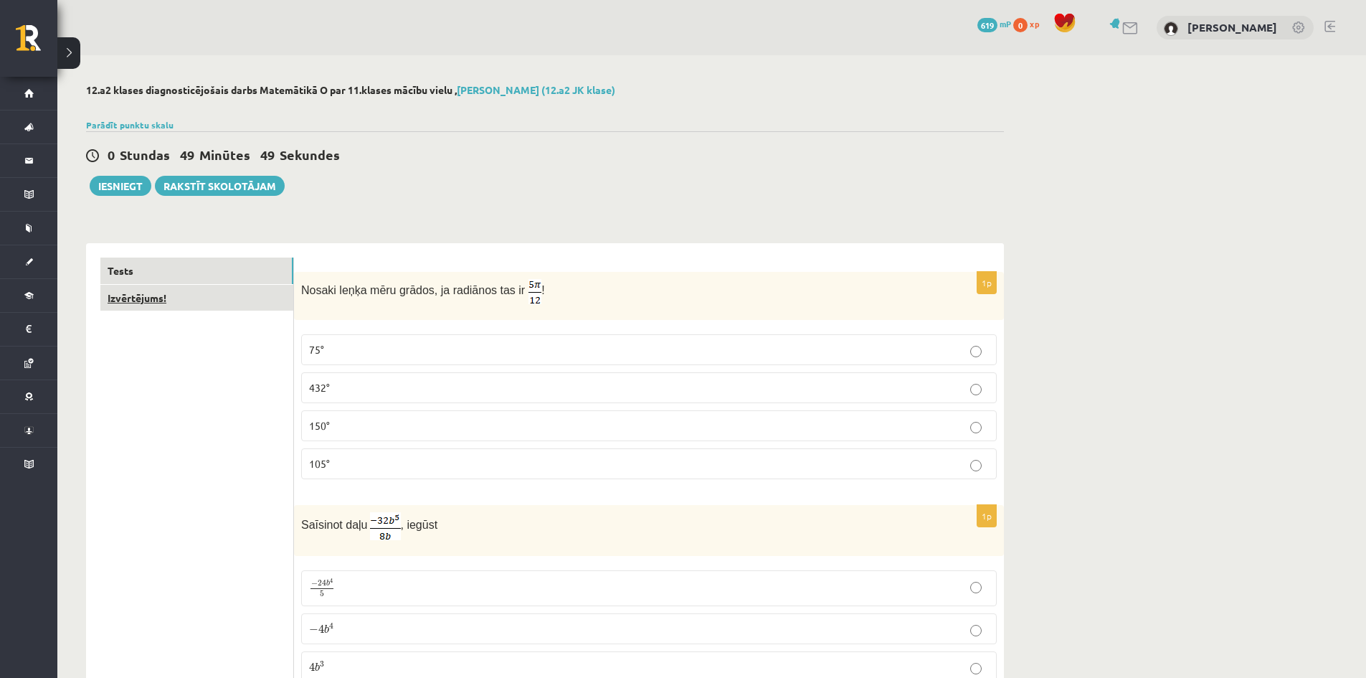
click at [148, 294] on link "Izvērtējums!" at bounding box center [196, 298] width 193 height 27
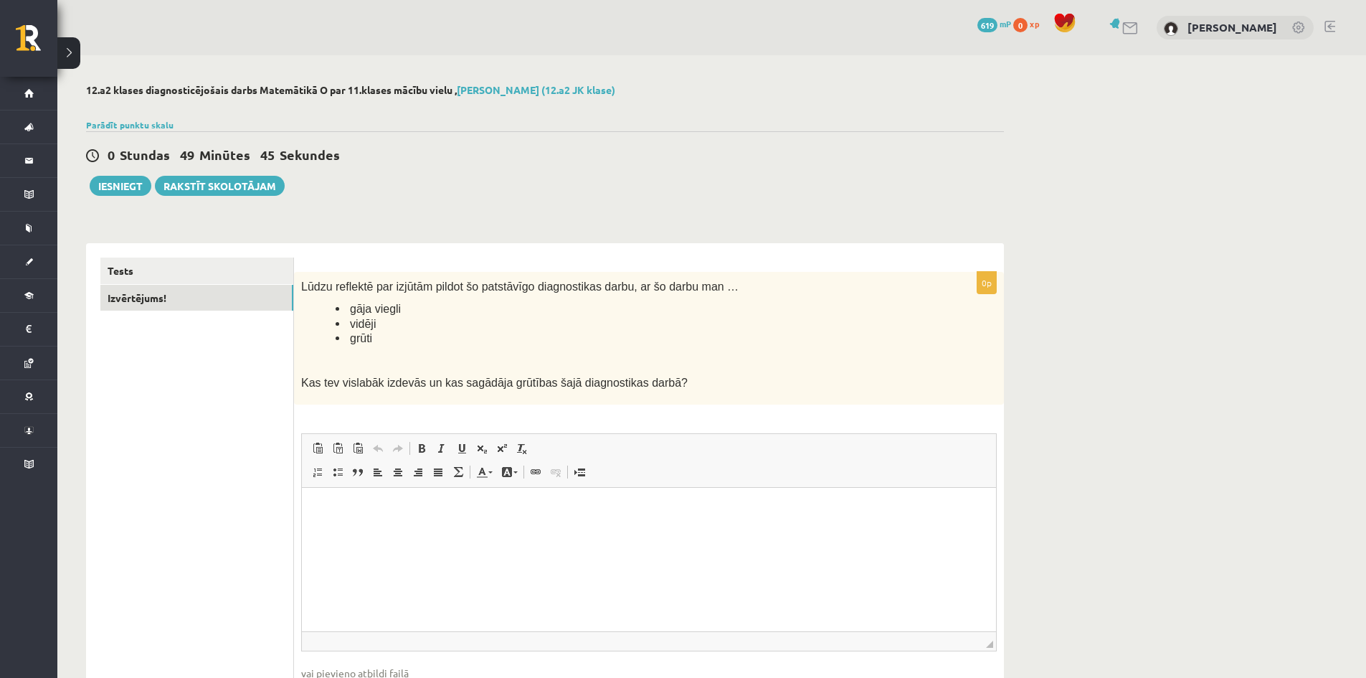
click at [420, 490] on html at bounding box center [649, 509] width 694 height 44
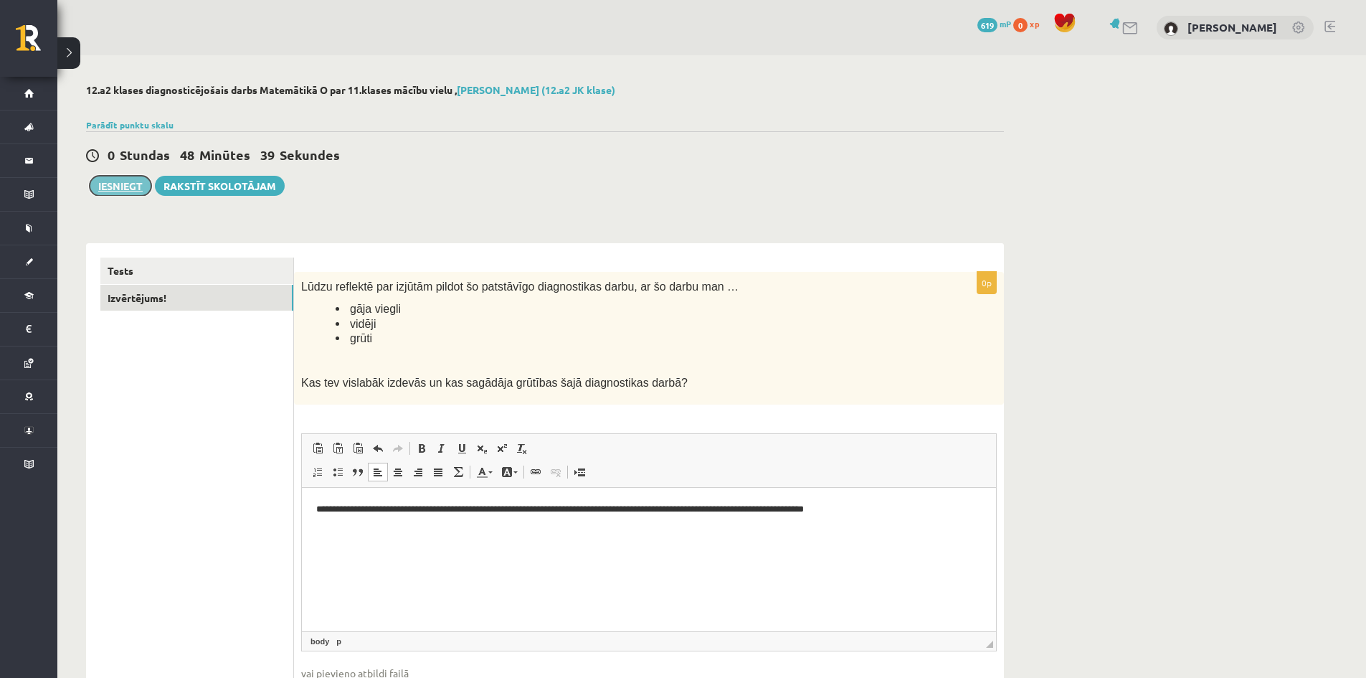
click at [128, 184] on button "Iesniegt" at bounding box center [121, 186] width 62 height 20
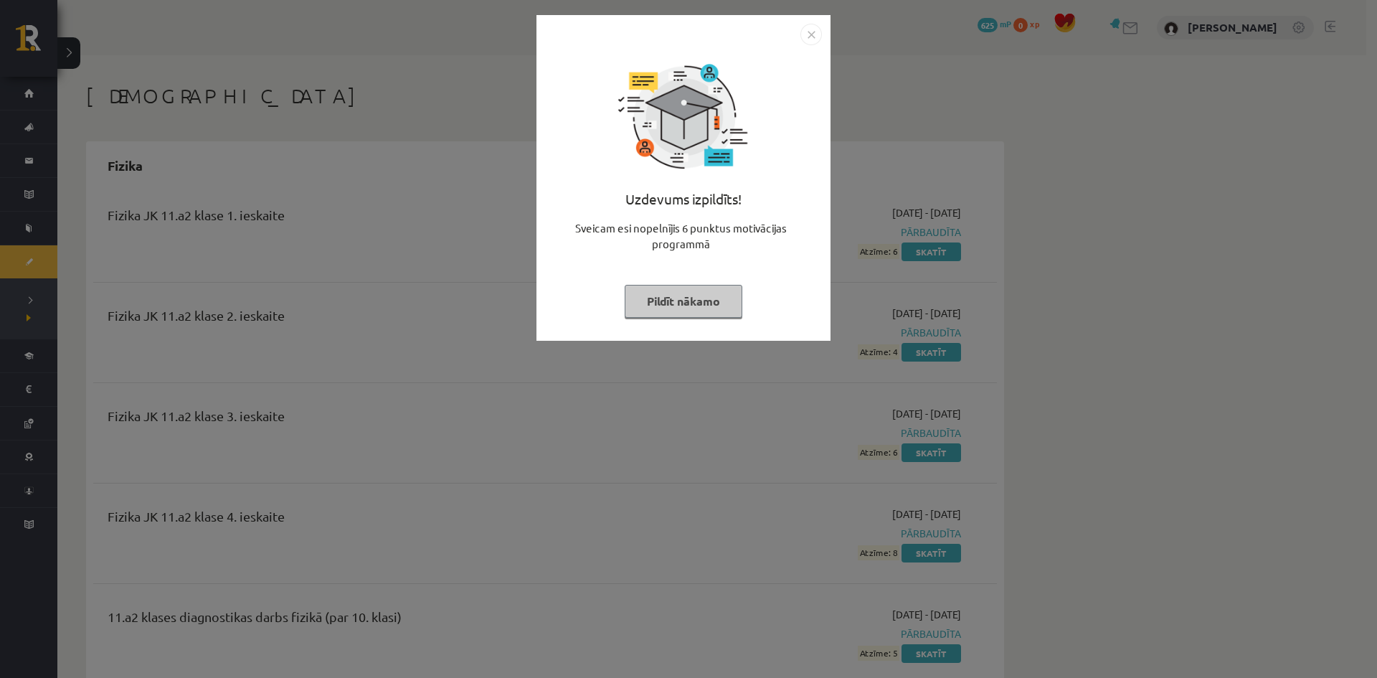
click at [647, 301] on button "Pildīt nākamo" at bounding box center [684, 301] width 118 height 33
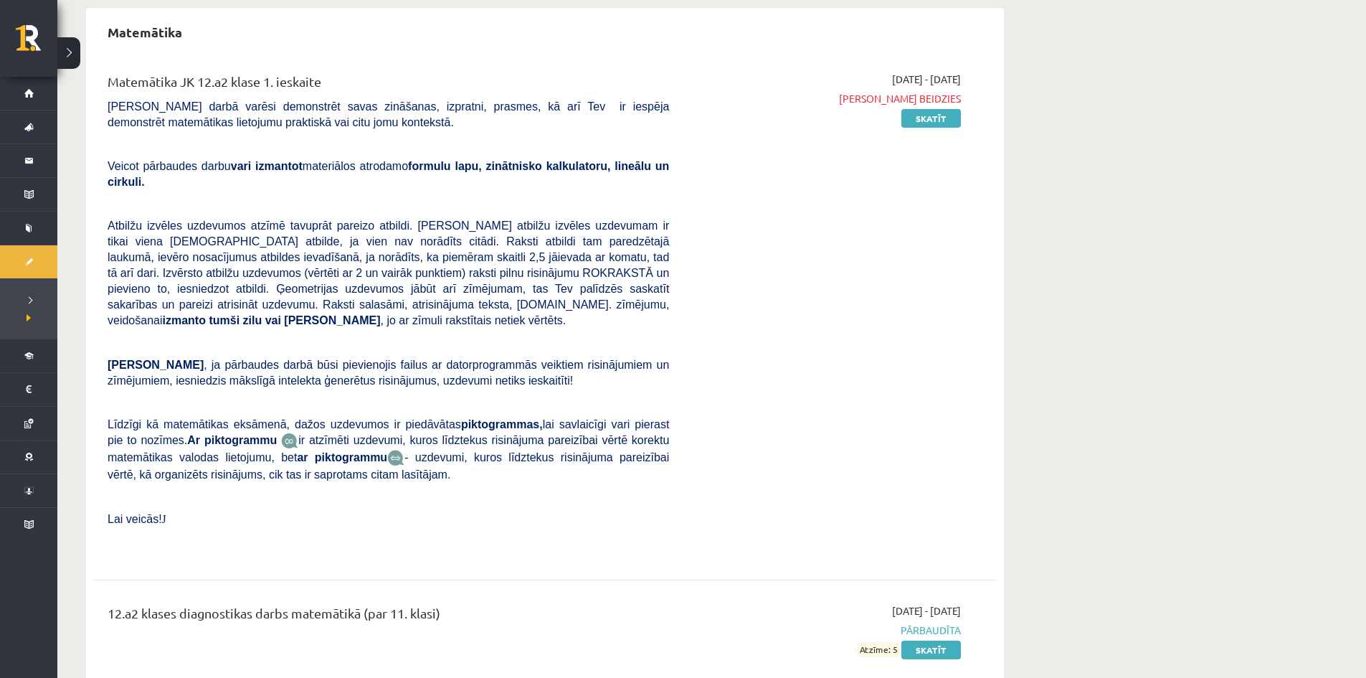
scroll to position [740, 0]
